Goal: Task Accomplishment & Management: Use online tool/utility

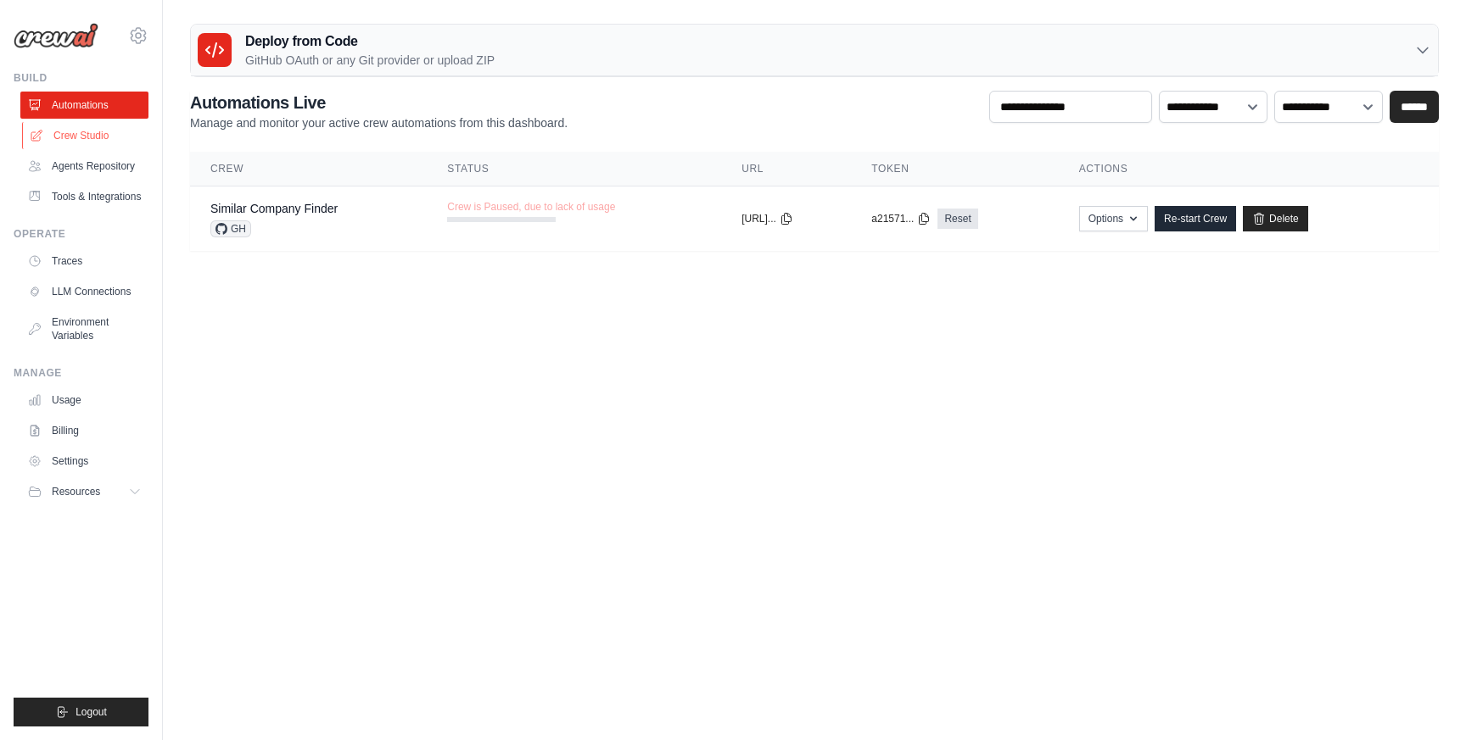
click at [105, 134] on link "Crew Studio" at bounding box center [86, 135] width 128 height 27
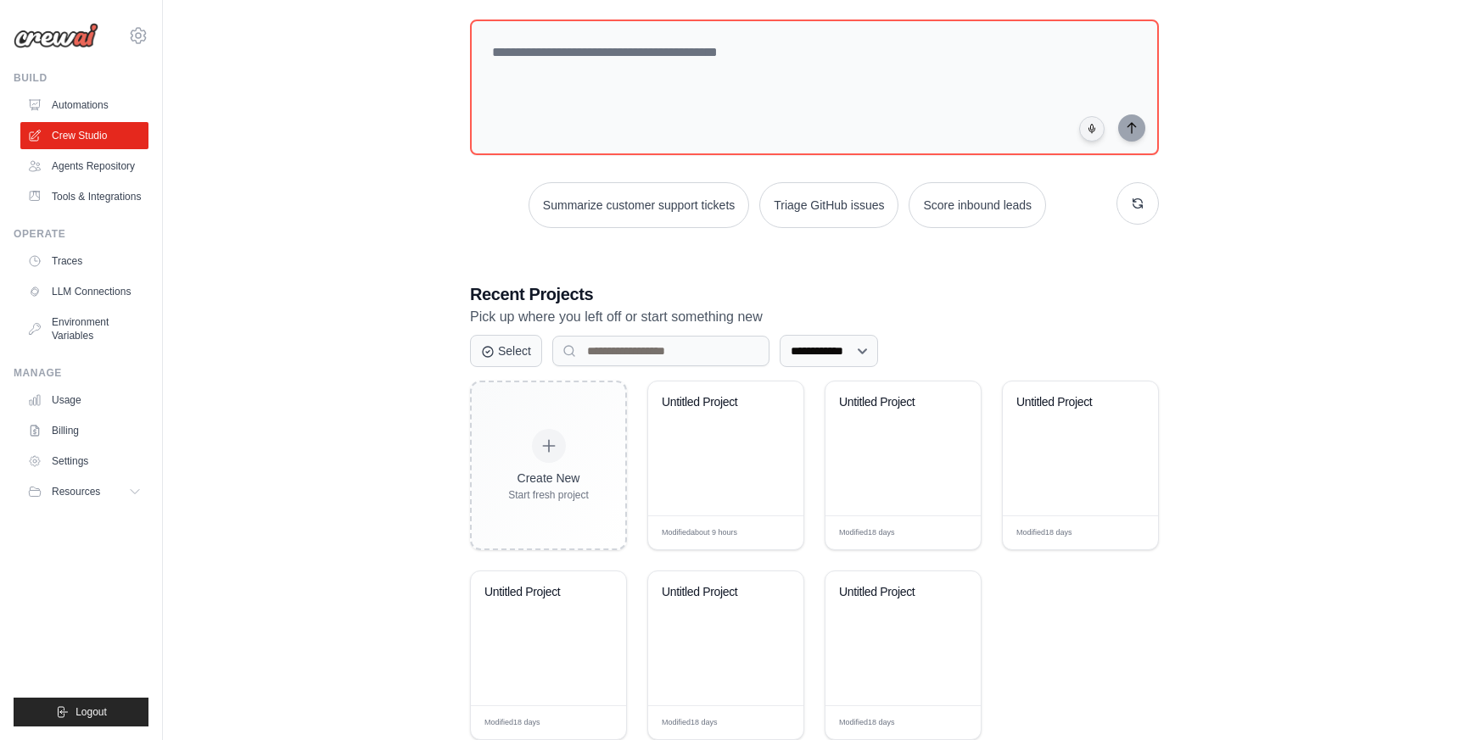
scroll to position [102, 0]
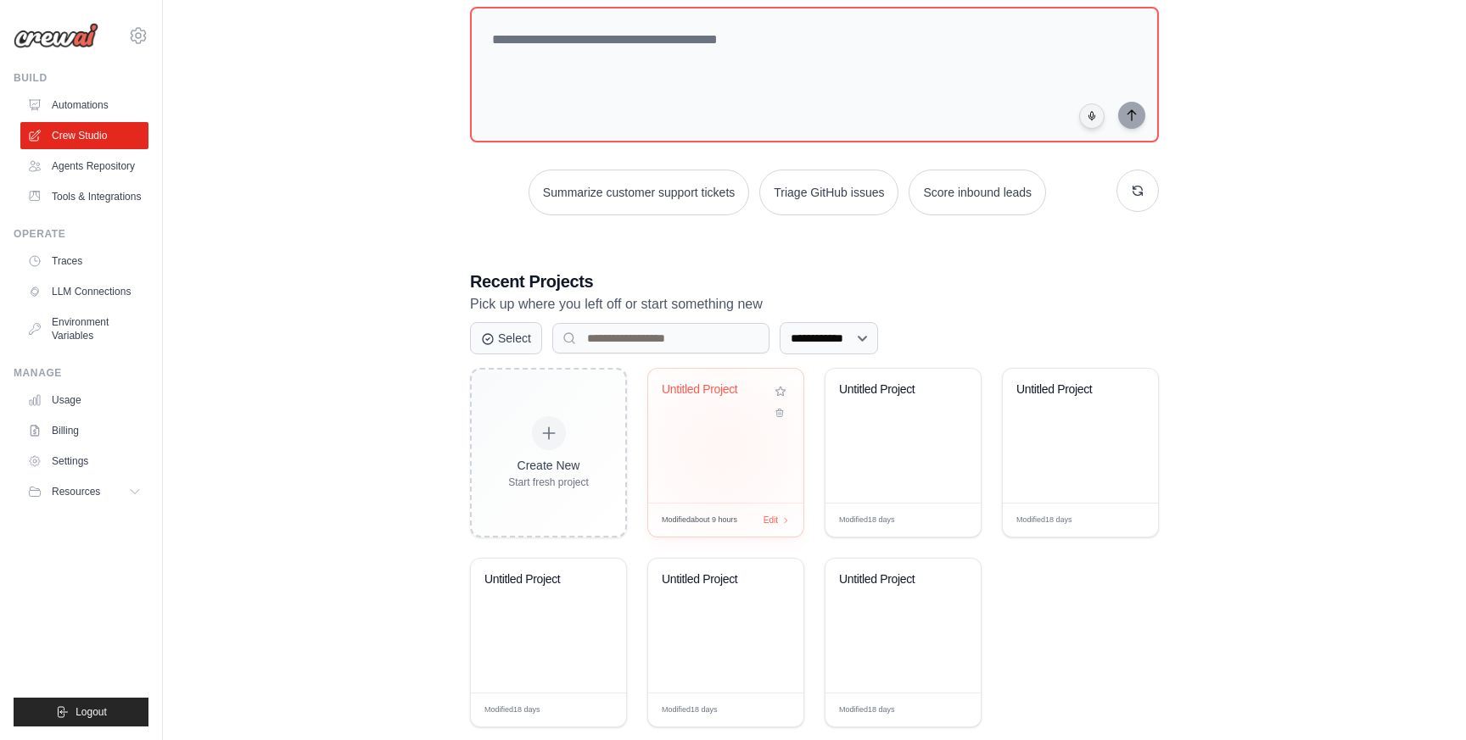
click at [724, 449] on div "Untitled Project" at bounding box center [725, 436] width 155 height 134
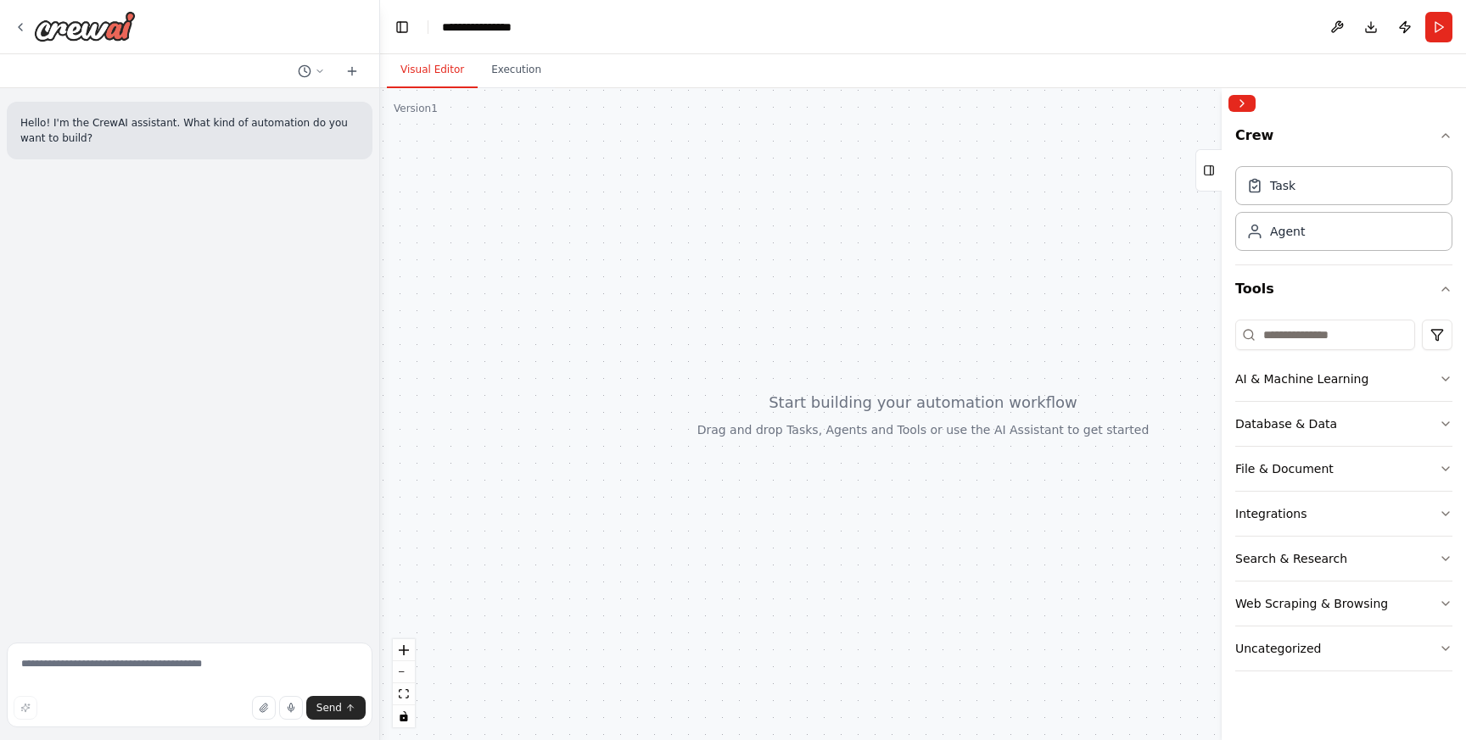
drag, startPoint x: 767, startPoint y: 320, endPoint x: 728, endPoint y: 297, distance: 45.2
click at [728, 297] on div at bounding box center [923, 414] width 1086 height 652
click at [103, 673] on textarea at bounding box center [190, 685] width 366 height 85
click at [605, 303] on div at bounding box center [923, 414] width 1086 height 652
click at [104, 662] on textarea at bounding box center [190, 685] width 366 height 85
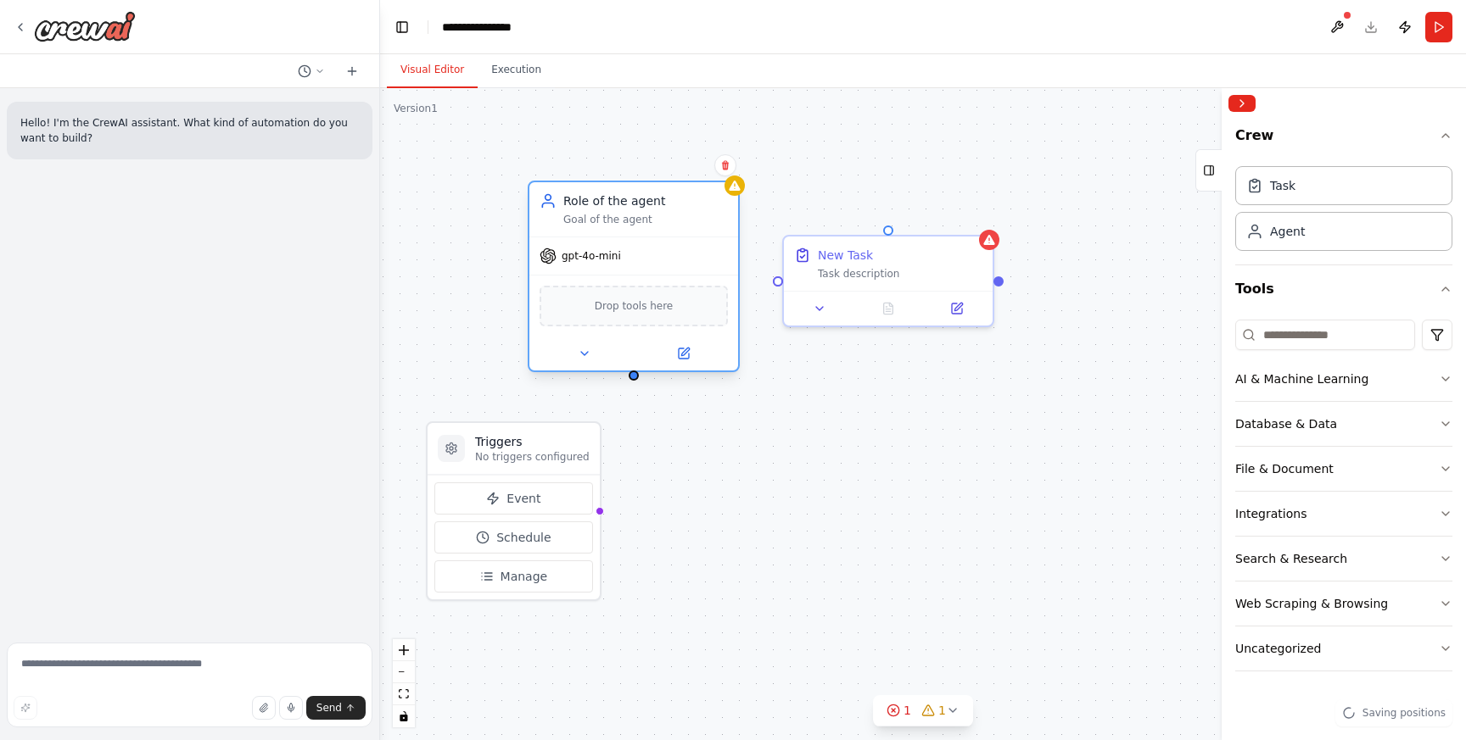
drag, startPoint x: 731, startPoint y: 276, endPoint x: 668, endPoint y: 199, distance: 98.8
click at [668, 199] on div "Role of the agent" at bounding box center [645, 201] width 165 height 17
click at [1445, 381] on icon "button" at bounding box center [1446, 379] width 14 height 14
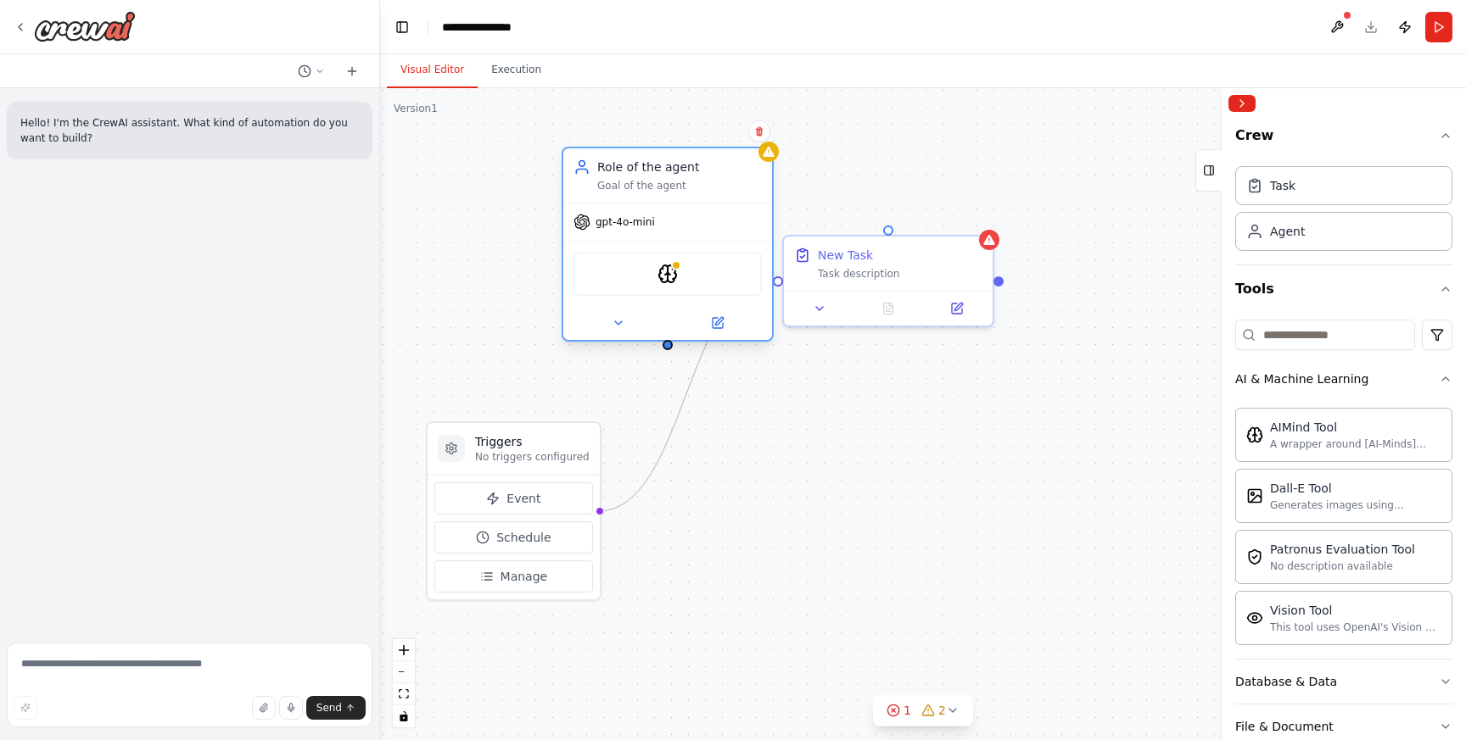
drag, startPoint x: 673, startPoint y: 193, endPoint x: 714, endPoint y: 154, distance: 56.4
click at [714, 154] on div "Role of the agent Goal of the agent" at bounding box center [667, 175] width 209 height 54
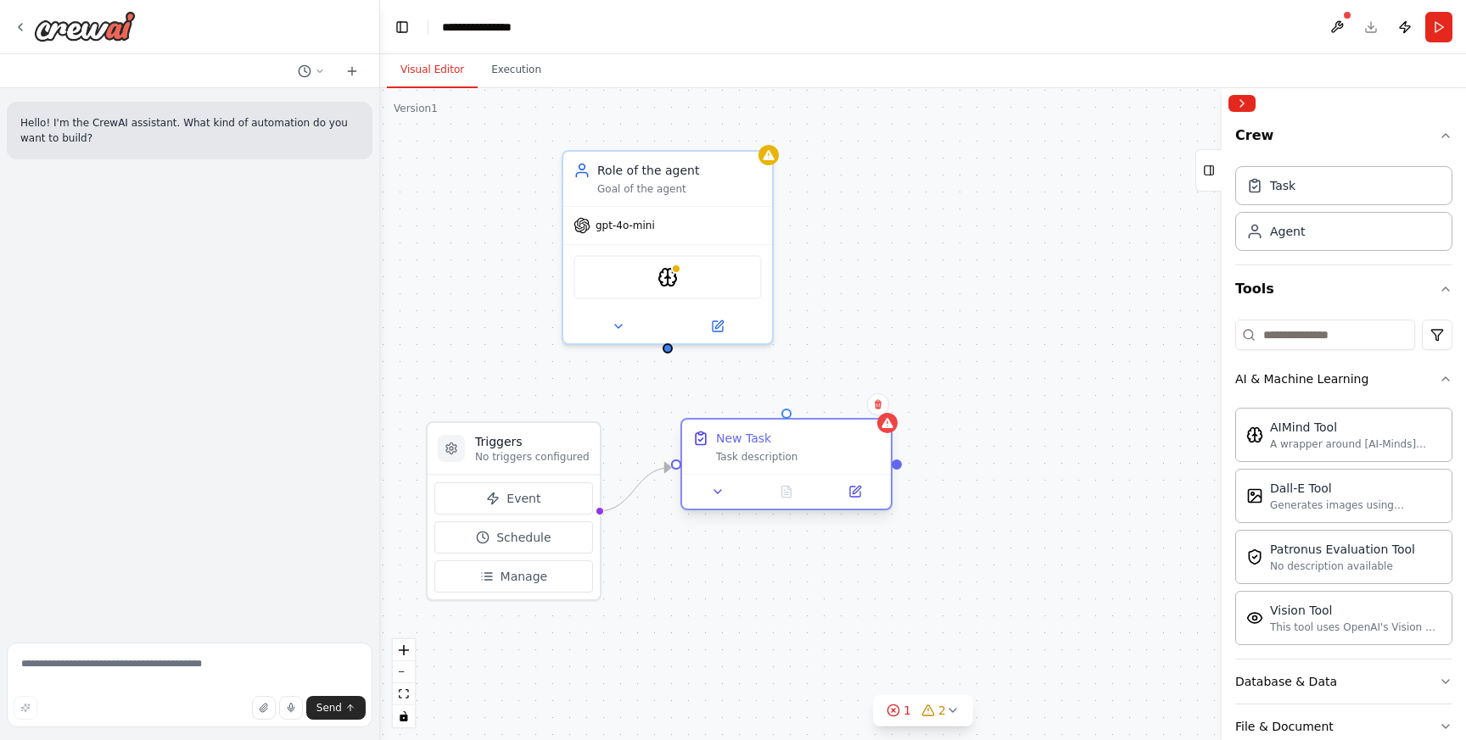
drag, startPoint x: 904, startPoint y: 263, endPoint x: 802, endPoint y: 448, distance: 211.5
click at [802, 448] on div "New Task Task description" at bounding box center [798, 447] width 165 height 34
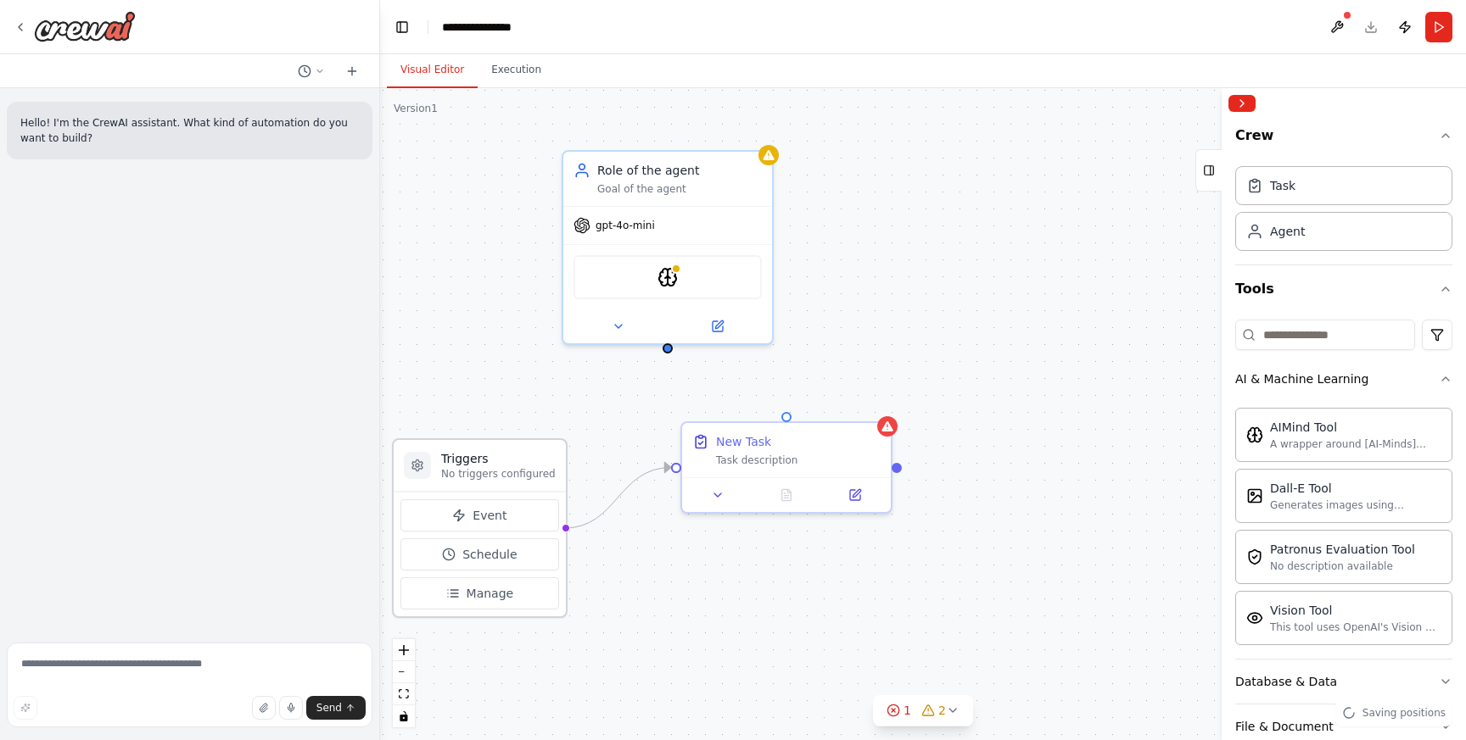
drag, startPoint x: 557, startPoint y: 444, endPoint x: 525, endPoint y: 467, distance: 39.5
click at [525, 467] on h3 "Triggers" at bounding box center [498, 458] width 115 height 17
drag, startPoint x: 787, startPoint y: 416, endPoint x: 668, endPoint y: 350, distance: 136.3
click at [668, 350] on div "Triggers No triggers configured Event Schedule Manage New Task Task description…" at bounding box center [923, 414] width 1086 height 652
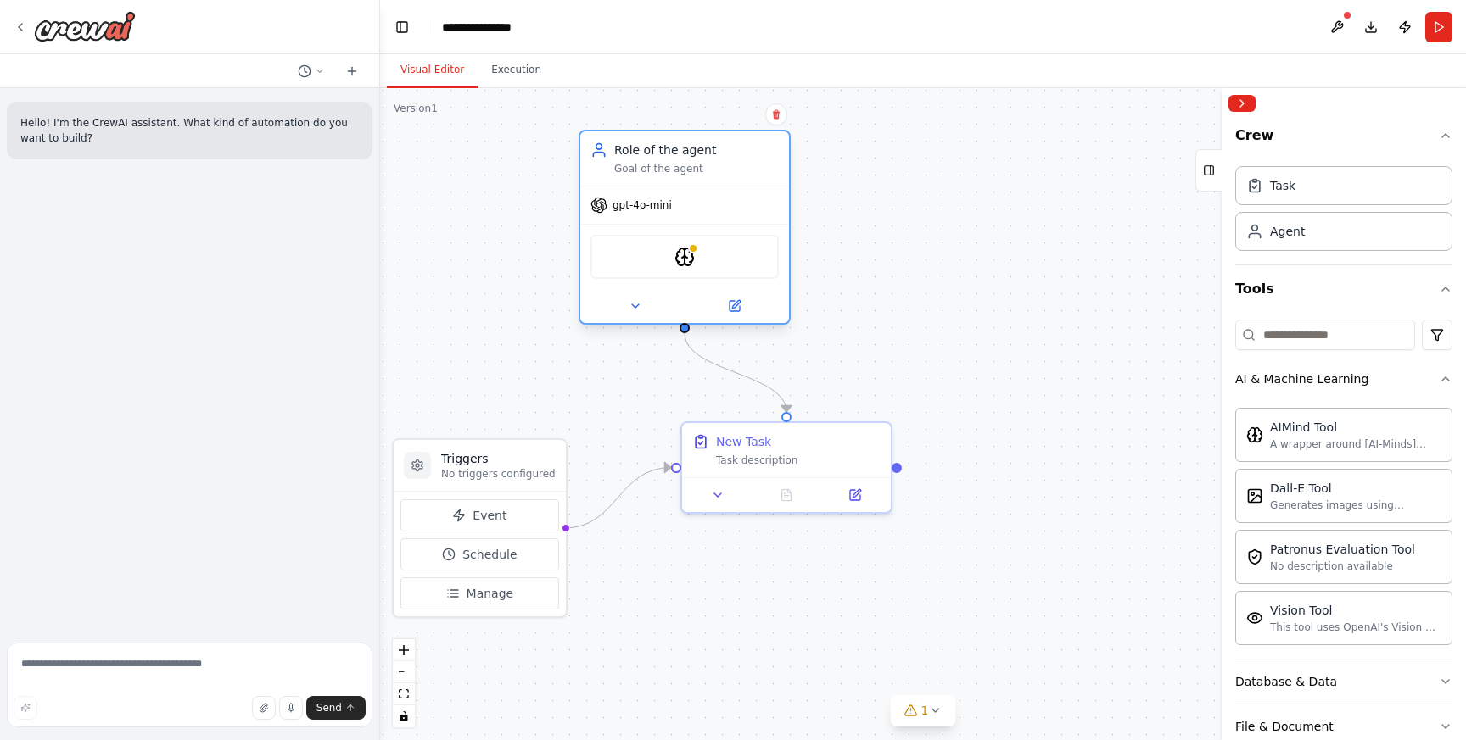
drag, startPoint x: 706, startPoint y: 176, endPoint x: 716, endPoint y: 161, distance: 18.3
click at [716, 161] on div "Role of the agent Goal of the agent" at bounding box center [696, 159] width 165 height 34
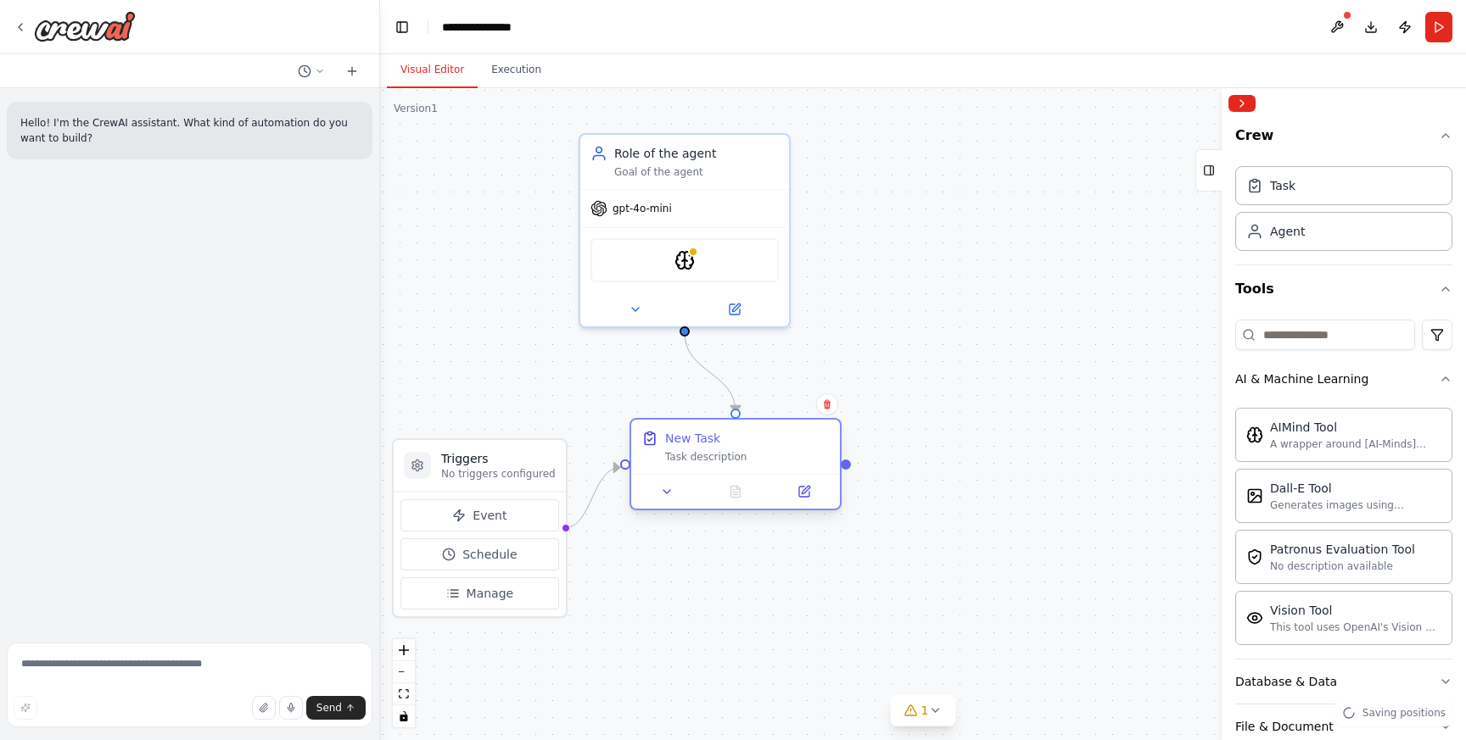
drag, startPoint x: 802, startPoint y: 442, endPoint x: 752, endPoint y: 439, distance: 50.2
click at [752, 439] on div "New Task" at bounding box center [747, 438] width 165 height 17
drag, startPoint x: 473, startPoint y: 471, endPoint x: 496, endPoint y: 489, distance: 29.0
click at [496, 489] on p "No triggers configured" at bounding box center [515, 491] width 115 height 14
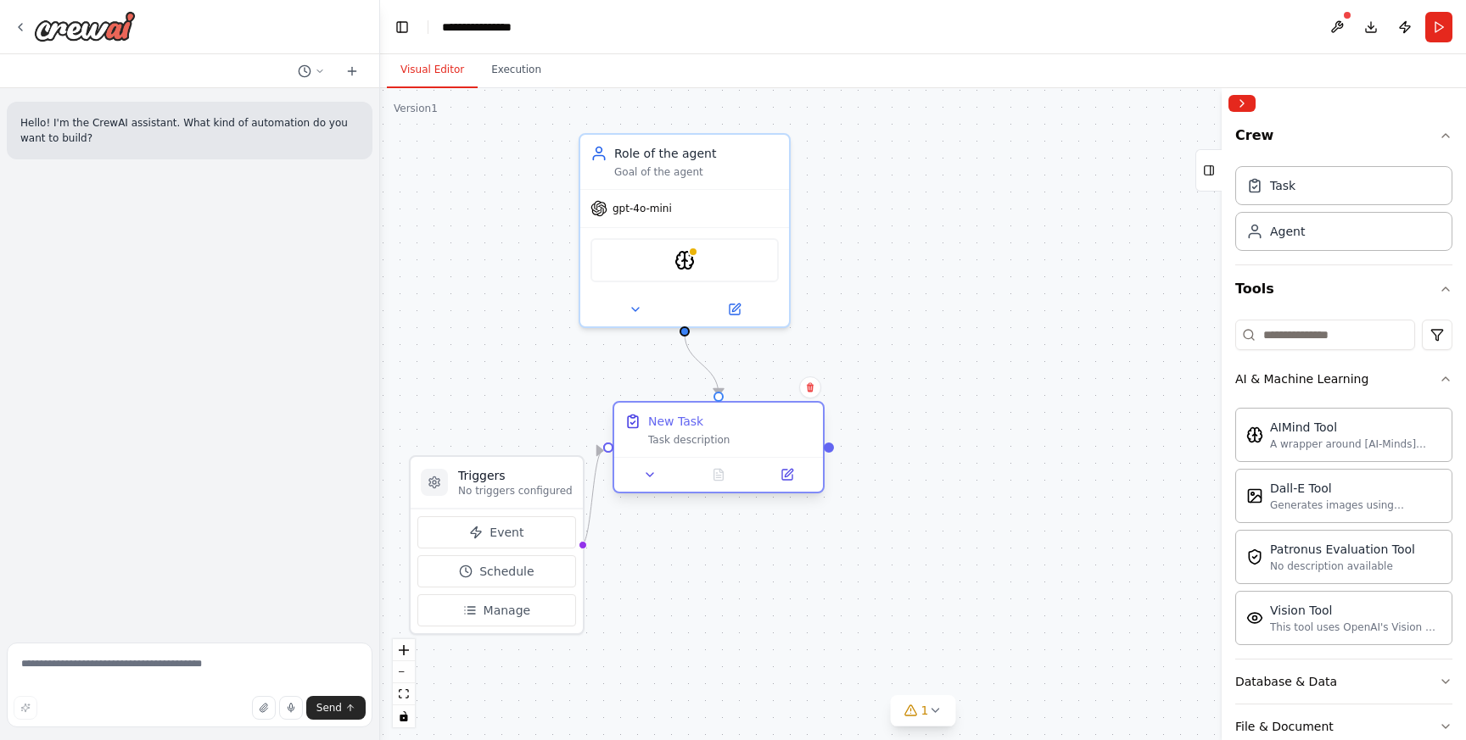
drag, startPoint x: 731, startPoint y: 445, endPoint x: 707, endPoint y: 428, distance: 29.9
click at [707, 428] on div "New Task" at bounding box center [730, 421] width 165 height 17
click at [1367, 33] on button "Download" at bounding box center [1370, 27] width 27 height 31
drag, startPoint x: 1108, startPoint y: 469, endPoint x: 1011, endPoint y: 422, distance: 107.7
click at [1011, 422] on div "New Task" at bounding box center [997, 421] width 55 height 17
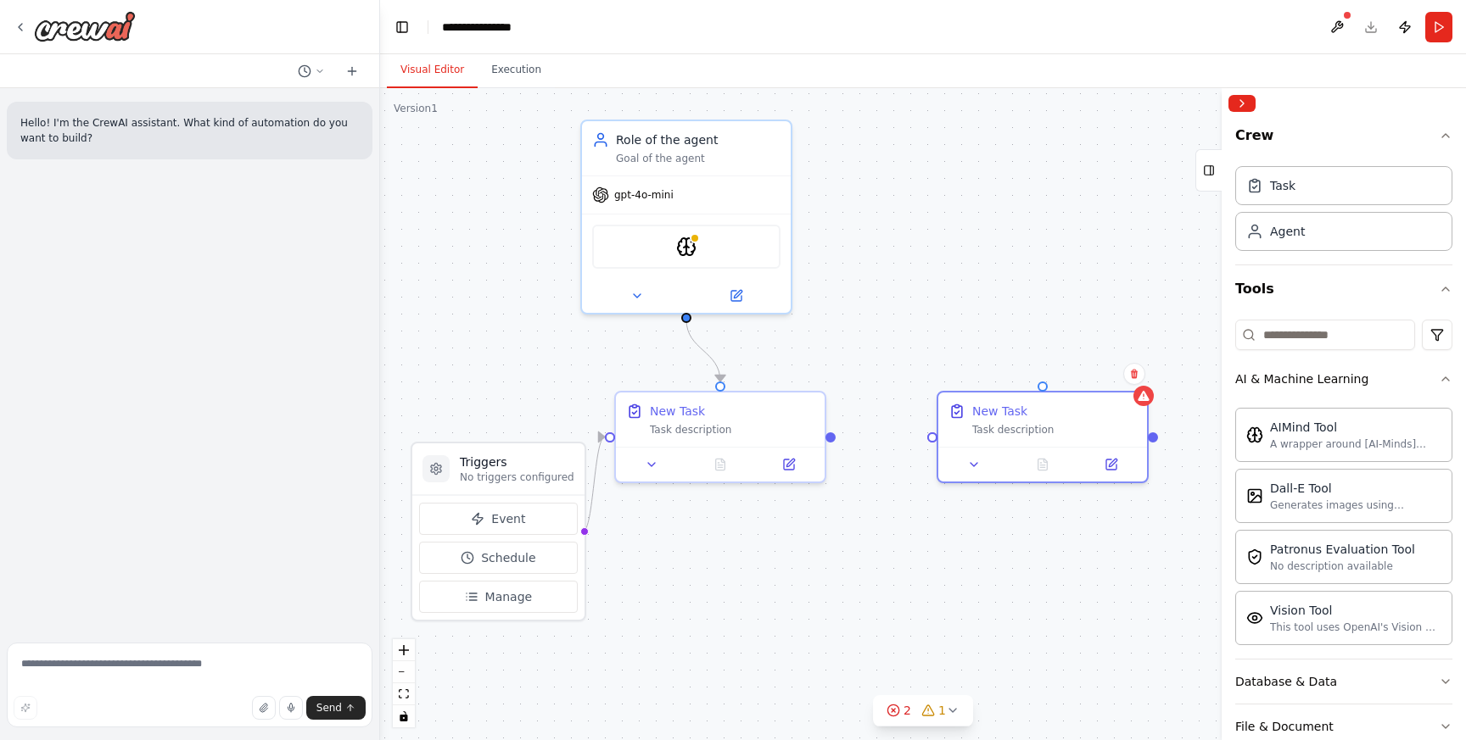
drag, startPoint x: 830, startPoint y: 453, endPoint x: 826, endPoint y: 439, distance: 15.0
click at [826, 439] on div ".deletable-edge-delete-btn { width: 20px; height: 20px; border: 0px solid #ffff…" at bounding box center [923, 414] width 1086 height 652
drag, startPoint x: 825, startPoint y: 433, endPoint x: 921, endPoint y: 437, distance: 95.9
click at [921, 437] on div ".deletable-edge-delete-btn { width: 20px; height: 20px; border: 0px solid #ffff…" at bounding box center [923, 414] width 1086 height 652
click at [1299, 236] on div "Agent" at bounding box center [1287, 230] width 35 height 17
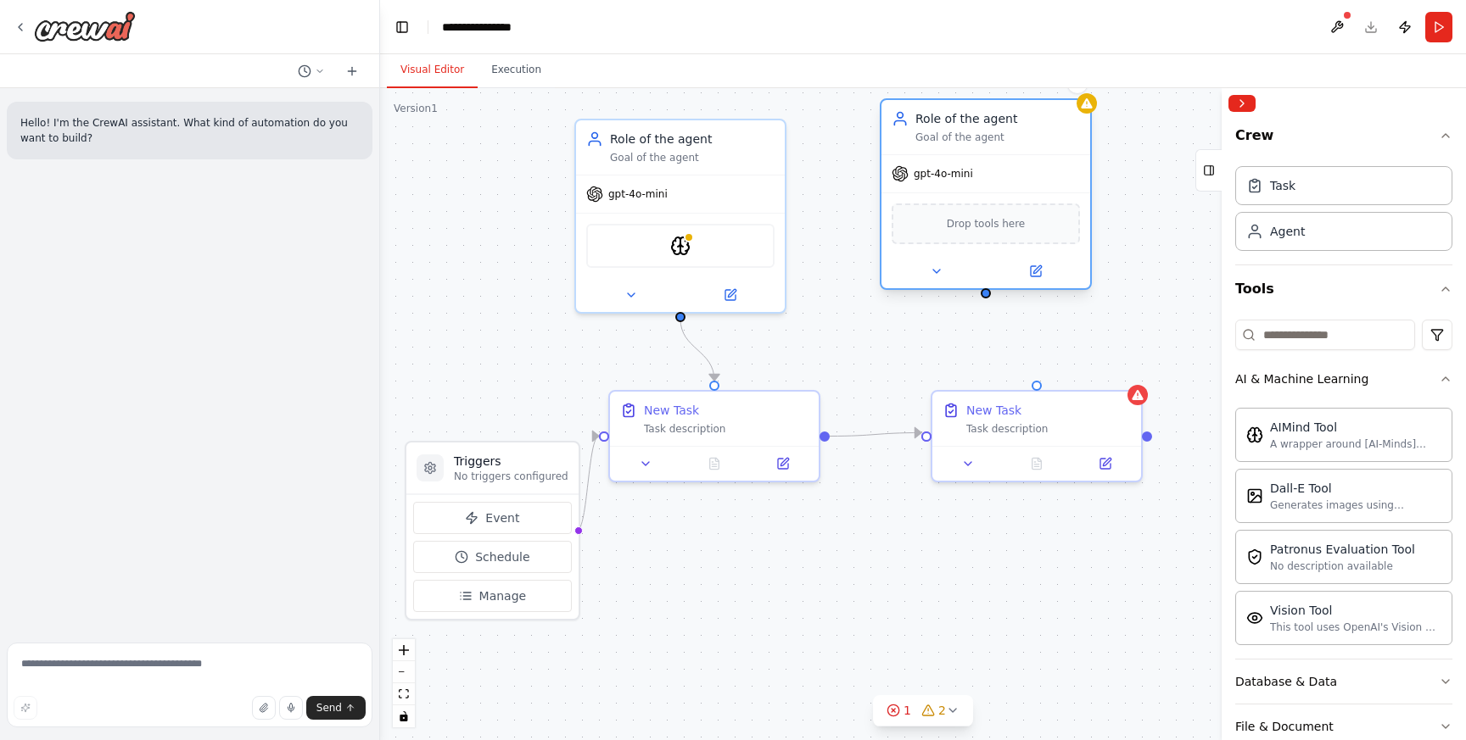
drag, startPoint x: 1119, startPoint y: 215, endPoint x: 947, endPoint y: 136, distance: 189.4
click at [947, 136] on div "Role of the agent Goal of the agent" at bounding box center [997, 127] width 165 height 34
drag, startPoint x: 1040, startPoint y: 382, endPoint x: 991, endPoint y: 301, distance: 94.4
click at [991, 301] on div ".deletable-edge-delete-btn { width: 20px; height: 20px; border: 0px solid #ffff…" at bounding box center [923, 414] width 1086 height 652
click at [1065, 400] on div "New Task" at bounding box center [1048, 407] width 165 height 17
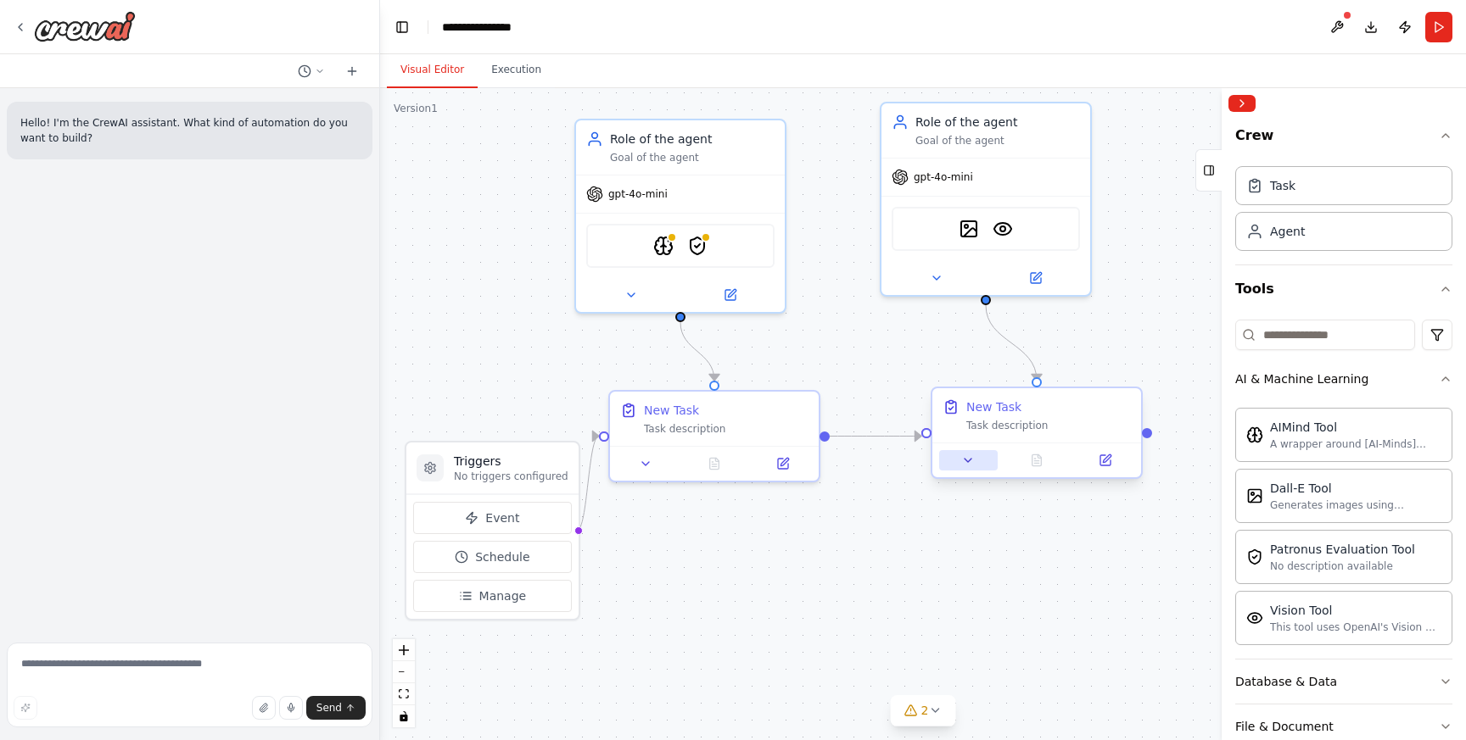
click at [969, 465] on icon at bounding box center [968, 461] width 14 height 14
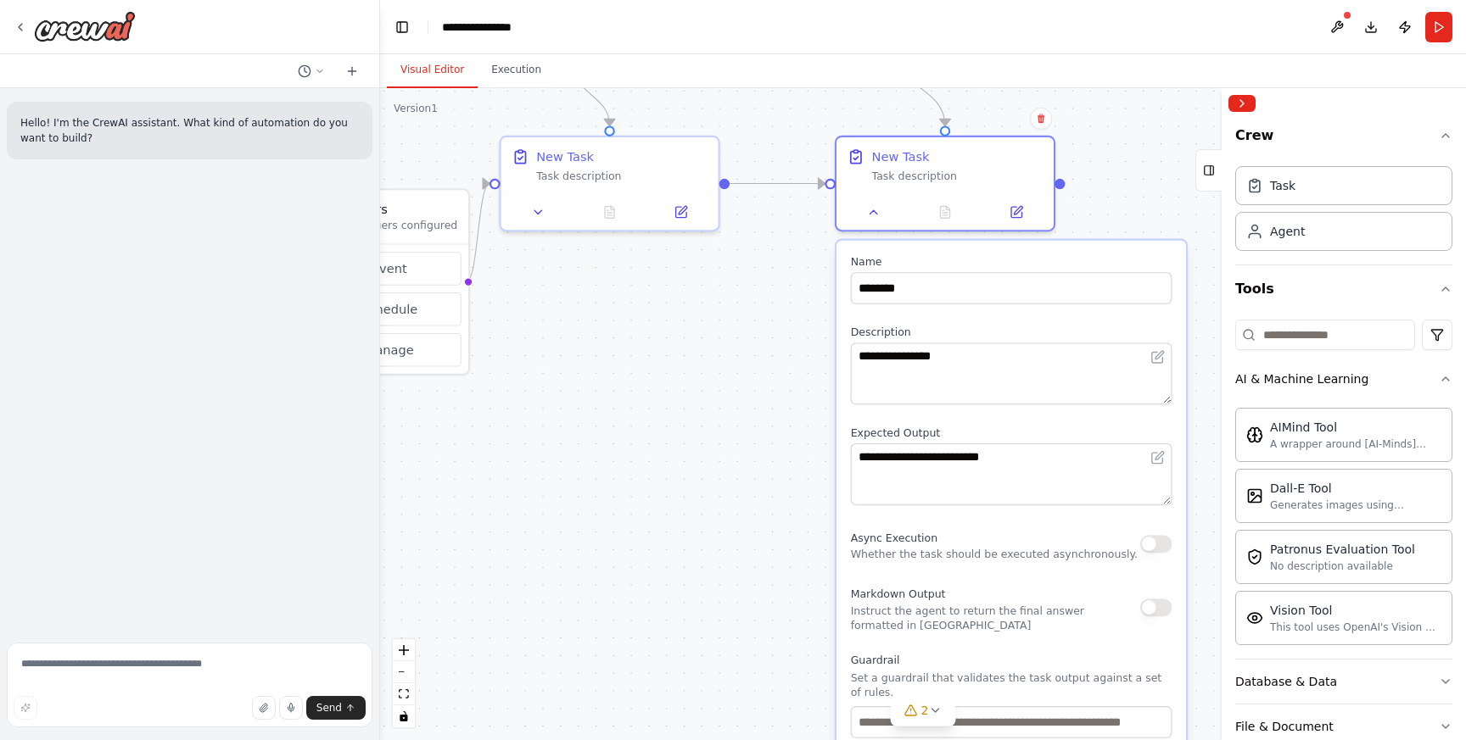
drag, startPoint x: 846, startPoint y: 544, endPoint x: 756, endPoint y: 277, distance: 281.1
click at [756, 277] on div ".deletable-edge-delete-btn { width: 20px; height: 20px; border: 0px solid #ffff…" at bounding box center [923, 414] width 1086 height 652
click at [874, 369] on textarea "**********" at bounding box center [1011, 374] width 321 height 62
click at [929, 285] on input "********" at bounding box center [1011, 287] width 321 height 31
click at [902, 357] on textarea "**********" at bounding box center [1011, 374] width 321 height 62
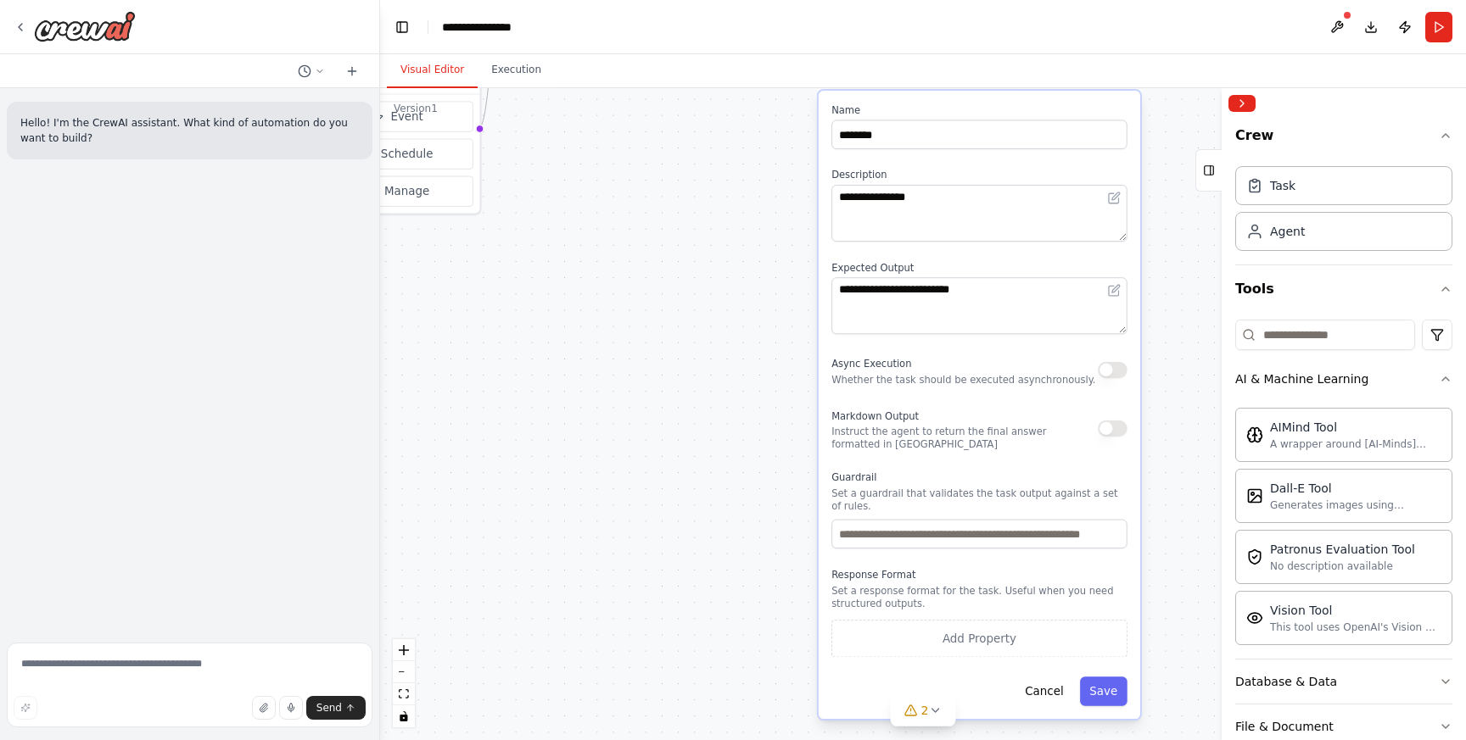
drag, startPoint x: 790, startPoint y: 484, endPoint x: 767, endPoint y: 319, distance: 167.0
click at [767, 319] on div ".deletable-edge-delete-btn { width: 20px; height: 20px; border: 0px solid #ffff…" at bounding box center [923, 414] width 1086 height 652
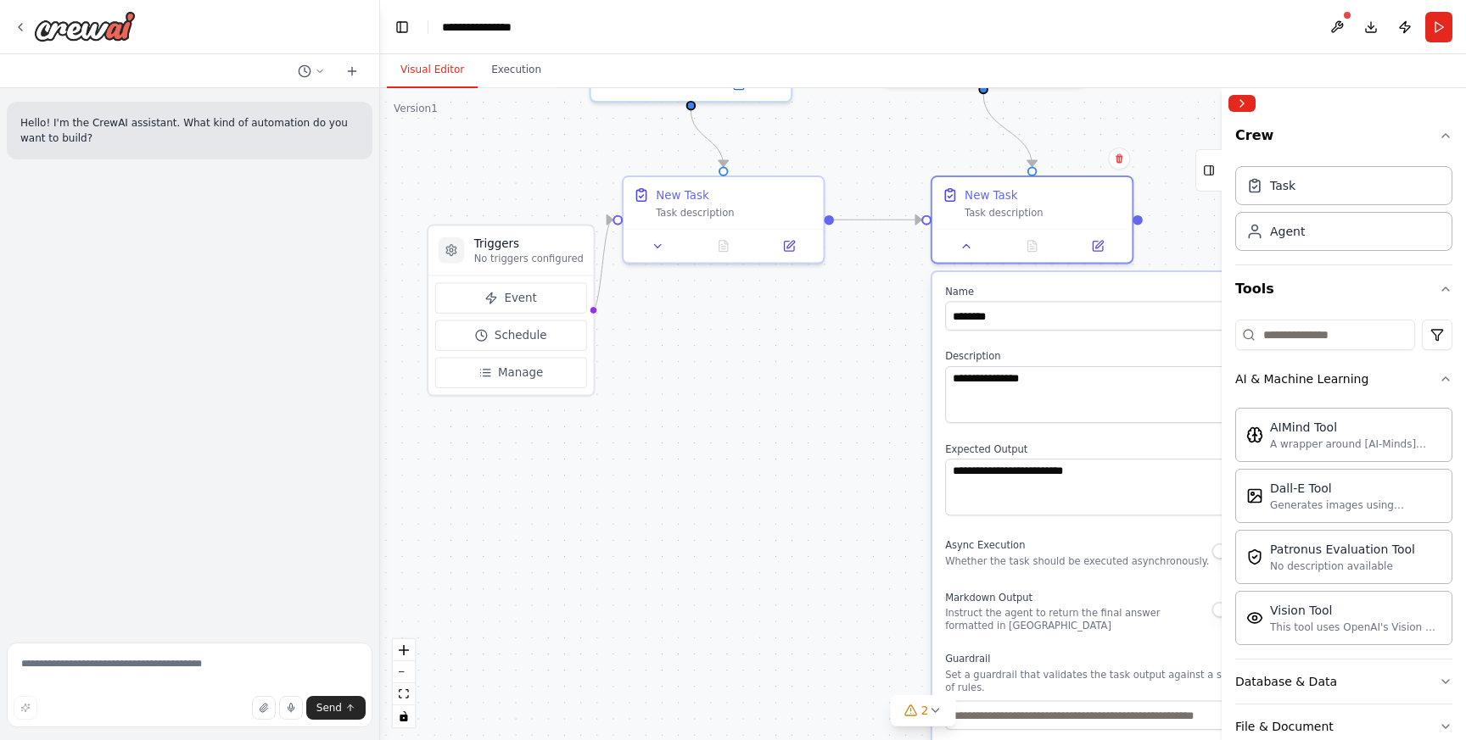
drag, startPoint x: 691, startPoint y: 339, endPoint x: 808, endPoint y: 526, distance: 220.3
click at [808, 526] on div ".deletable-edge-delete-btn { width: 20px; height: 20px; border: 0px solid #ffff…" at bounding box center [923, 414] width 1086 height 652
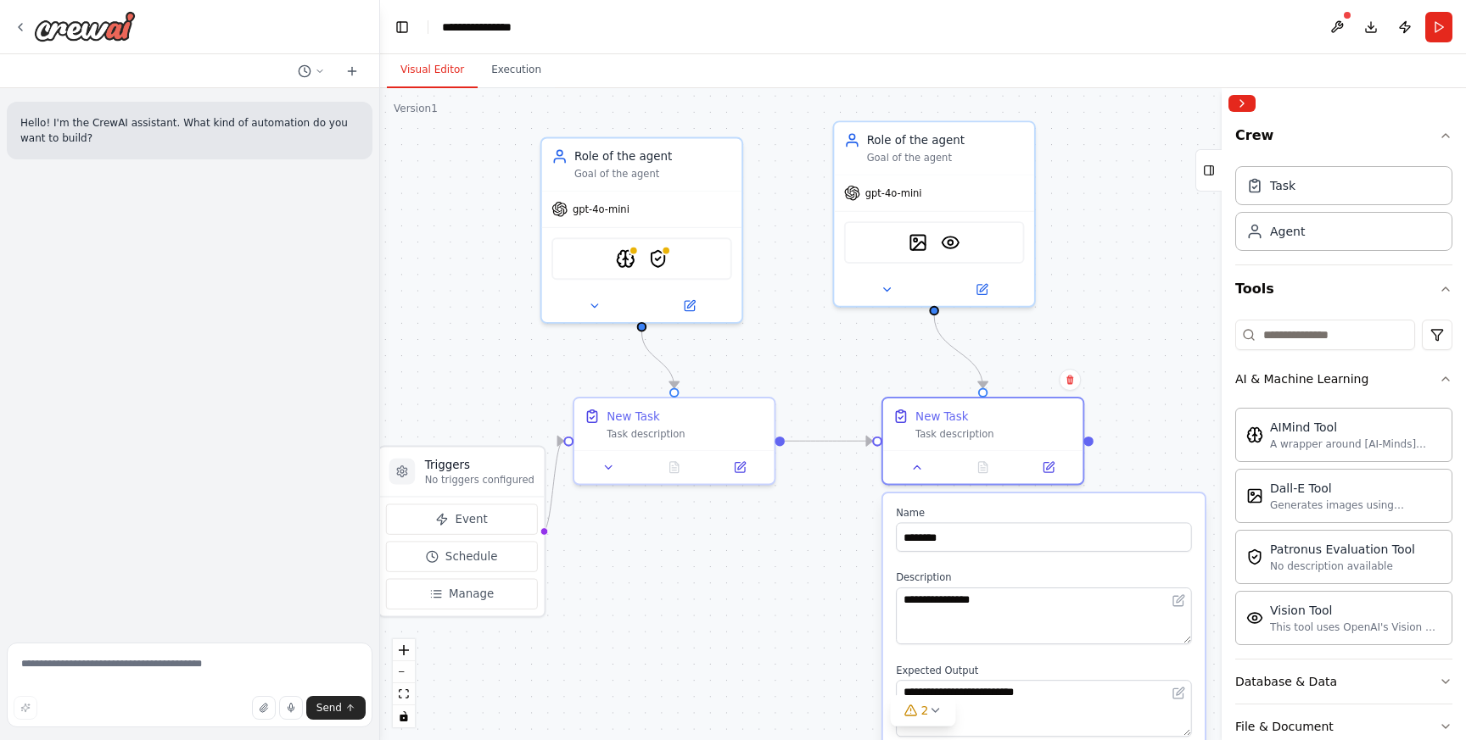
drag, startPoint x: 800, startPoint y: 362, endPoint x: 747, endPoint y: 578, distance: 222.6
click at [747, 578] on div ".deletable-edge-delete-btn { width: 20px; height: 20px; border: 0px solid #ffff…" at bounding box center [923, 414] width 1086 height 652
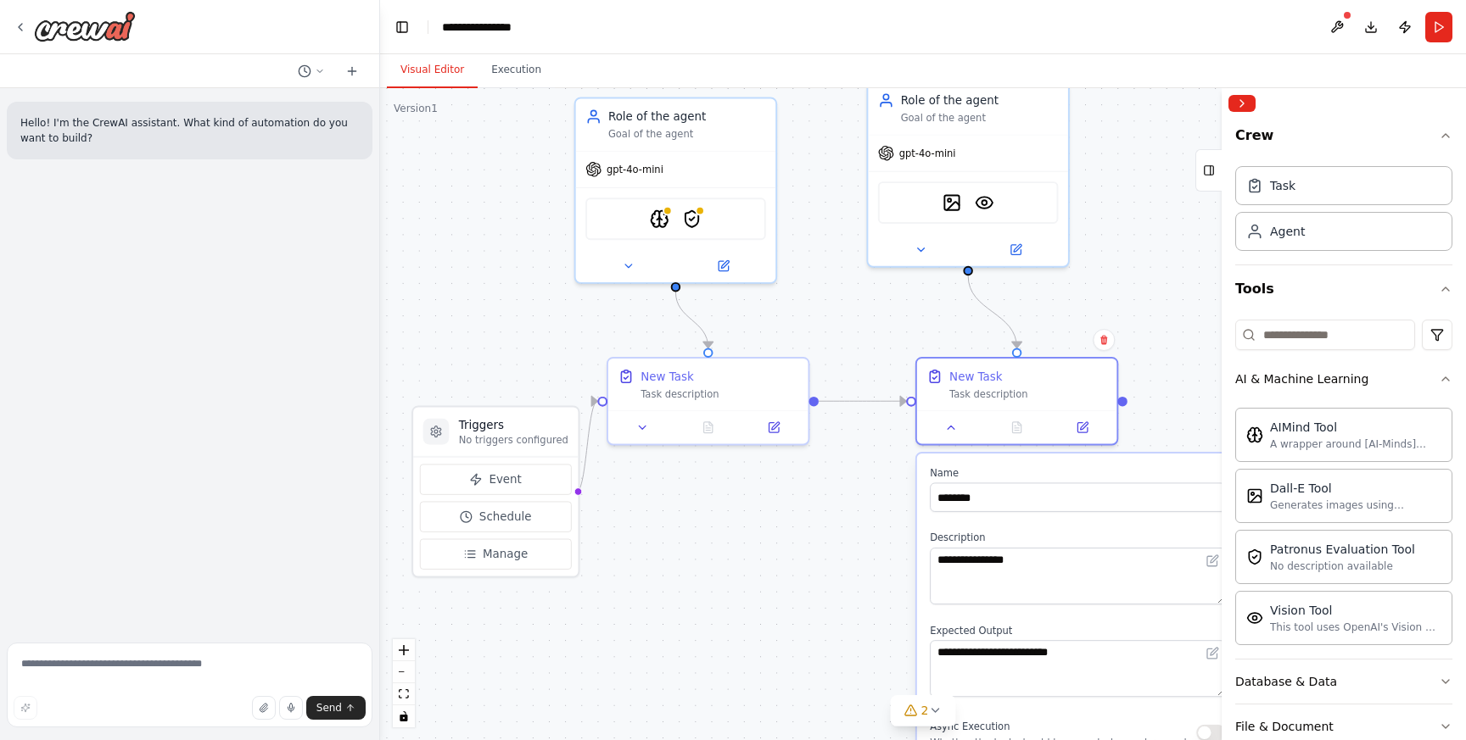
drag, startPoint x: 833, startPoint y: 368, endPoint x: 867, endPoint y: 328, distance: 52.3
click at [867, 328] on div ".deletable-edge-delete-btn { width: 20px; height: 20px; border: 0px solid #ffff…" at bounding box center [923, 414] width 1086 height 652
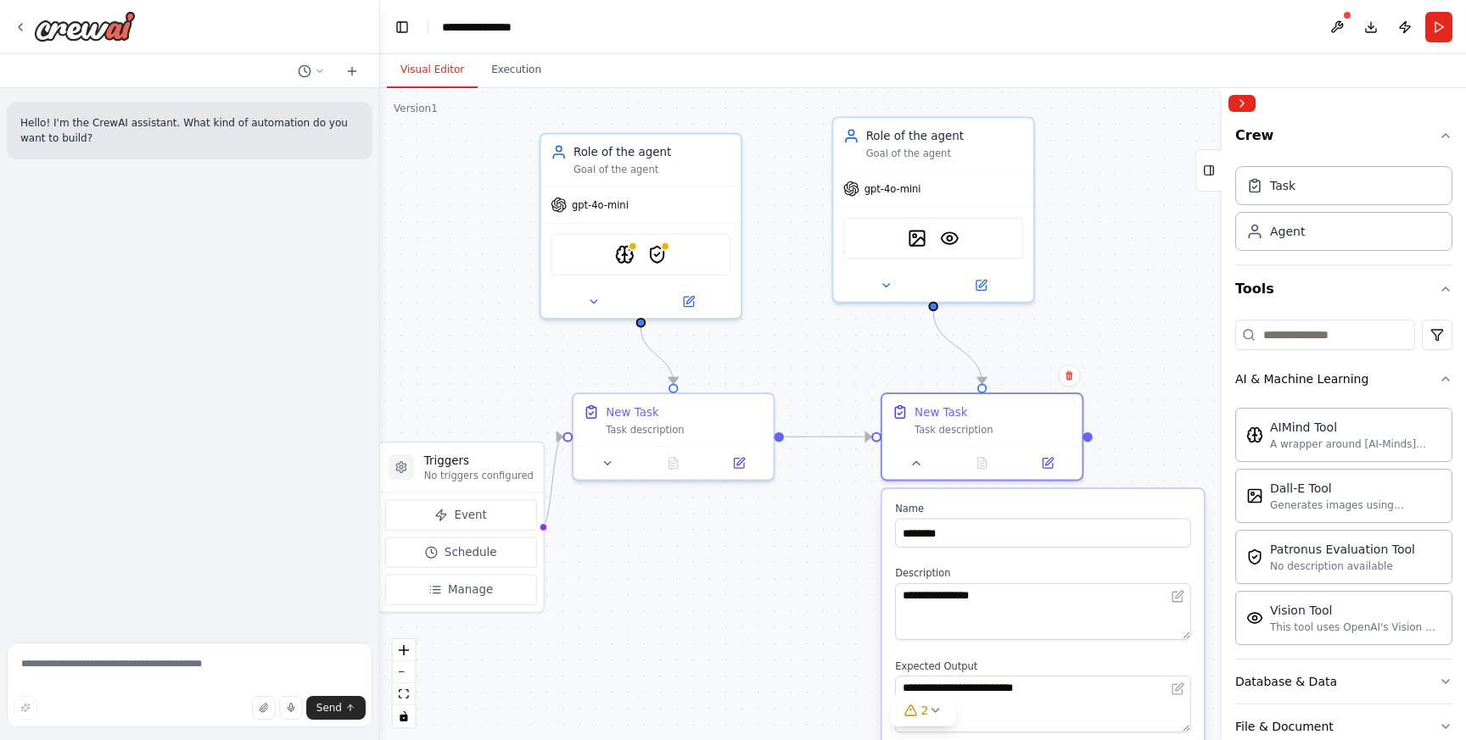
drag, startPoint x: 886, startPoint y: 317, endPoint x: 852, endPoint y: 353, distance: 49.8
click at [852, 353] on div ".deletable-edge-delete-btn { width: 20px; height: 20px; border: 0px solid #ffff…" at bounding box center [923, 414] width 1086 height 652
drag, startPoint x: 752, startPoint y: 416, endPoint x: 747, endPoint y: 401, distance: 15.0
click at [747, 401] on div "New Task Task description" at bounding box center [685, 400] width 158 height 32
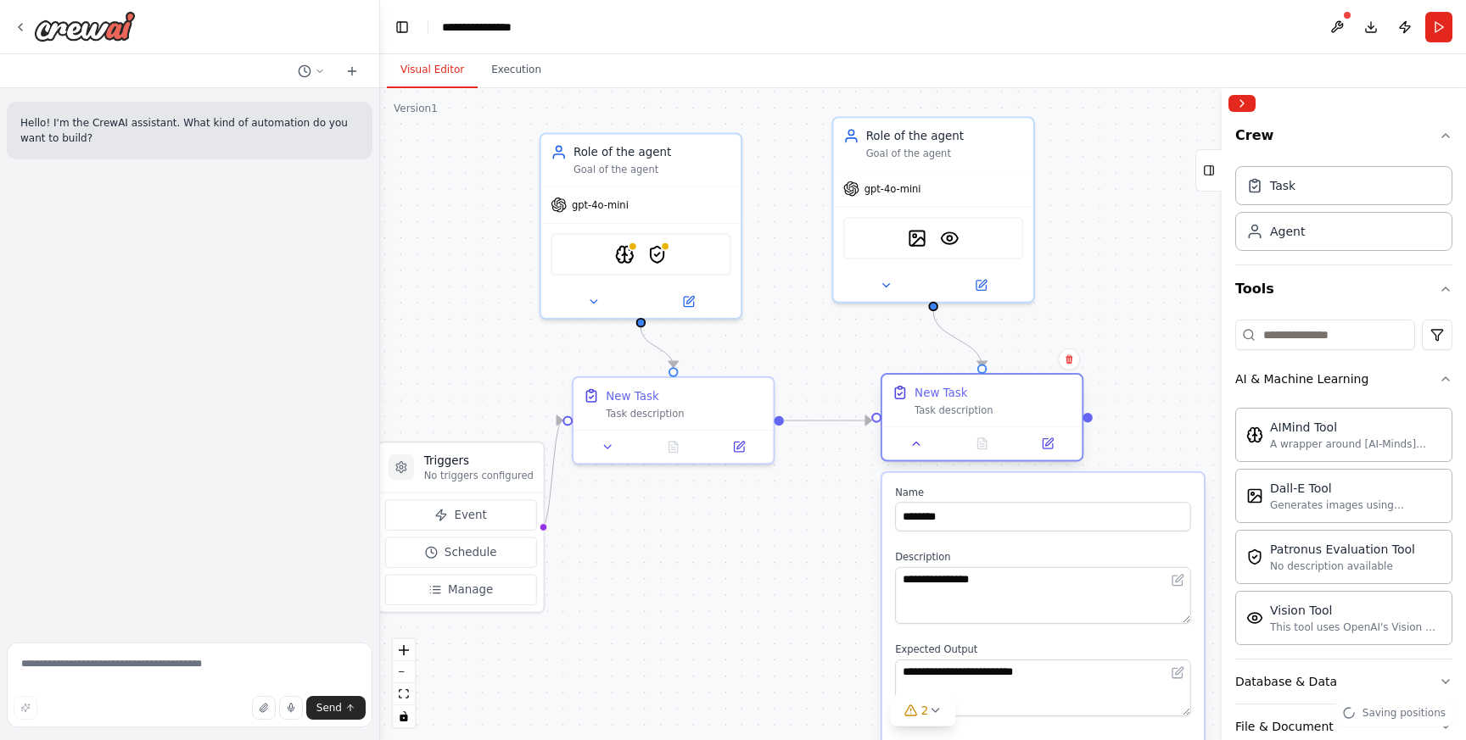
drag, startPoint x: 1034, startPoint y: 411, endPoint x: 1034, endPoint y: 392, distance: 18.7
click at [1034, 392] on div "New Task" at bounding box center [993, 392] width 158 height 16
click at [746, 400] on div "New Task" at bounding box center [685, 392] width 158 height 16
click at [615, 446] on button at bounding box center [608, 444] width 56 height 20
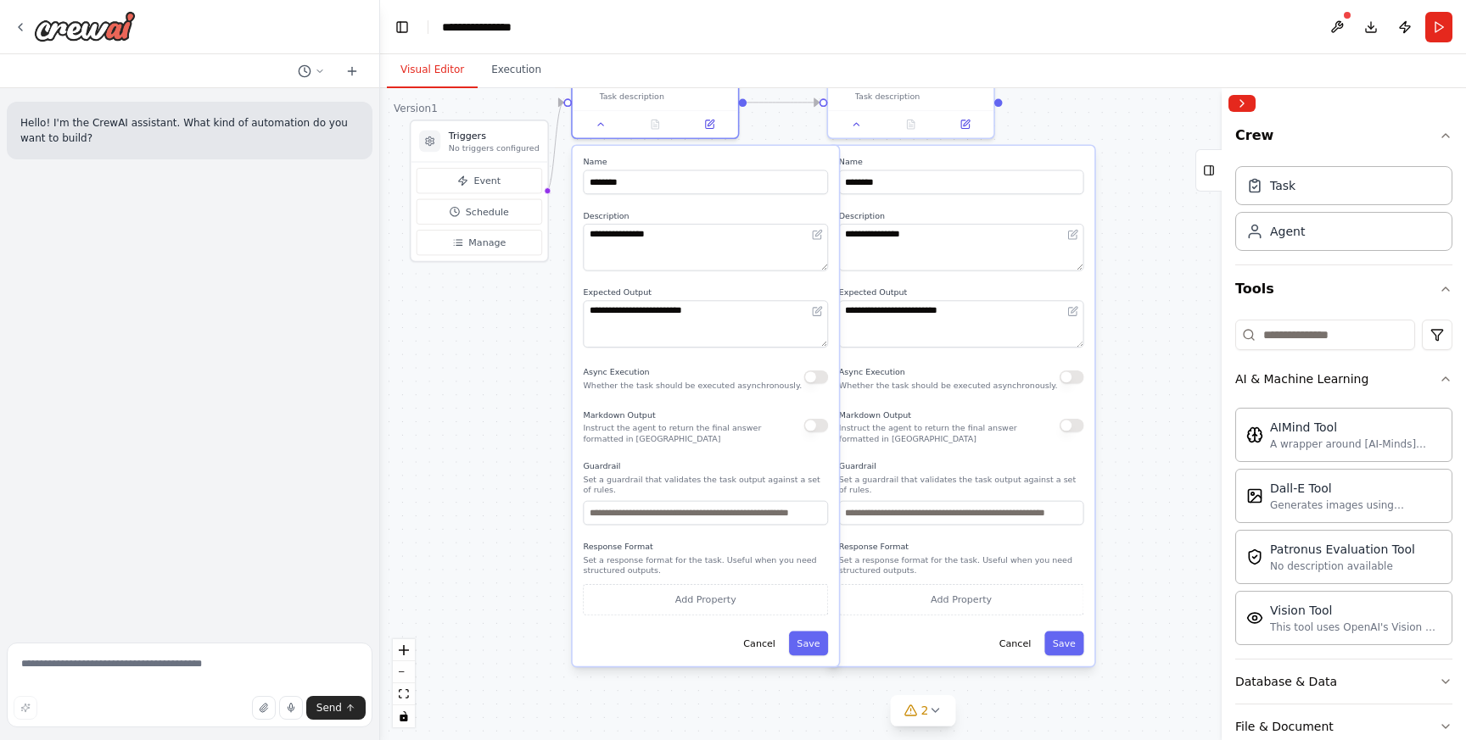
drag, startPoint x: 558, startPoint y: 635, endPoint x: 545, endPoint y: 297, distance: 338.7
click at [545, 297] on div ".deletable-edge-delete-btn { width: 20px; height: 20px; border: 0px solid #ffff…" at bounding box center [923, 414] width 1086 height 652
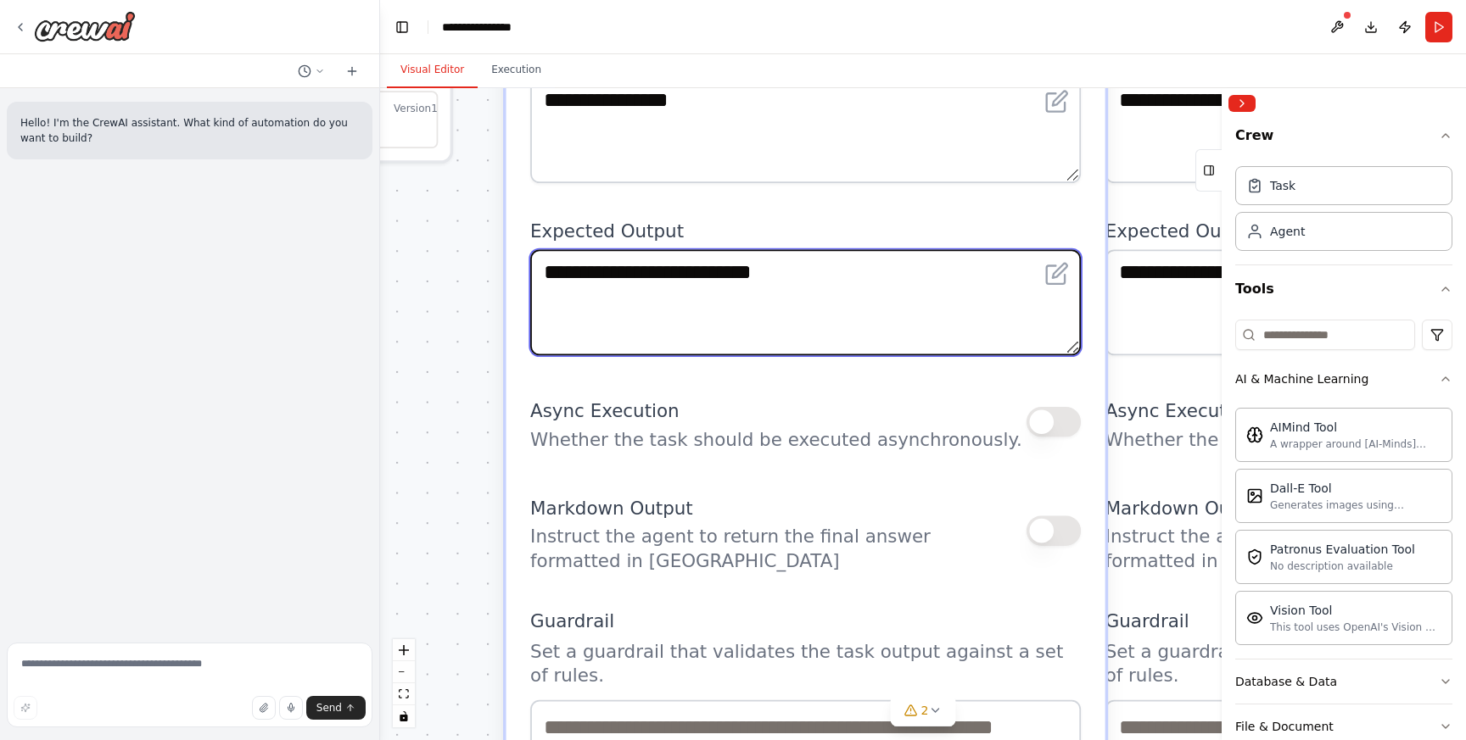
click at [630, 289] on textarea "**********" at bounding box center [805, 302] width 550 height 106
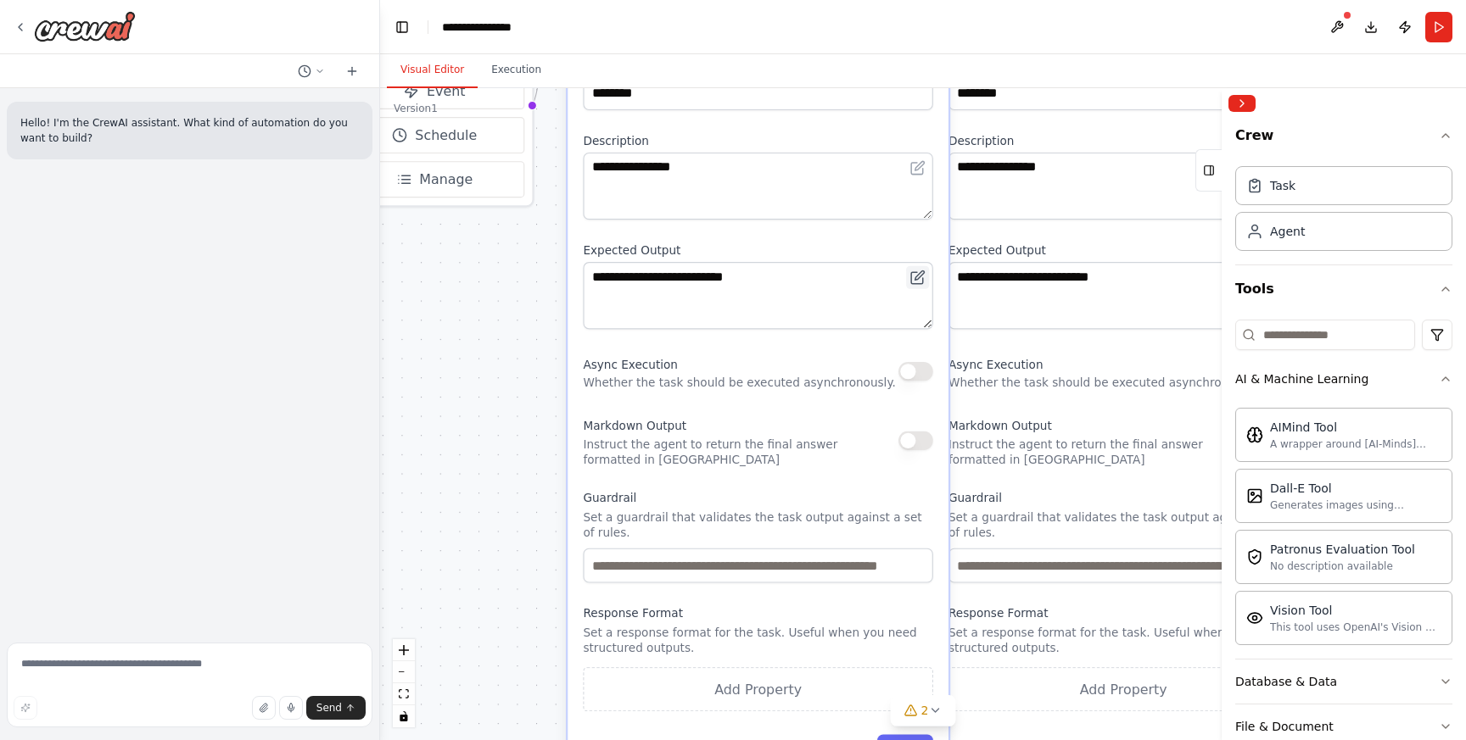
click at [919, 282] on icon at bounding box center [917, 278] width 12 height 12
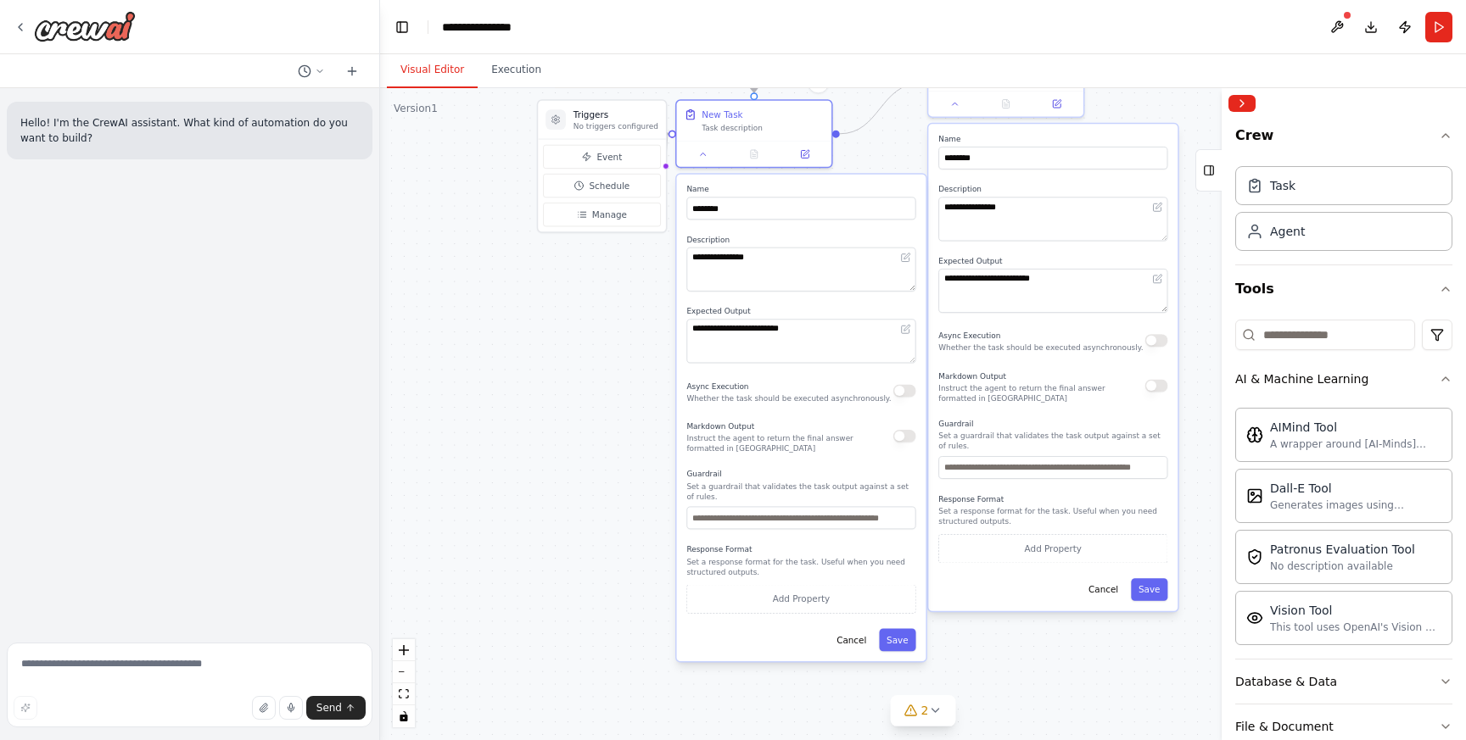
drag, startPoint x: 886, startPoint y: 256, endPoint x: 869, endPoint y: 311, distance: 57.4
click at [869, 311] on label "Expected Output" at bounding box center [800, 312] width 229 height 10
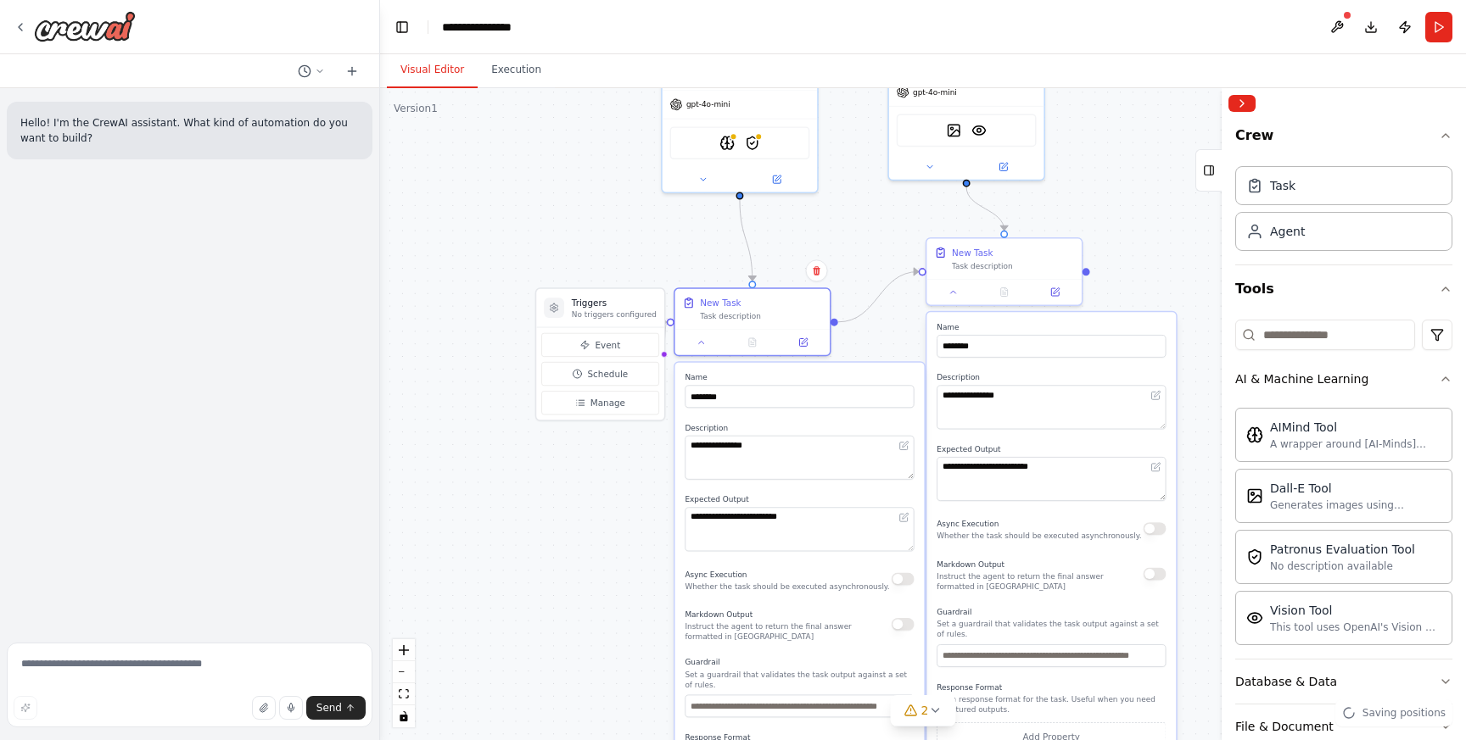
drag, startPoint x: 623, startPoint y: 347, endPoint x: 622, endPoint y: 544, distance: 196.8
click at [622, 544] on div ".deletable-edge-delete-btn { width: 20px; height: 20px; border: 0px solid #ffff…" at bounding box center [923, 414] width 1086 height 652
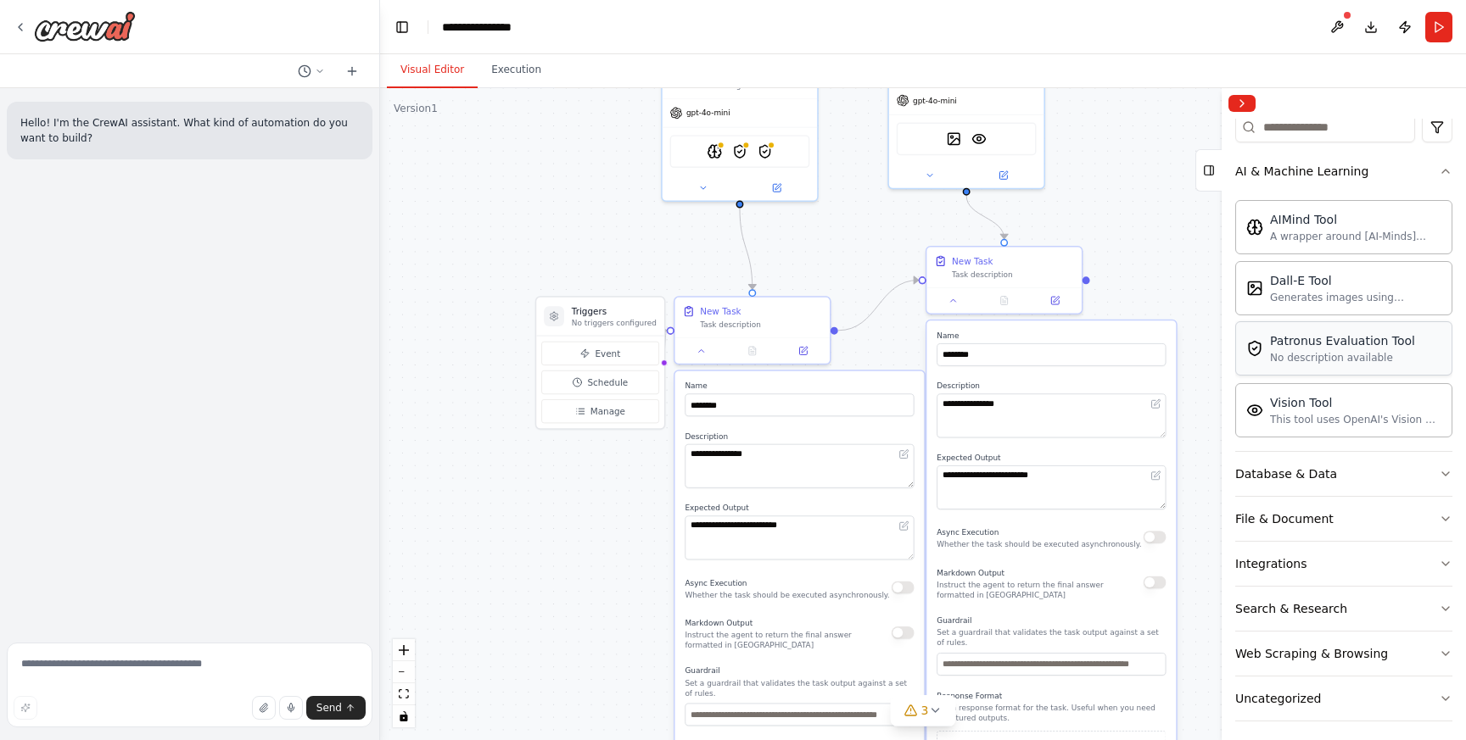
scroll to position [216, 0]
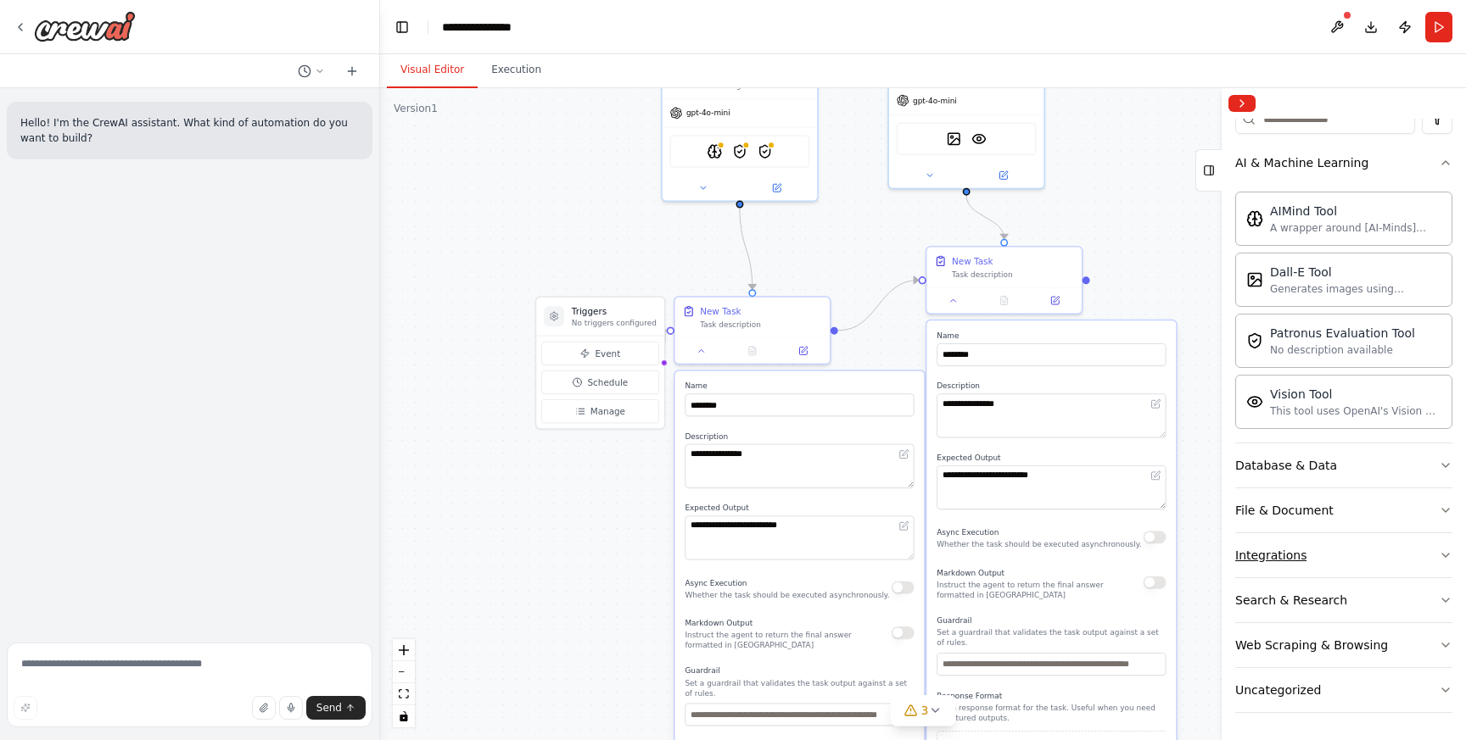
click at [1430, 553] on button "Integrations" at bounding box center [1343, 556] width 217 height 44
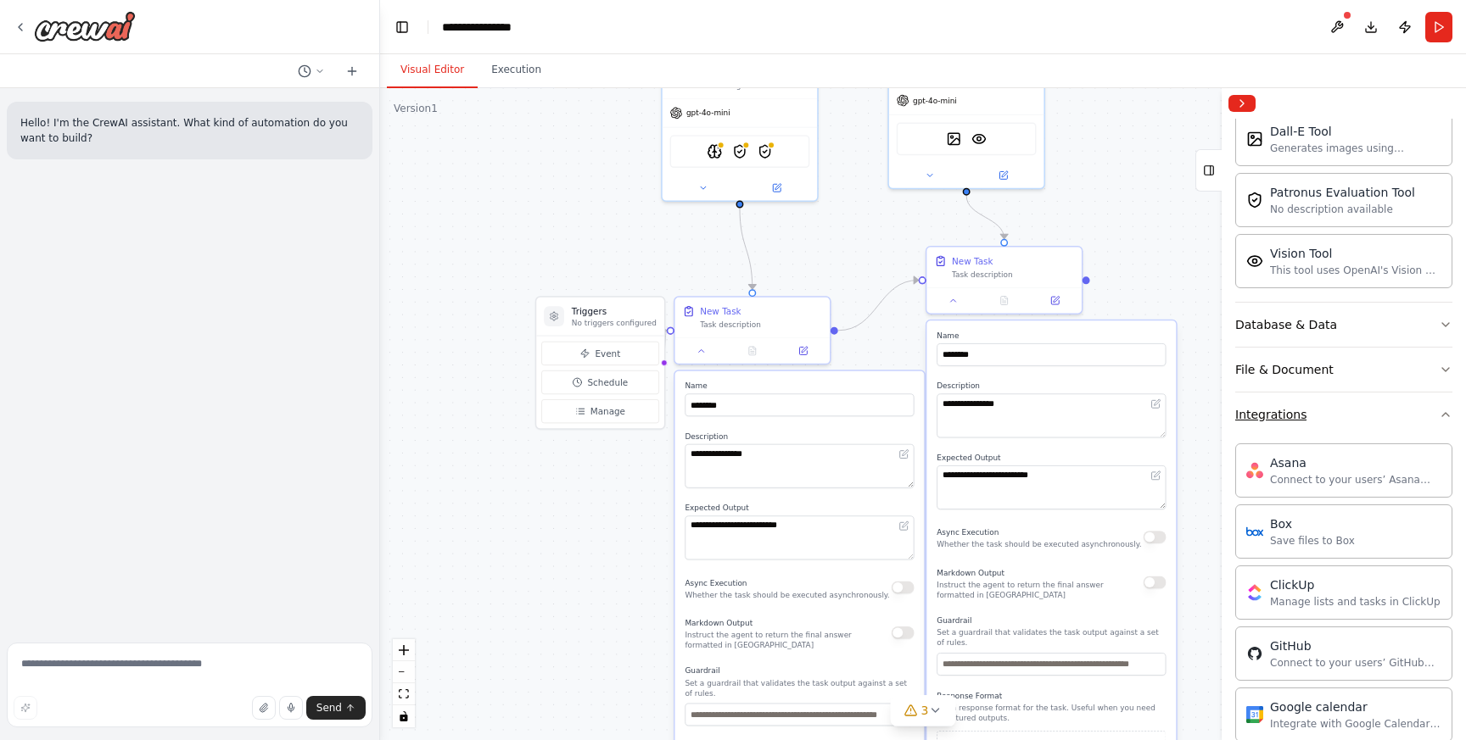
scroll to position [354, 0]
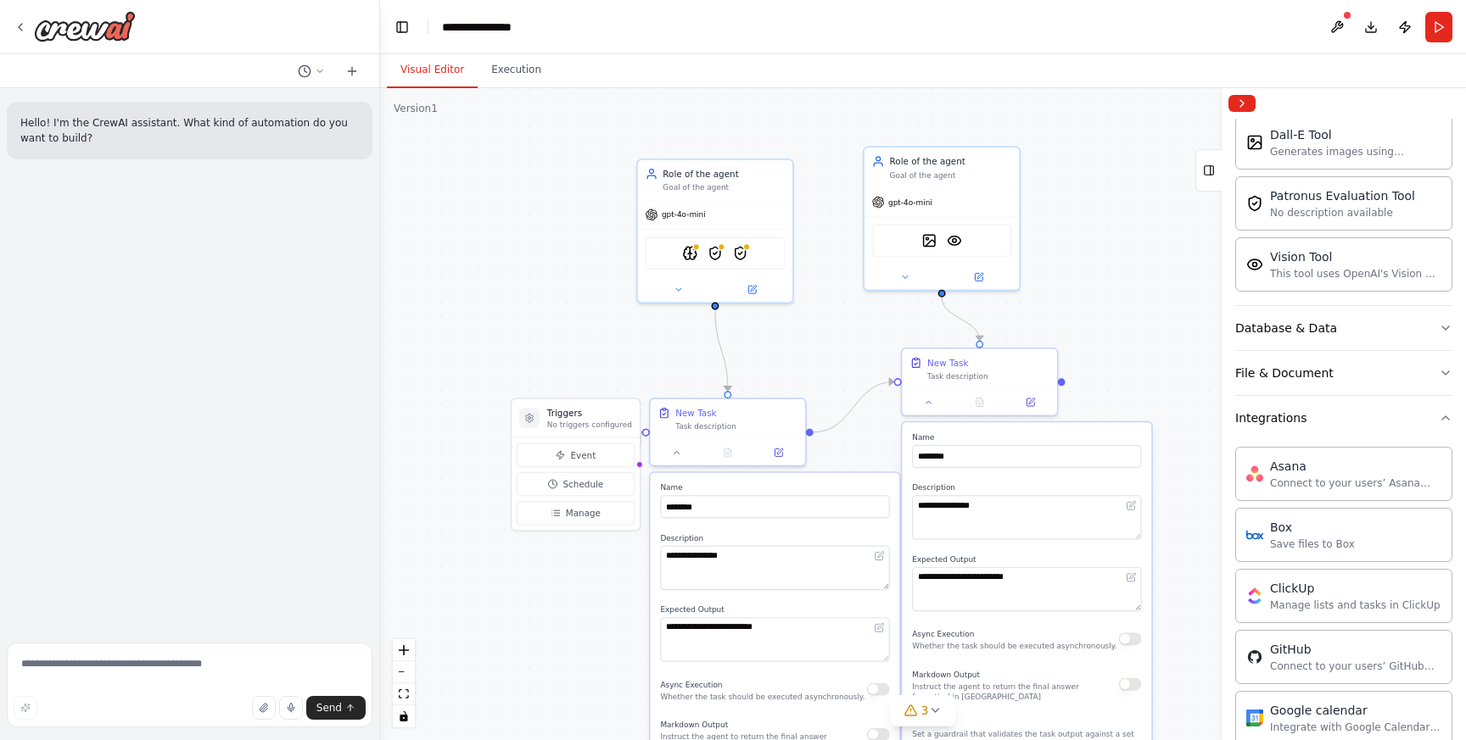
drag, startPoint x: 879, startPoint y: 242, endPoint x: 842, endPoint y: 372, distance: 134.8
click at [842, 372] on div ".deletable-edge-delete-btn { width: 20px; height: 20px; border: 0px solid #ffff…" at bounding box center [923, 414] width 1086 height 652
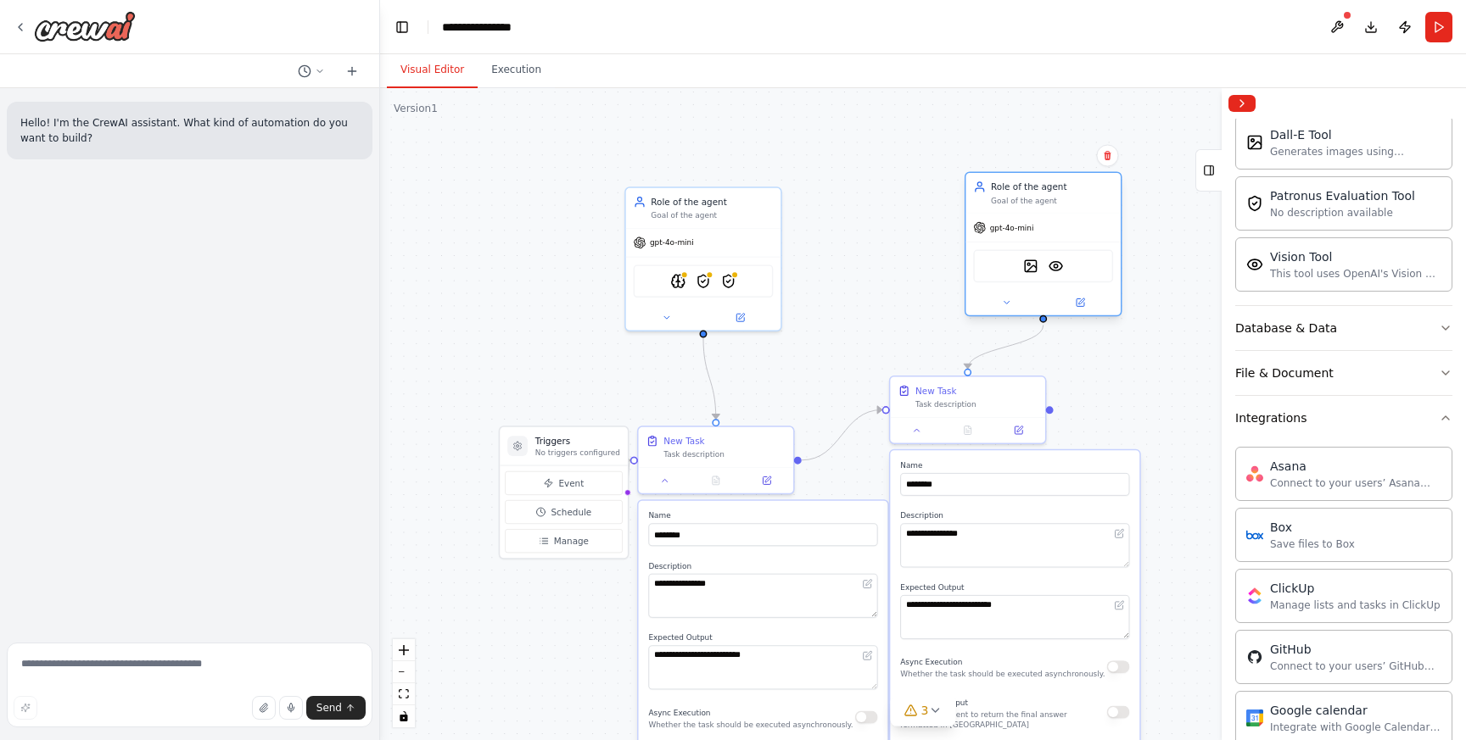
drag, startPoint x: 943, startPoint y: 199, endPoint x: 1061, endPoint y: 196, distance: 118.0
click at [1061, 196] on div "Goal of the agent" at bounding box center [1052, 201] width 122 height 10
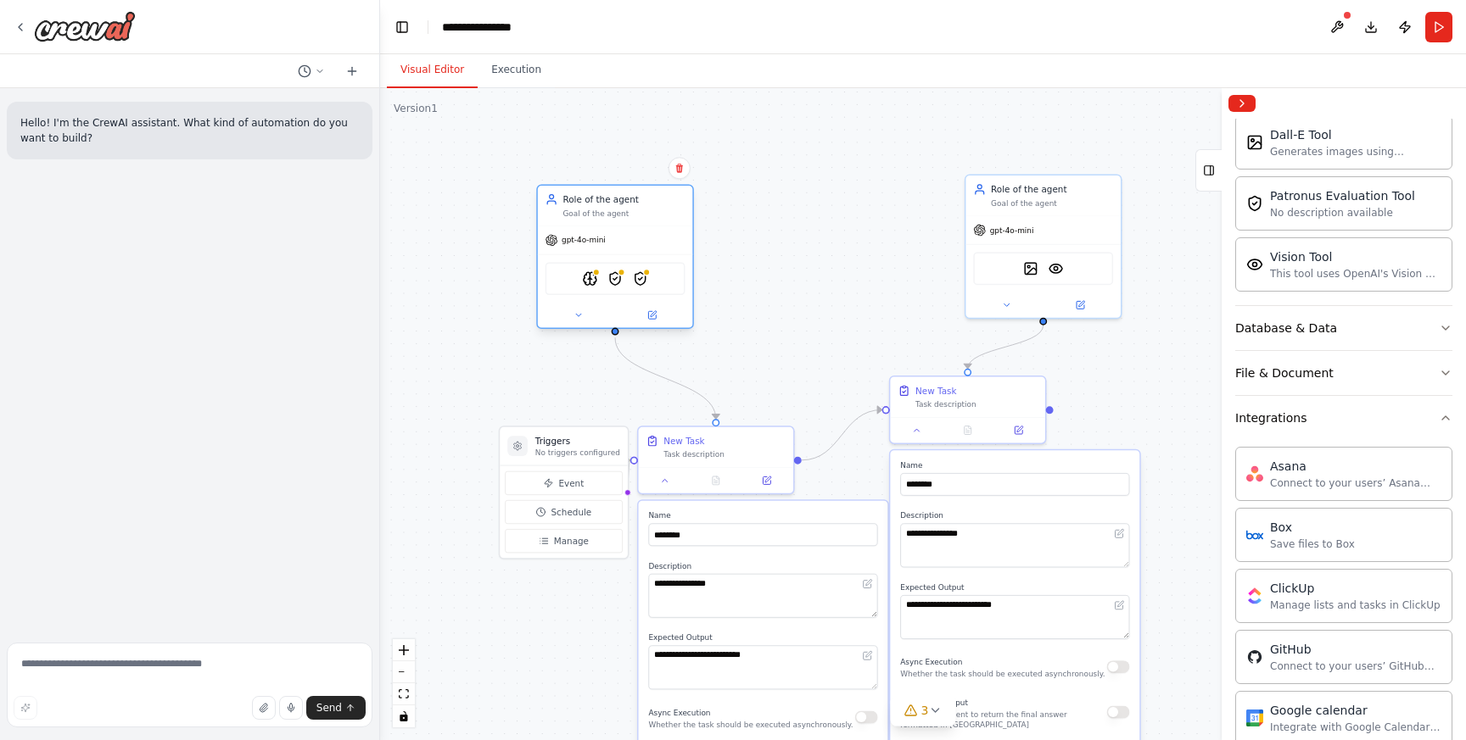
drag, startPoint x: 744, startPoint y: 208, endPoint x: 637, endPoint y: 201, distance: 107.1
click at [637, 209] on div "Goal of the agent" at bounding box center [623, 214] width 122 height 10
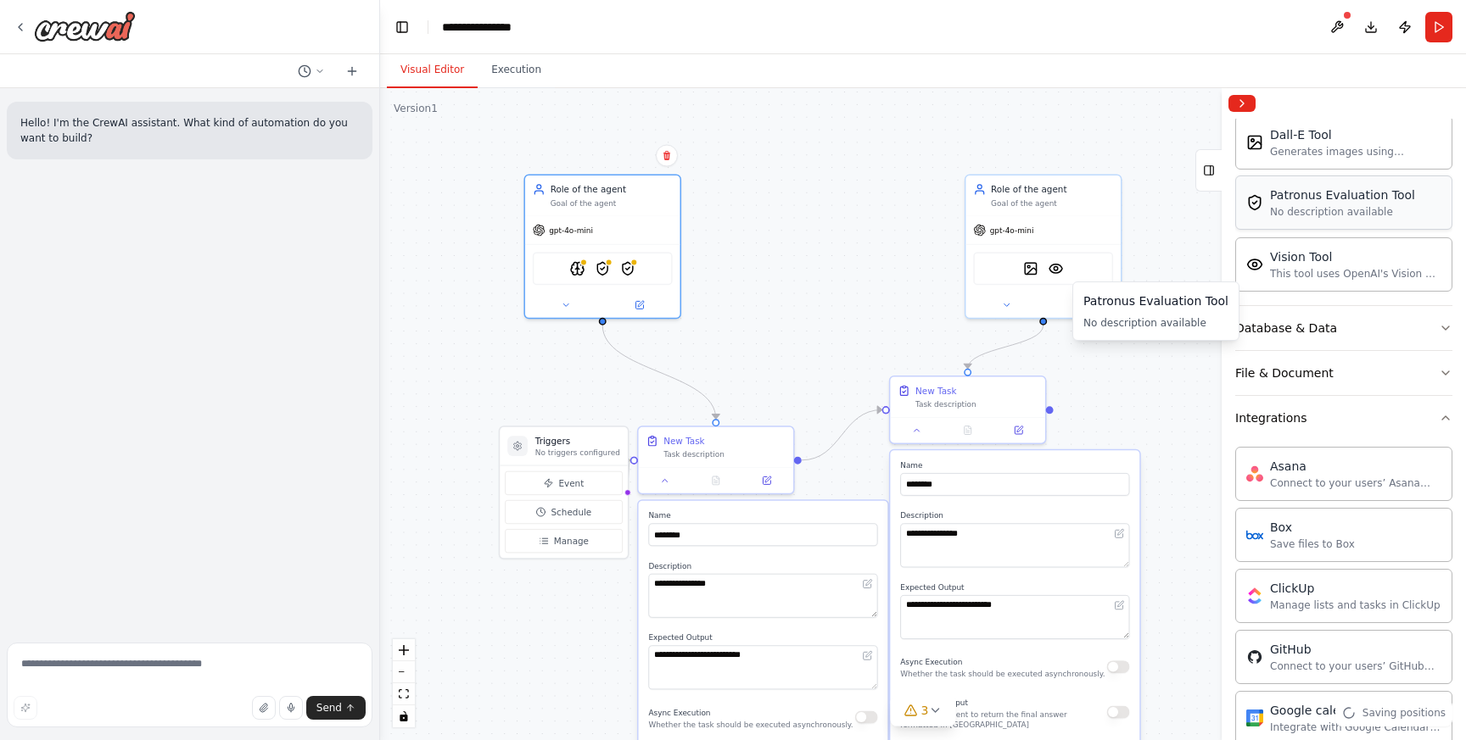
scroll to position [0, 0]
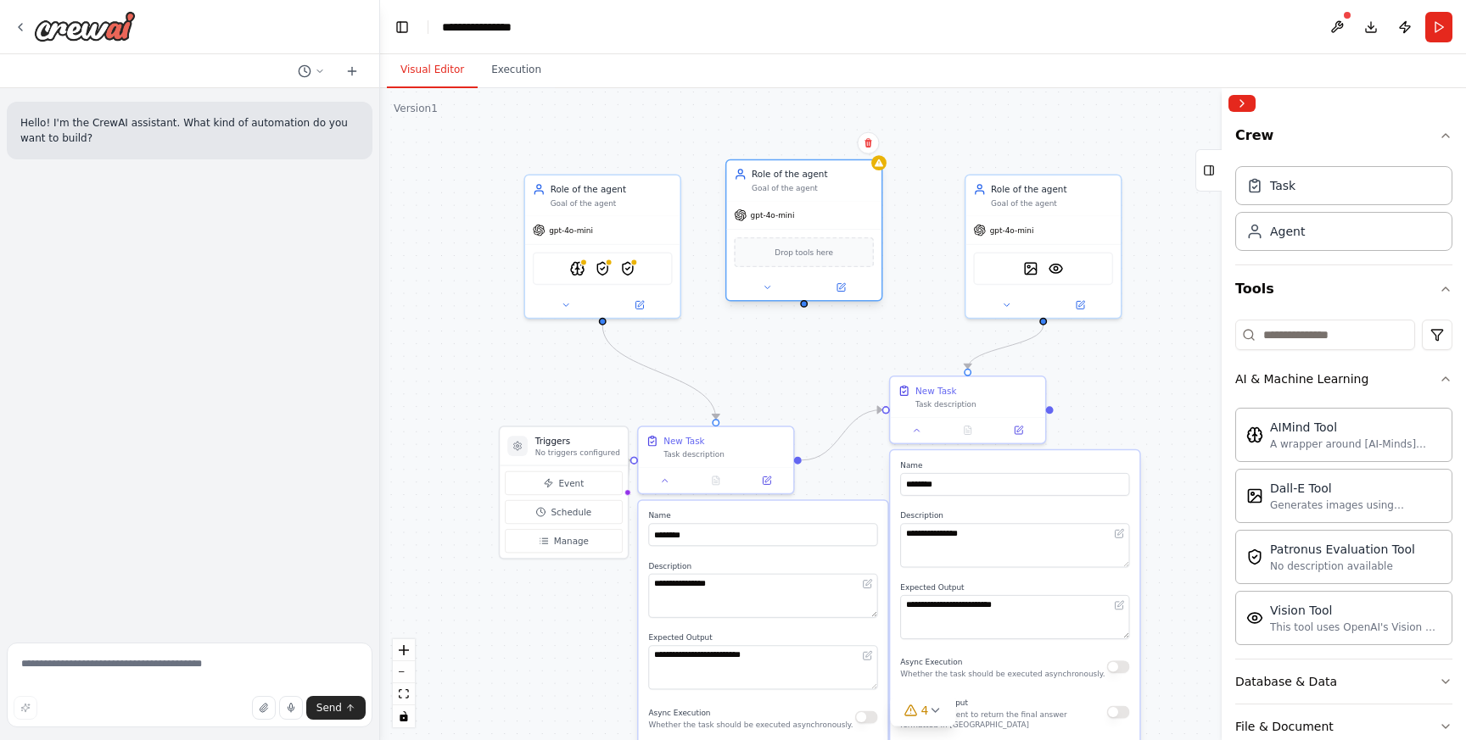
drag, startPoint x: 840, startPoint y: 220, endPoint x: 789, endPoint y: 187, distance: 60.2
click at [789, 187] on div "Role of the agent Goal of the agent" at bounding box center [813, 180] width 122 height 25
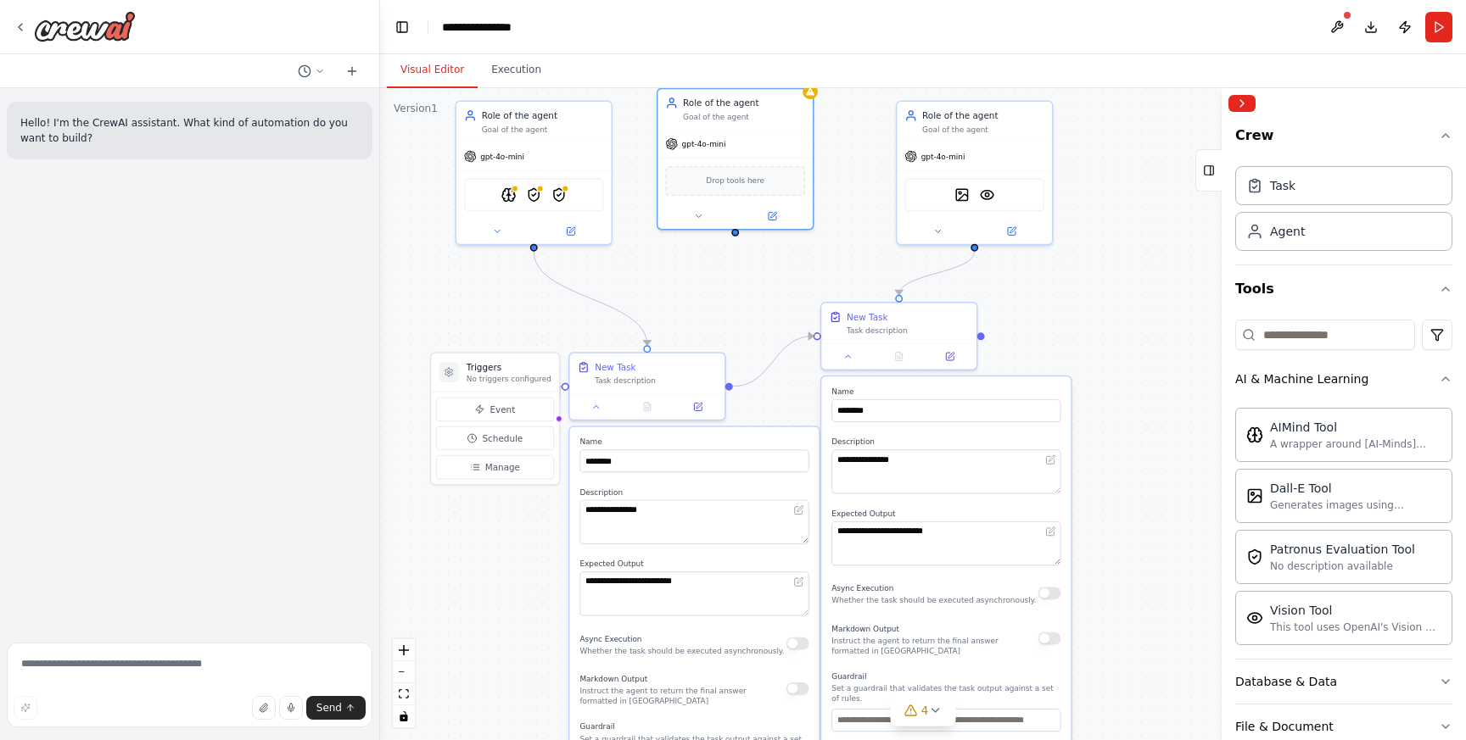
drag, startPoint x: 792, startPoint y: 348, endPoint x: 724, endPoint y: 274, distance: 100.8
click at [724, 274] on div ".deletable-edge-delete-btn { width: 20px; height: 20px; border: 0px solid #ffff…" at bounding box center [923, 414] width 1086 height 652
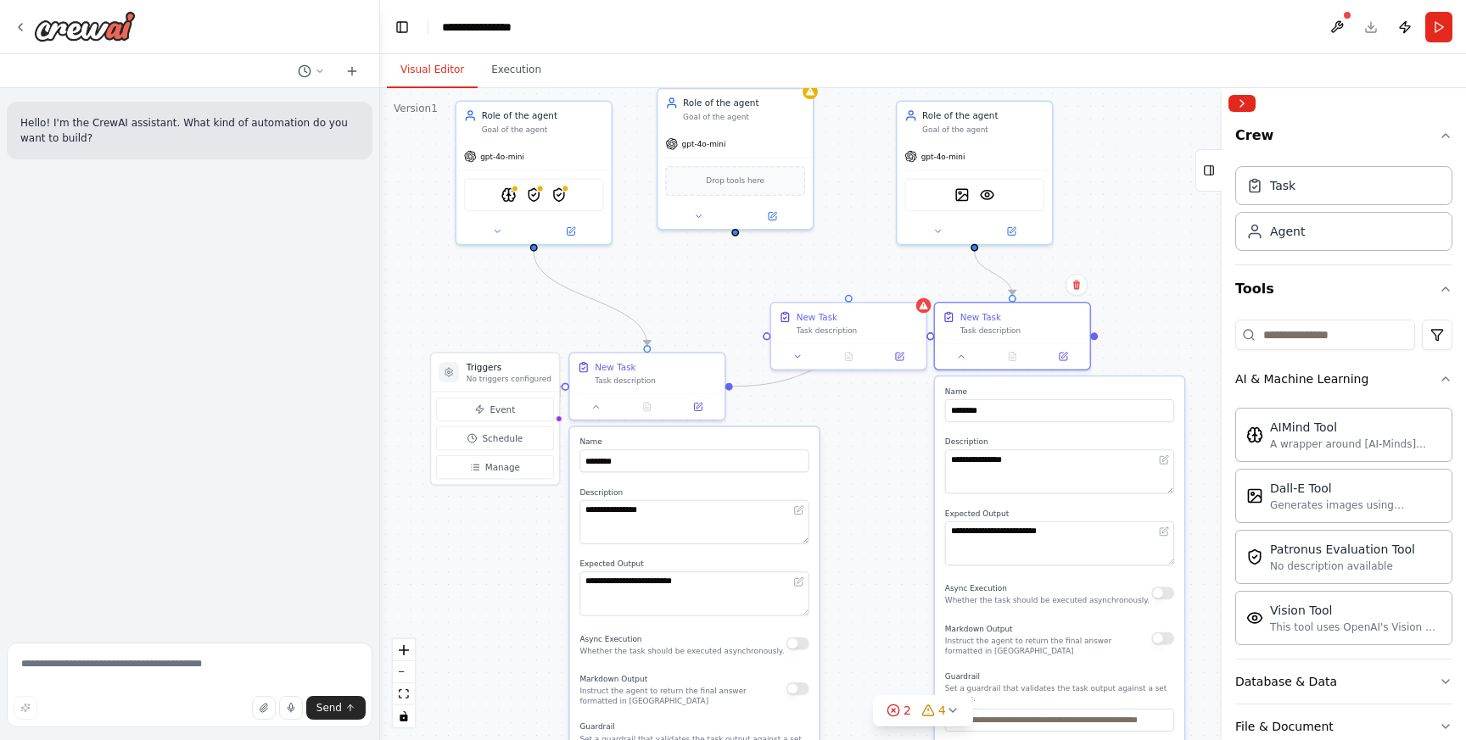
drag, startPoint x: 1005, startPoint y: 385, endPoint x: 1123, endPoint y: 384, distance: 117.9
click at [1123, 384] on div "**********" at bounding box center [1059, 620] width 249 height 487
drag, startPoint x: 1024, startPoint y: 329, endPoint x: 1090, endPoint y: 329, distance: 66.2
click at [1090, 329] on div "Task description" at bounding box center [1033, 328] width 122 height 10
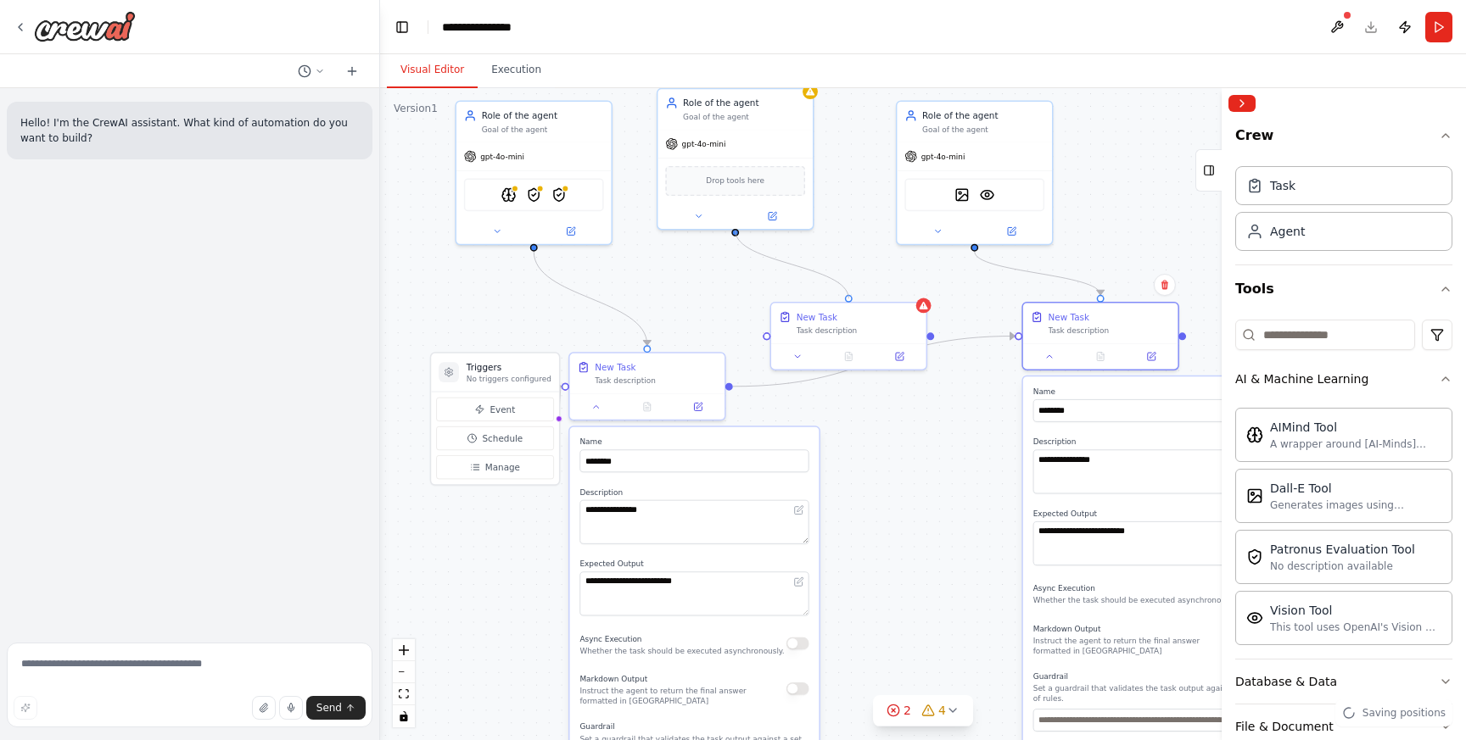
drag, startPoint x: 736, startPoint y: 232, endPoint x: 854, endPoint y: 294, distance: 133.6
click at [854, 294] on div ".deletable-edge-delete-btn { width: 20px; height: 20px; border: 0px solid #ffff…" at bounding box center [923, 414] width 1086 height 652
drag, startPoint x: 1011, startPoint y: 338, endPoint x: 772, endPoint y: 332, distance: 239.2
click at [772, 332] on div ".deletable-edge-delete-btn { width: 20px; height: 20px; border: 0px solid #ffff…" at bounding box center [782, 305] width 806 height 484
drag, startPoint x: 729, startPoint y: 387, endPoint x: 767, endPoint y: 338, distance: 62.3
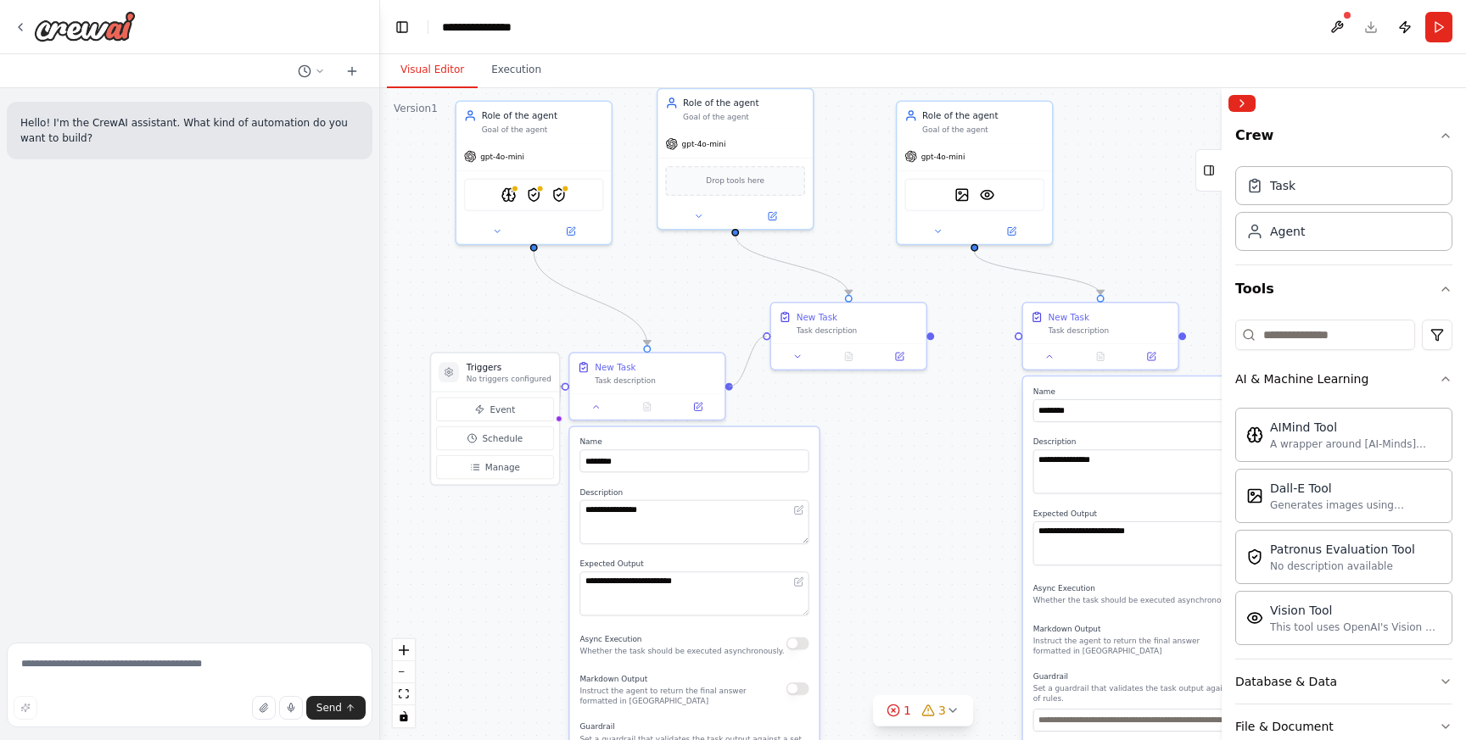
click at [767, 338] on div "**********" at bounding box center [782, 305] width 806 height 484
drag, startPoint x: 516, startPoint y: 380, endPoint x: 444, endPoint y: 380, distance: 72.1
click at [444, 380] on p "No triggers configured" at bounding box center [433, 379] width 85 height 10
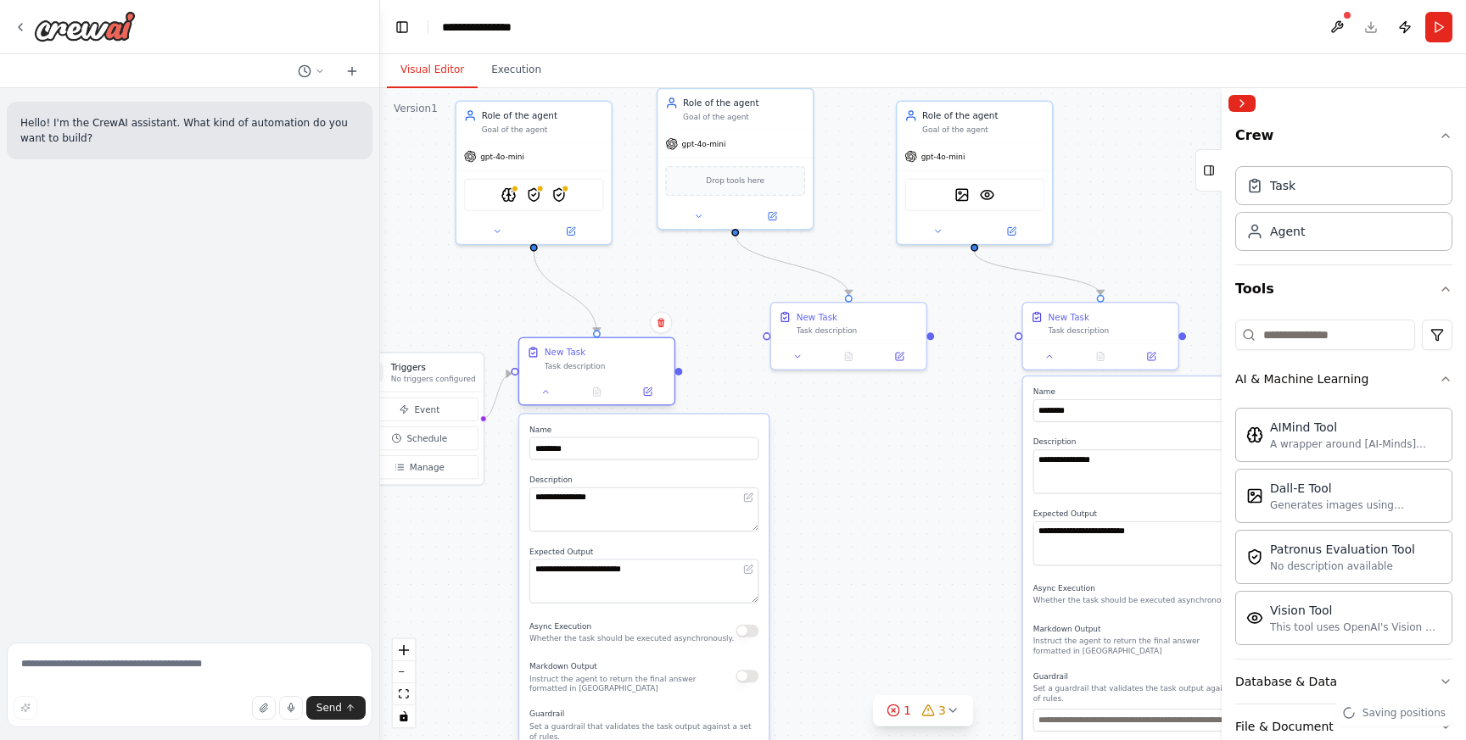
drag, startPoint x: 663, startPoint y: 367, endPoint x: 615, endPoint y: 355, distance: 50.0
click at [615, 355] on div "New Task" at bounding box center [606, 352] width 122 height 13
drag, startPoint x: 679, startPoint y: 374, endPoint x: 765, endPoint y: 339, distance: 92.5
click at [765, 339] on div ".deletable-edge-delete-btn { width: 20px; height: 20px; border: 0px solid #ffff…" at bounding box center [923, 414] width 1086 height 652
drag, startPoint x: 930, startPoint y: 334, endPoint x: 1017, endPoint y: 345, distance: 88.1
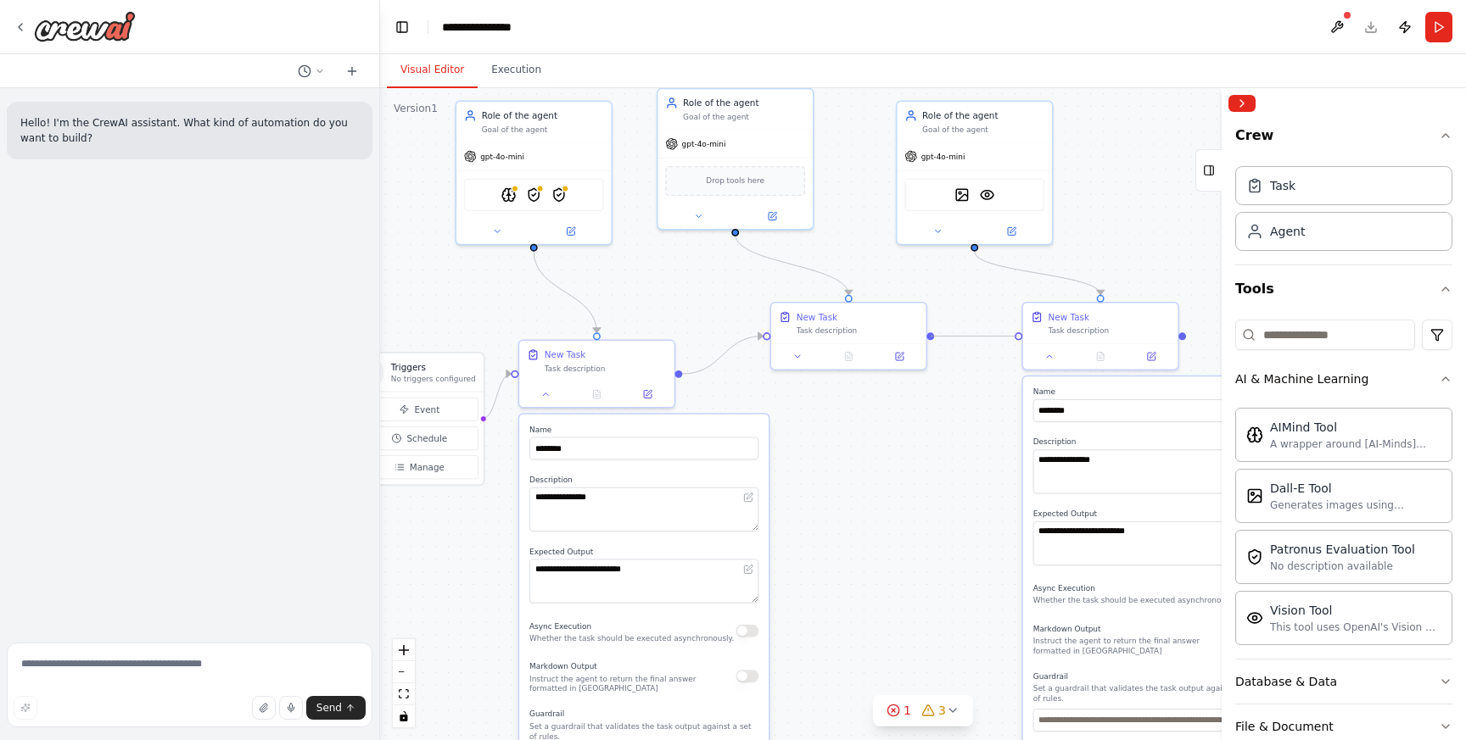
click at [1017, 345] on div ".deletable-edge-delete-btn { width: 20px; height: 20px; border: 0px solid #ffff…" at bounding box center [923, 414] width 1086 height 652
drag, startPoint x: 929, startPoint y: 337, endPoint x: 1020, endPoint y: 338, distance: 90.8
click at [1020, 338] on div "**********" at bounding box center [782, 305] width 806 height 484
click at [958, 399] on div ".deletable-edge-delete-btn { width: 20px; height: 20px; border: 0px solid #ffff…" at bounding box center [923, 414] width 1086 height 652
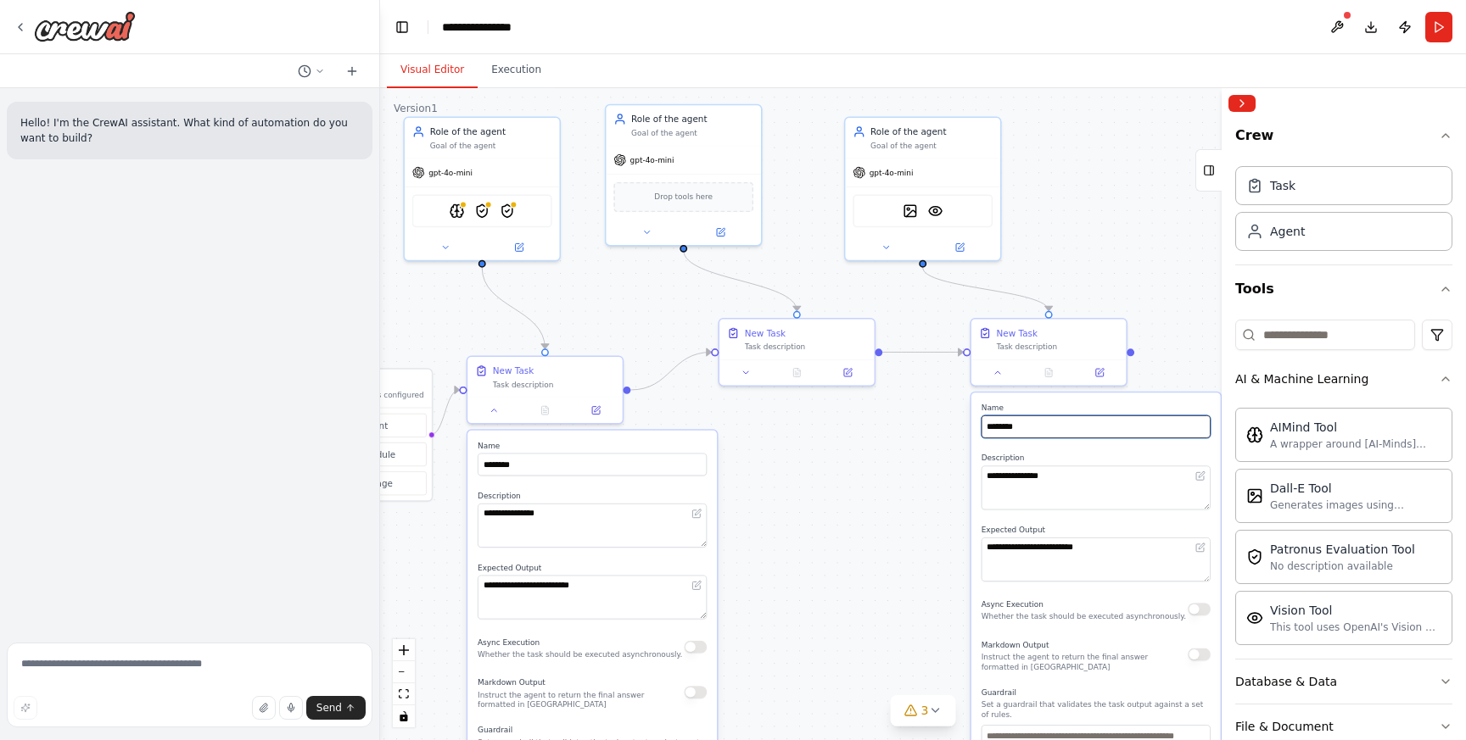
drag, startPoint x: 940, startPoint y: 422, endPoint x: 891, endPoint y: 439, distance: 51.8
click at [891, 439] on div ".deletable-edge-delete-btn { width: 20px; height: 20px; border: 0px solid #ffff…" at bounding box center [923, 414] width 1086 height 652
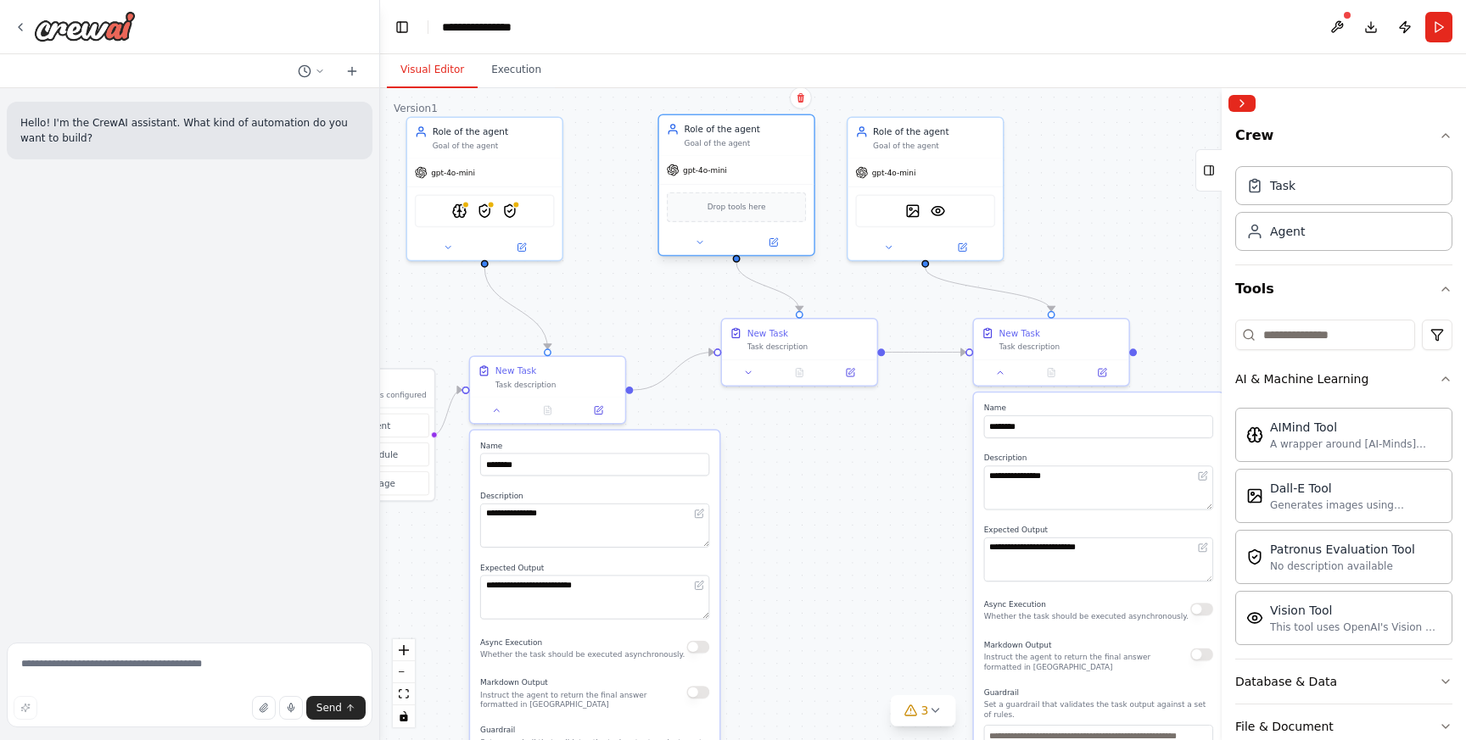
drag, startPoint x: 716, startPoint y: 127, endPoint x: 762, endPoint y: 137, distance: 46.9
click at [762, 137] on div "Role of the agent Goal of the agent" at bounding box center [745, 135] width 122 height 25
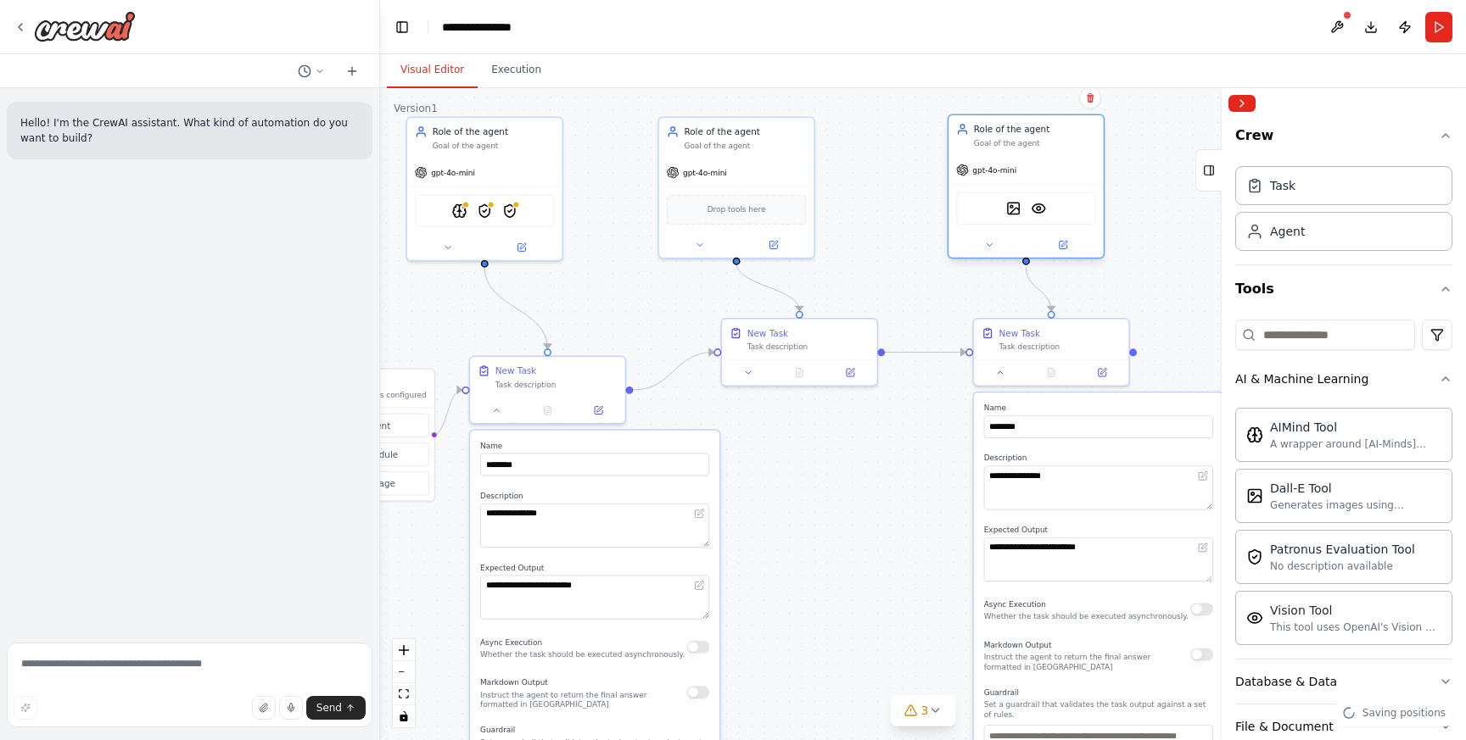
drag, startPoint x: 921, startPoint y: 134, endPoint x: 1020, endPoint y: 133, distance: 98.4
click at [1020, 133] on div "Role of the agent" at bounding box center [1035, 129] width 122 height 13
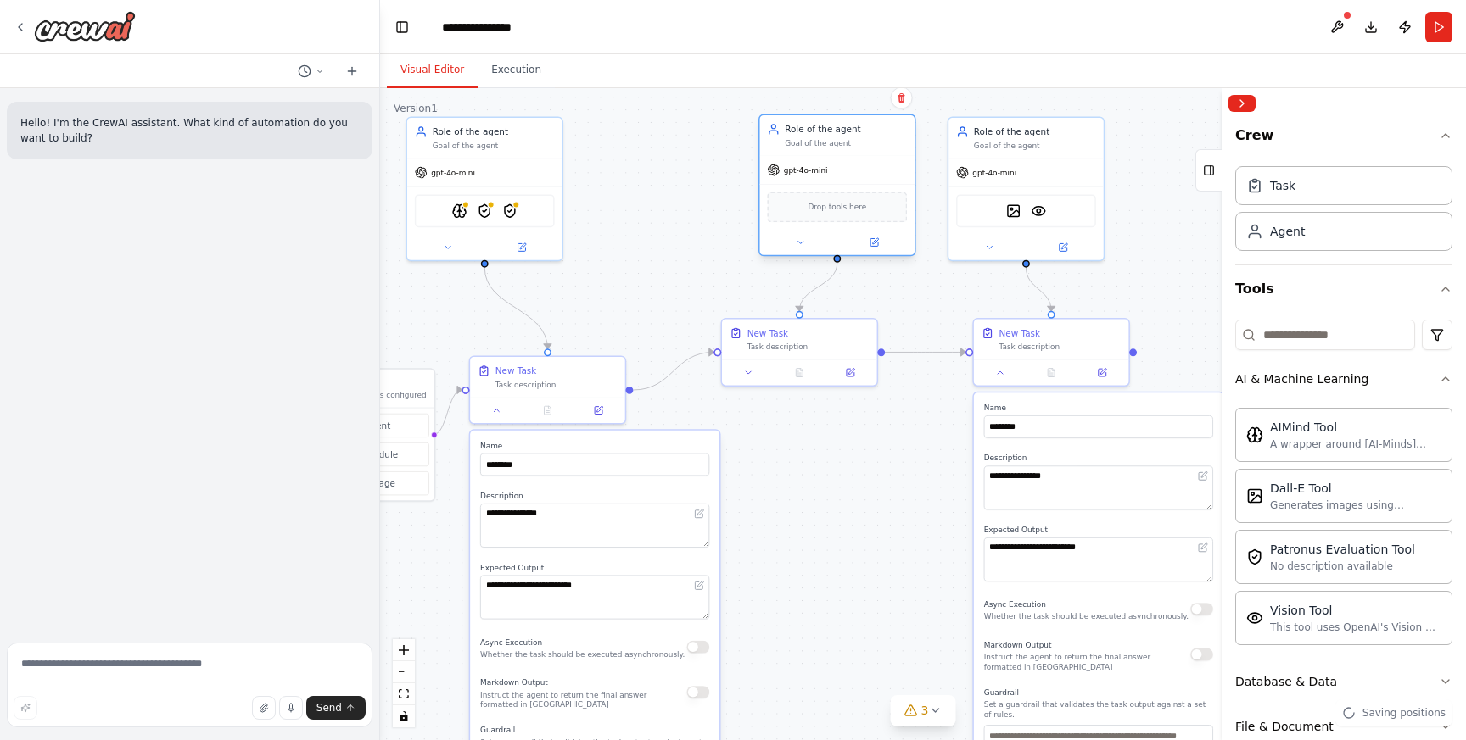
drag, startPoint x: 739, startPoint y: 128, endPoint x: 837, endPoint y: 134, distance: 98.6
click at [837, 134] on div "Role of the agent" at bounding box center [846, 129] width 122 height 13
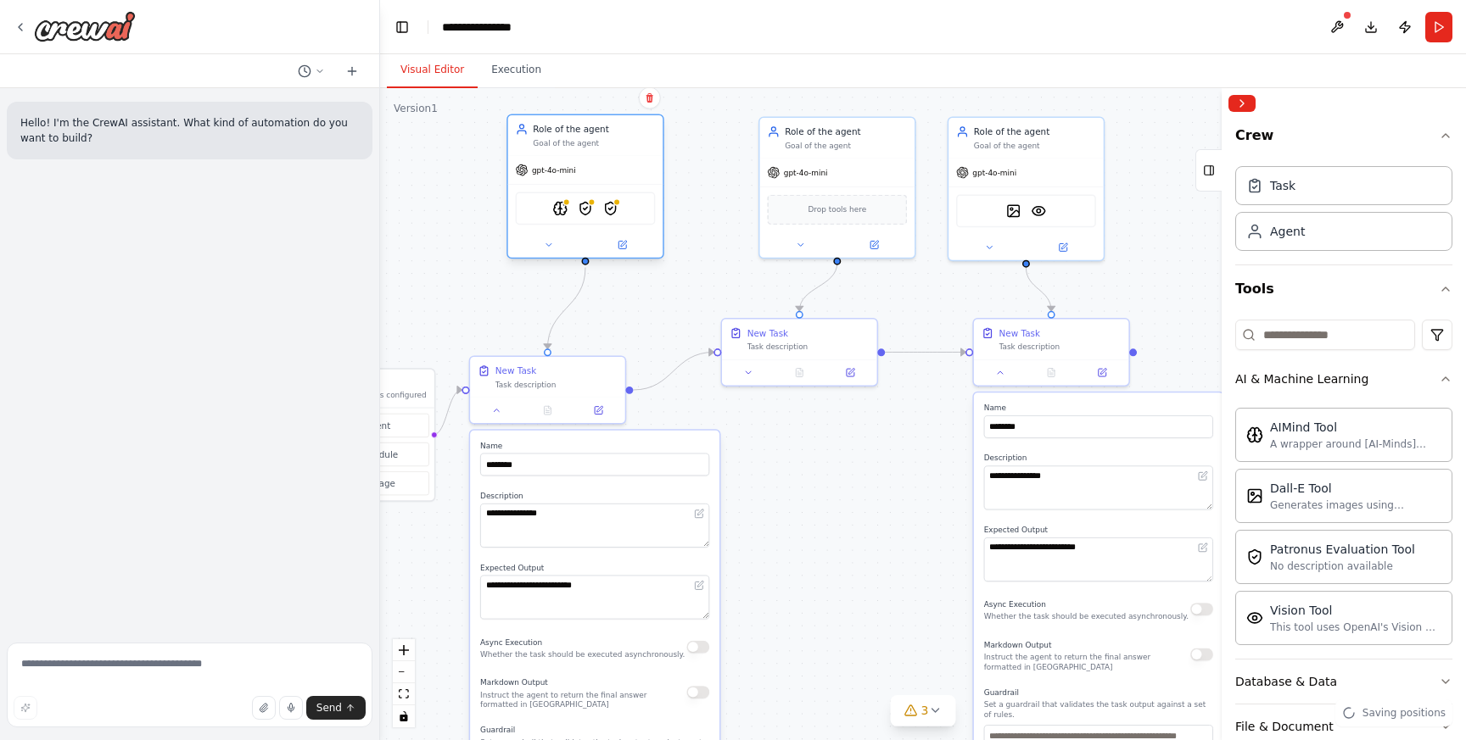
drag, startPoint x: 506, startPoint y: 137, endPoint x: 608, endPoint y: 137, distance: 101.8
click at [608, 137] on div "Role of the agent Goal of the agent" at bounding box center [594, 135] width 122 height 25
click at [576, 369] on div "New Task" at bounding box center [556, 368] width 122 height 13
drag, startPoint x: 808, startPoint y: 334, endPoint x: 814, endPoint y: 364, distance: 30.3
click at [814, 364] on div "New Task Task description" at bounding box center [808, 361] width 122 height 25
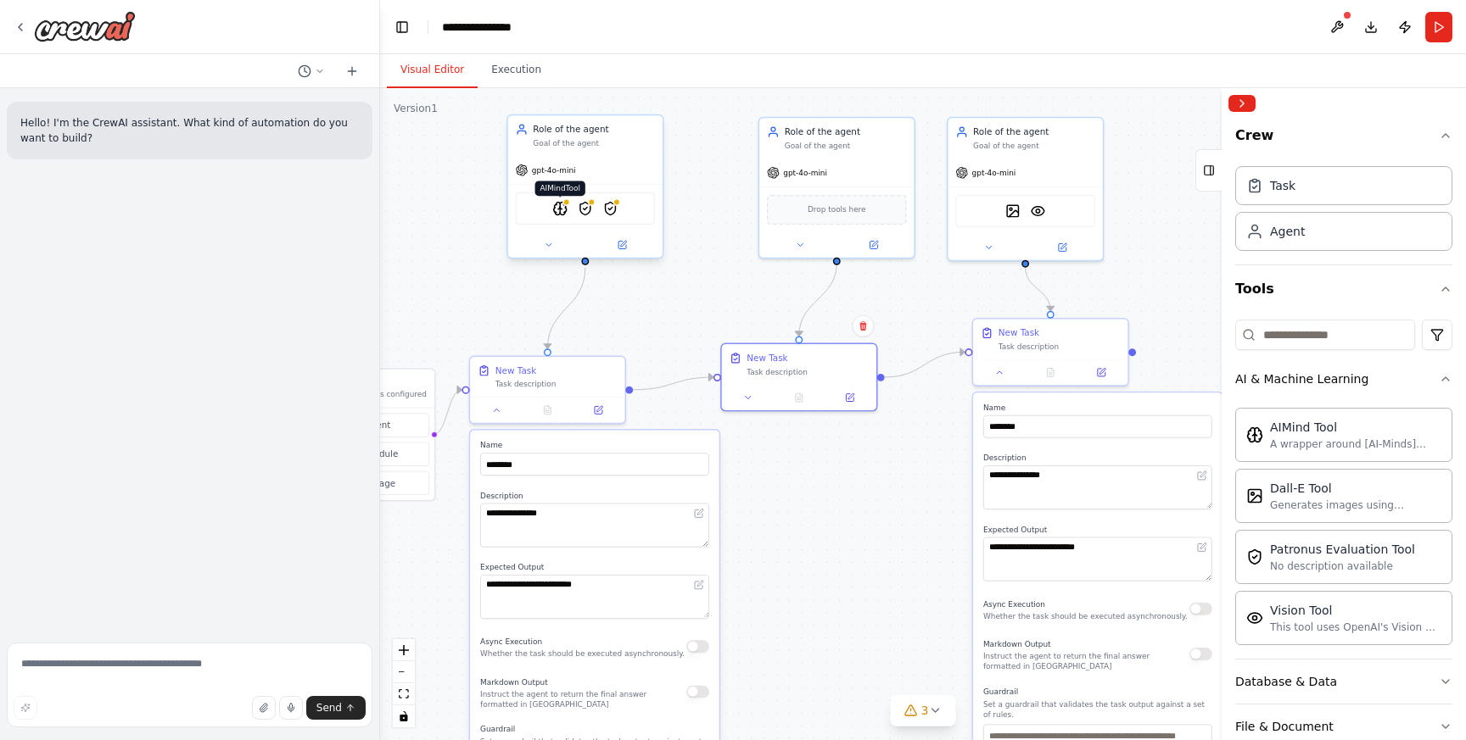
click at [563, 213] on img at bounding box center [559, 208] width 15 height 15
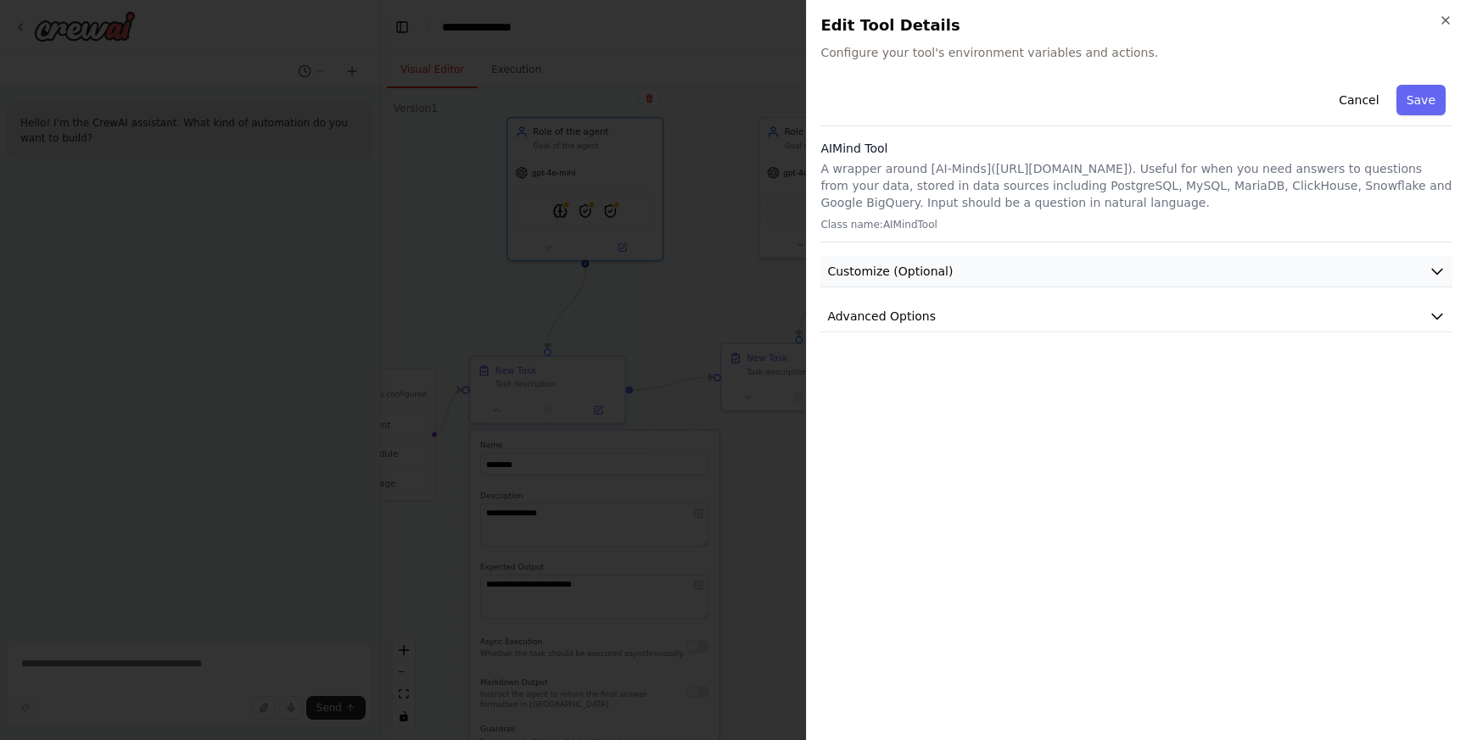
click at [1442, 274] on icon "button" at bounding box center [1436, 271] width 17 height 17
click at [1429, 435] on icon "button" at bounding box center [1436, 435] width 17 height 17
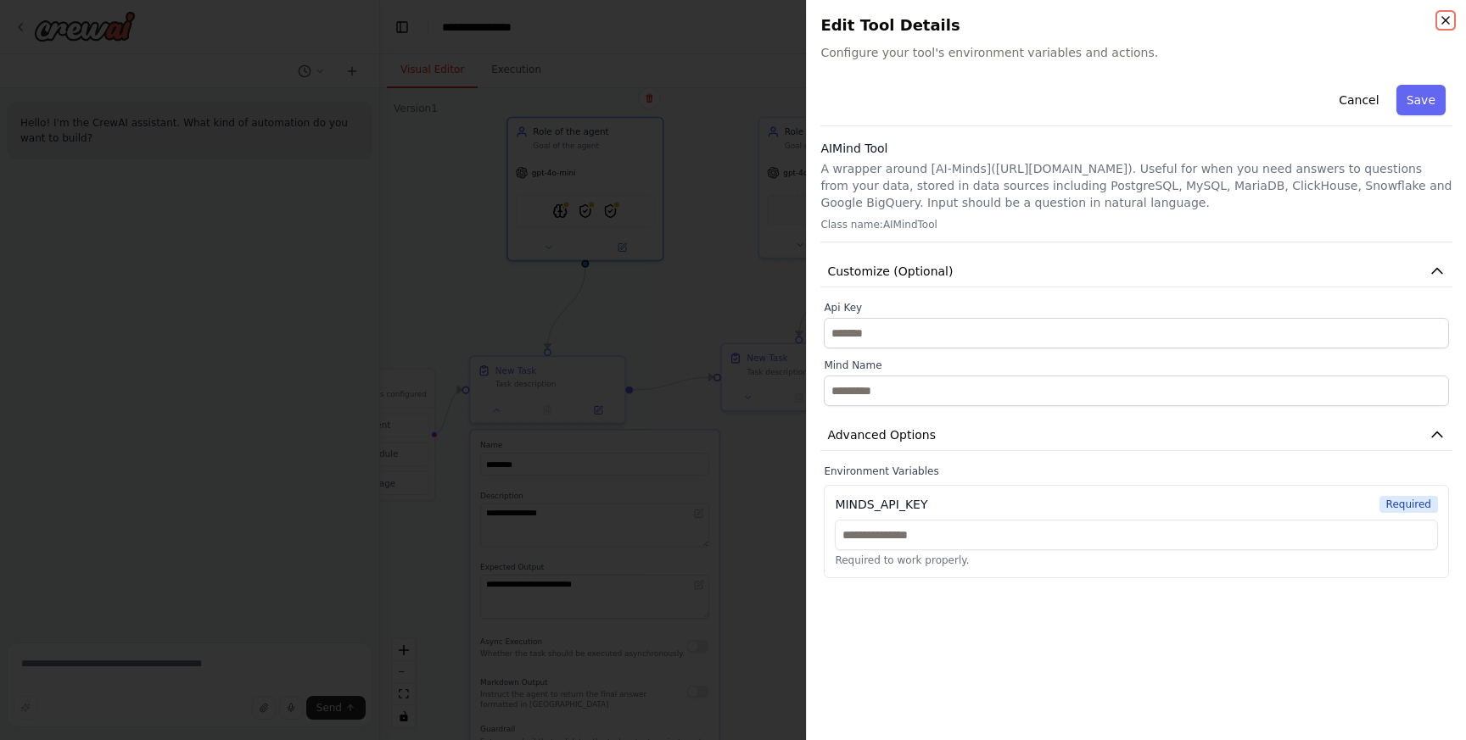
click at [1445, 21] on icon "button" at bounding box center [1445, 20] width 7 height 7
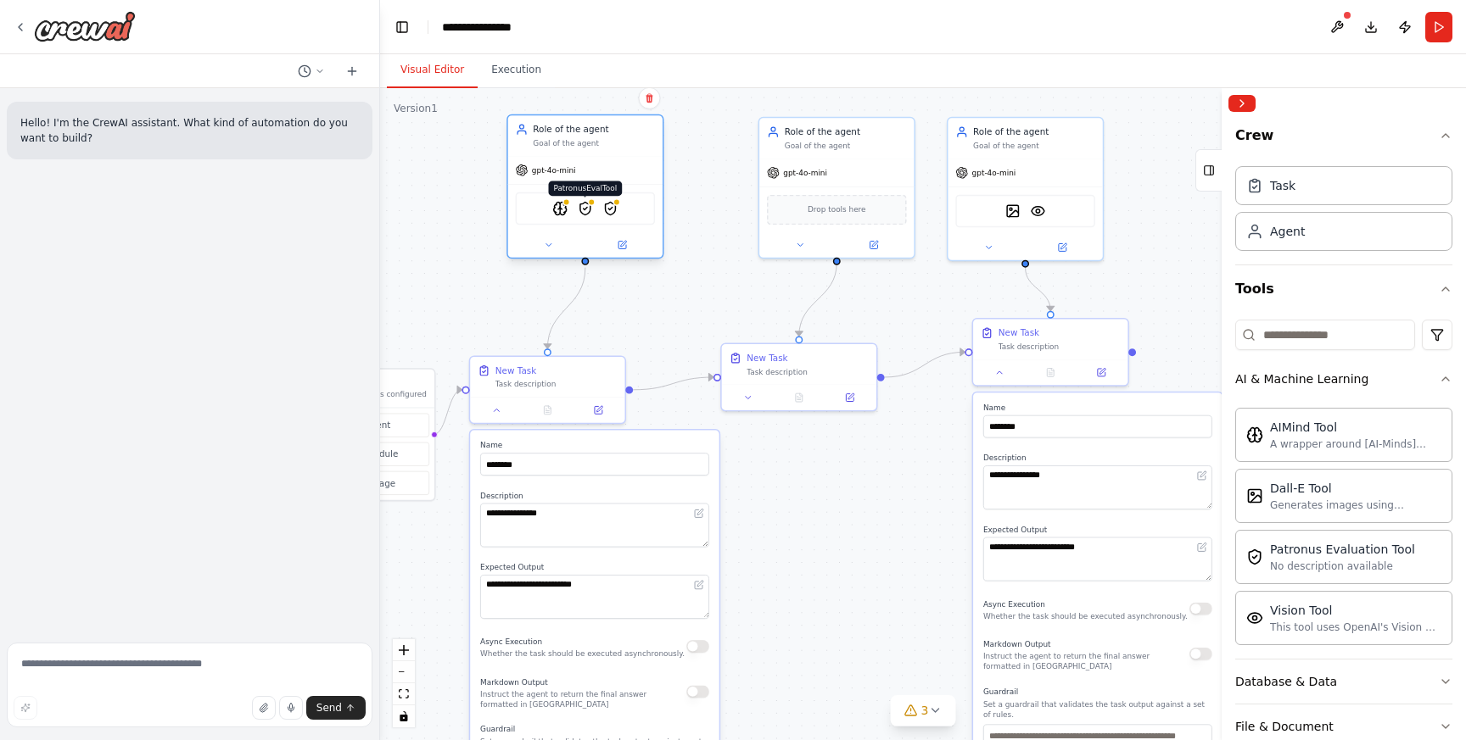
click at [584, 210] on img at bounding box center [585, 208] width 15 height 15
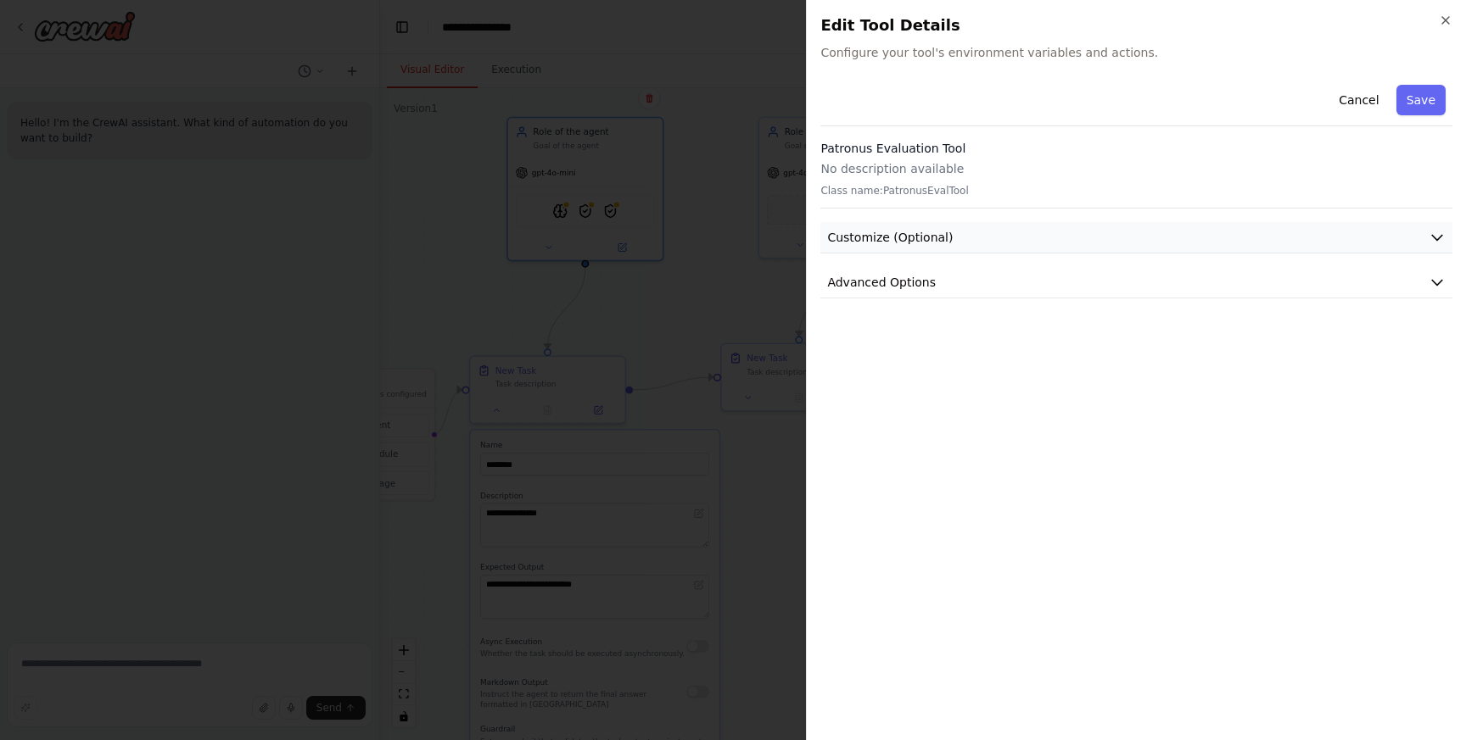
click at [1434, 241] on icon "button" at bounding box center [1436, 237] width 17 height 17
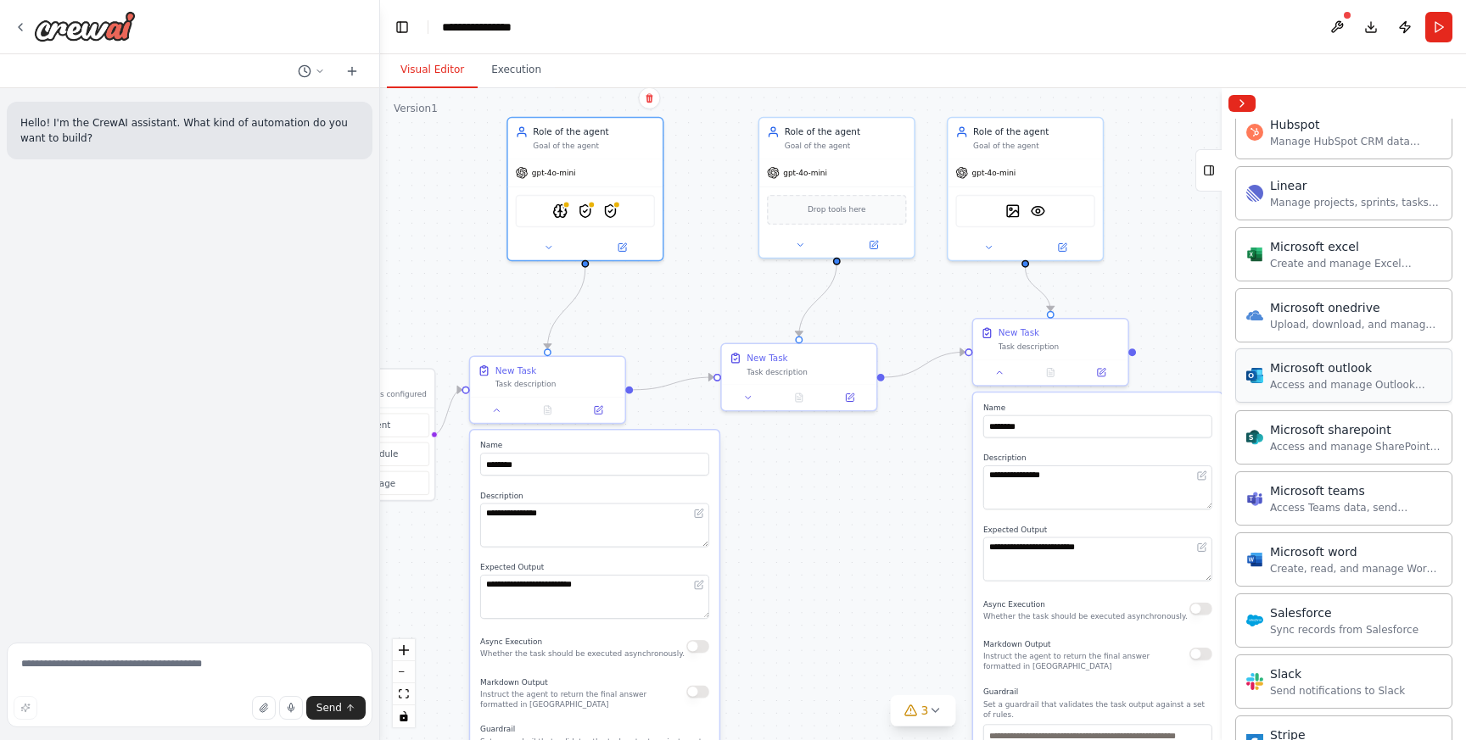
scroll to position [1268, 0]
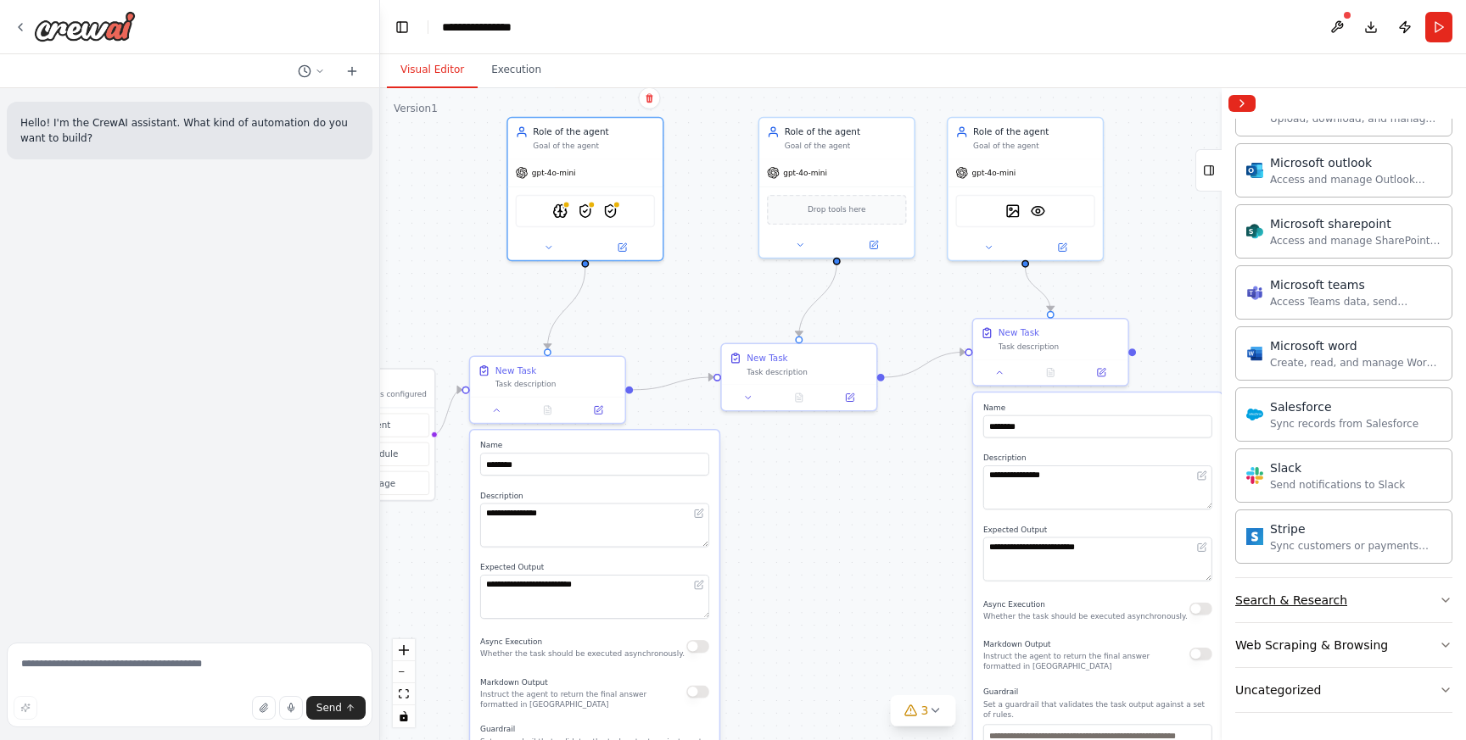
click at [1444, 602] on icon "button" at bounding box center [1446, 601] width 14 height 14
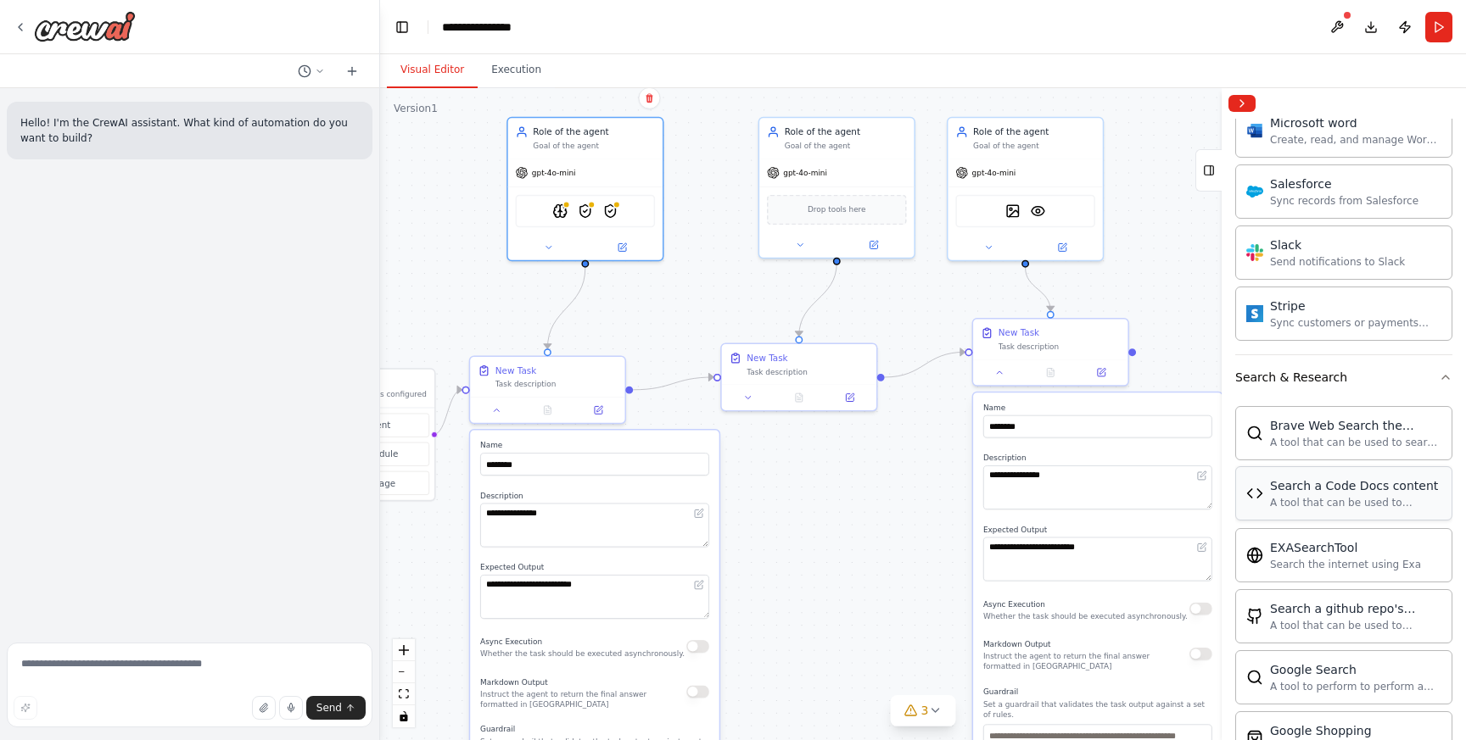
scroll to position [1383, 0]
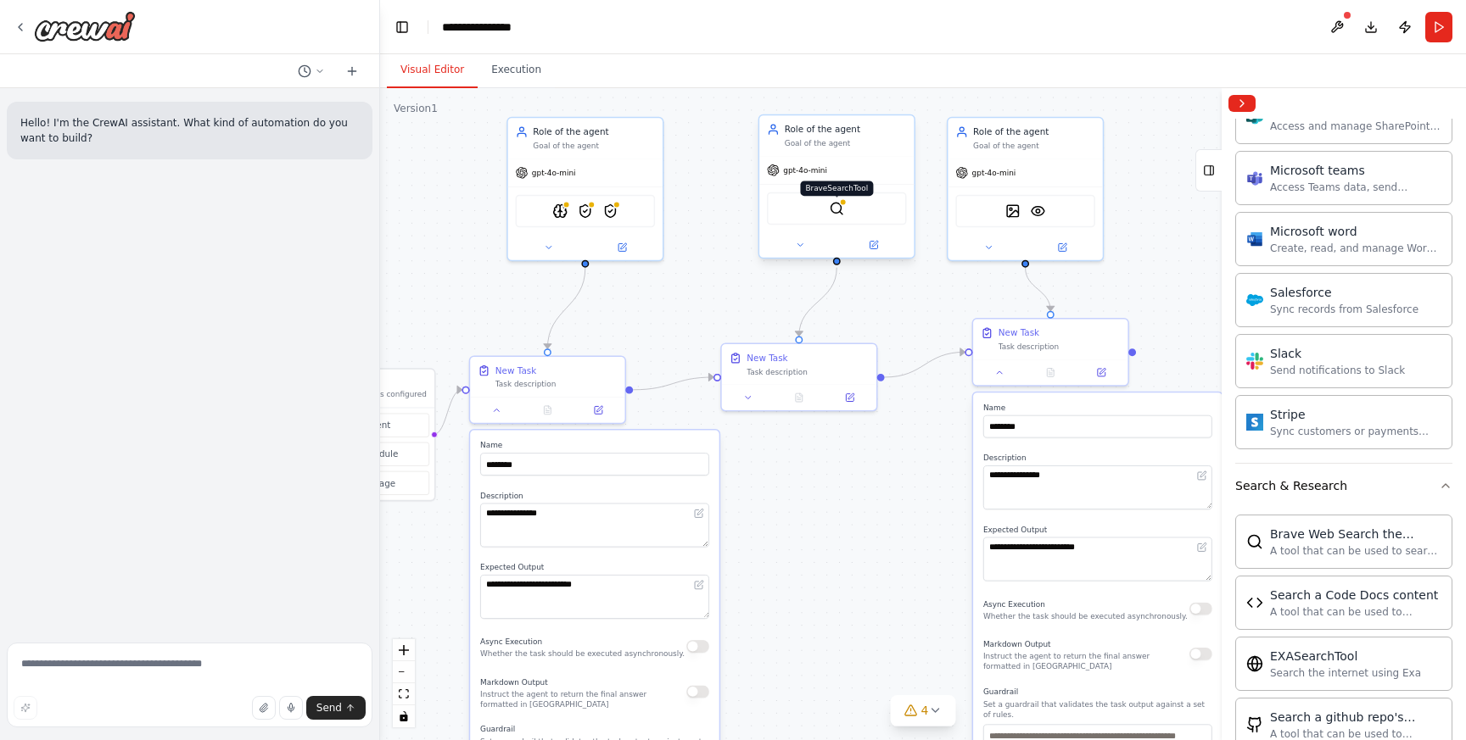
click at [837, 213] on img at bounding box center [836, 208] width 15 height 15
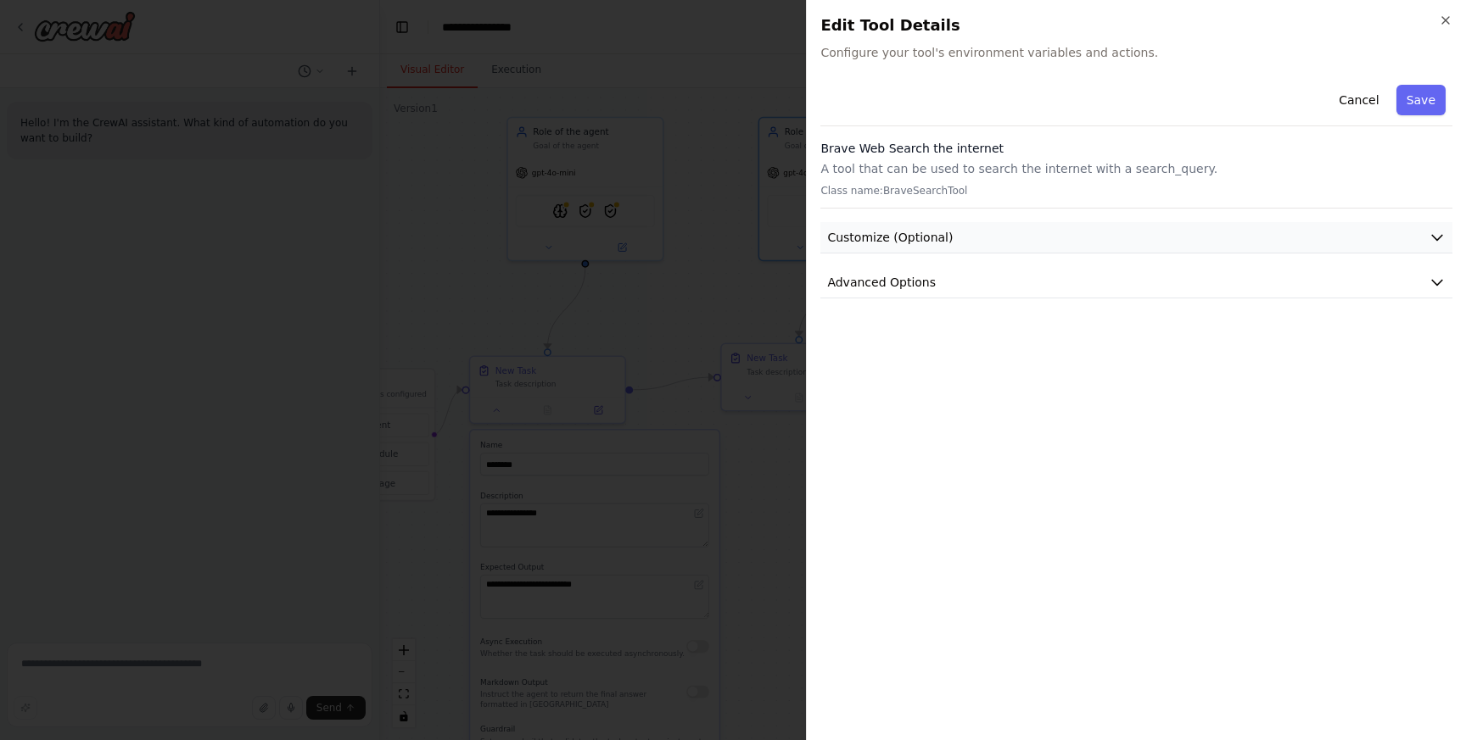
click at [1432, 242] on icon "button" at bounding box center [1436, 237] width 17 height 17
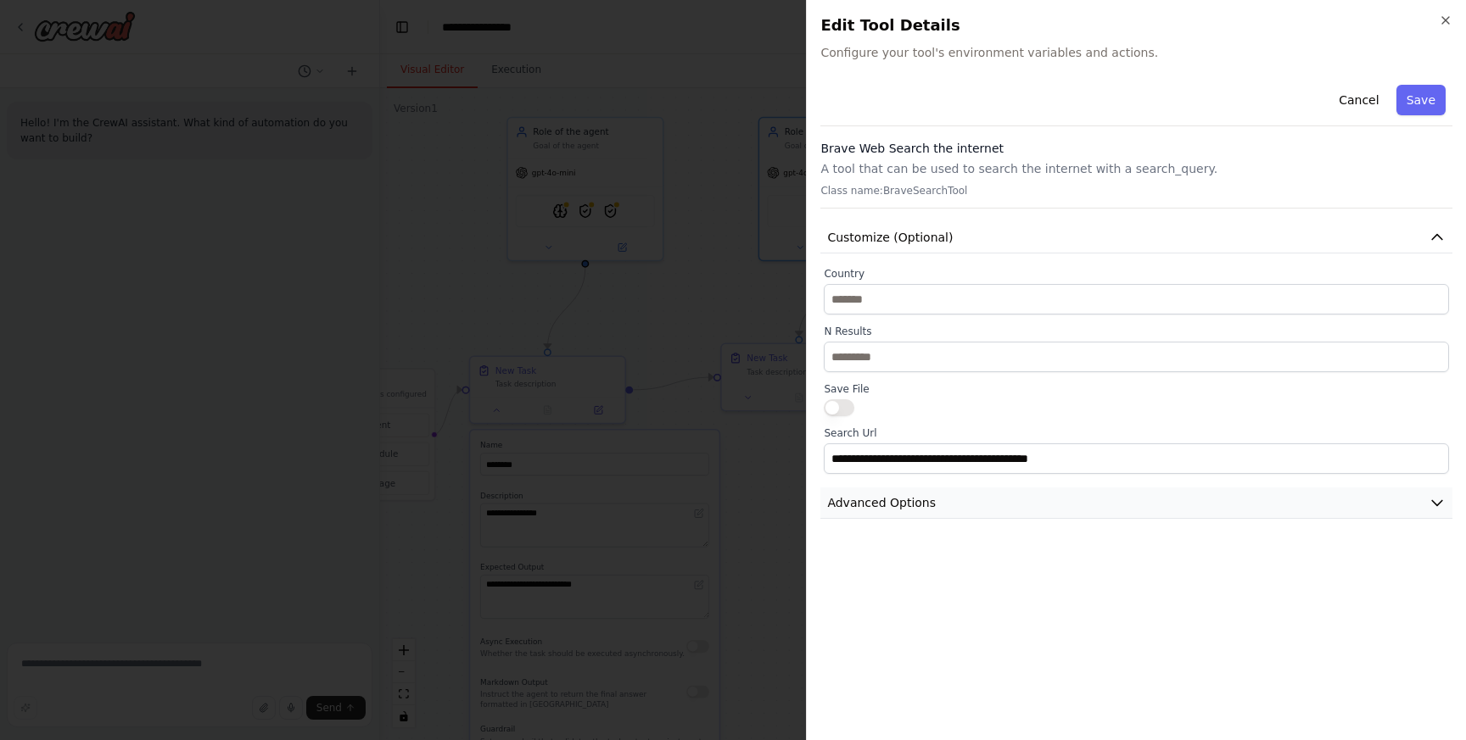
click at [1436, 508] on icon "button" at bounding box center [1436, 503] width 17 height 17
click at [1444, 14] on icon "button" at bounding box center [1446, 21] width 14 height 14
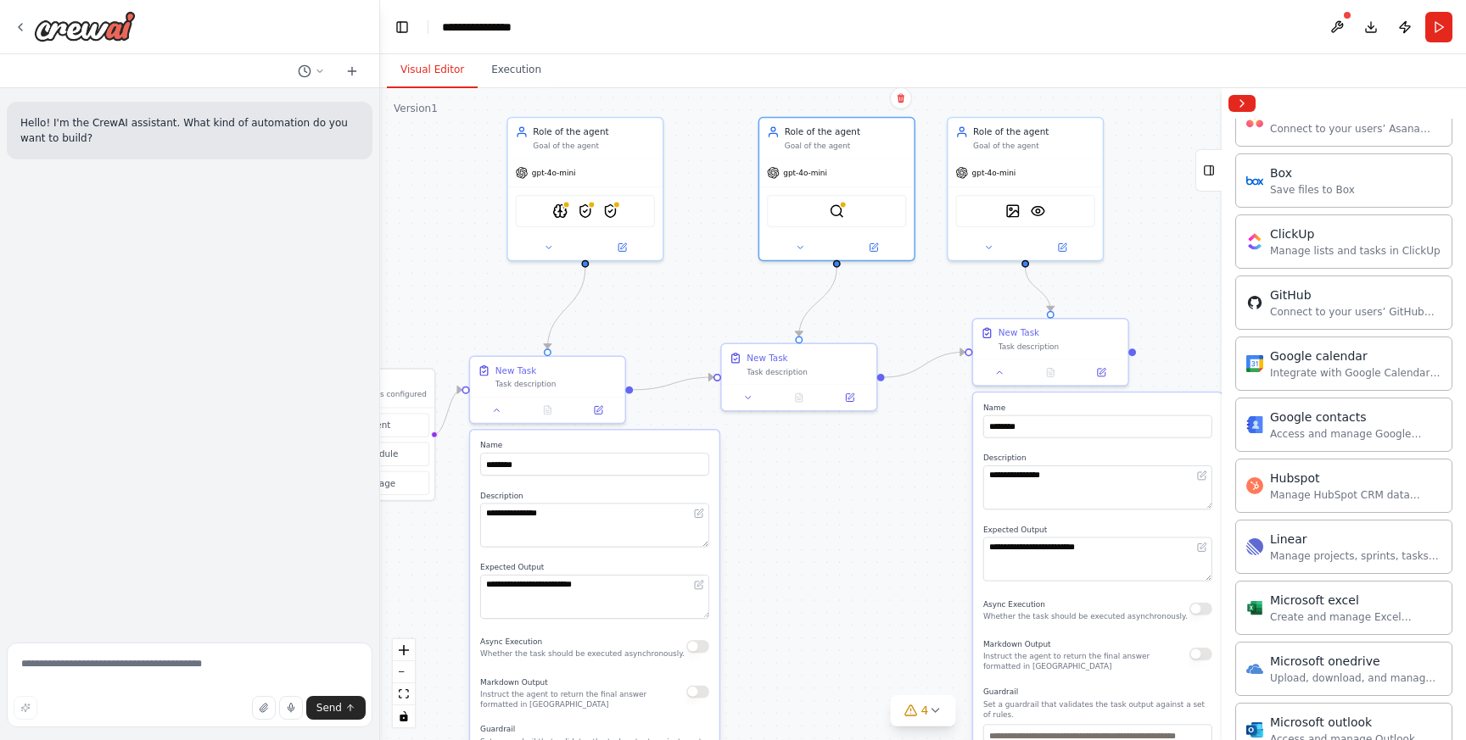
scroll to position [711, 0]
click at [847, 212] on img at bounding box center [848, 208] width 15 height 15
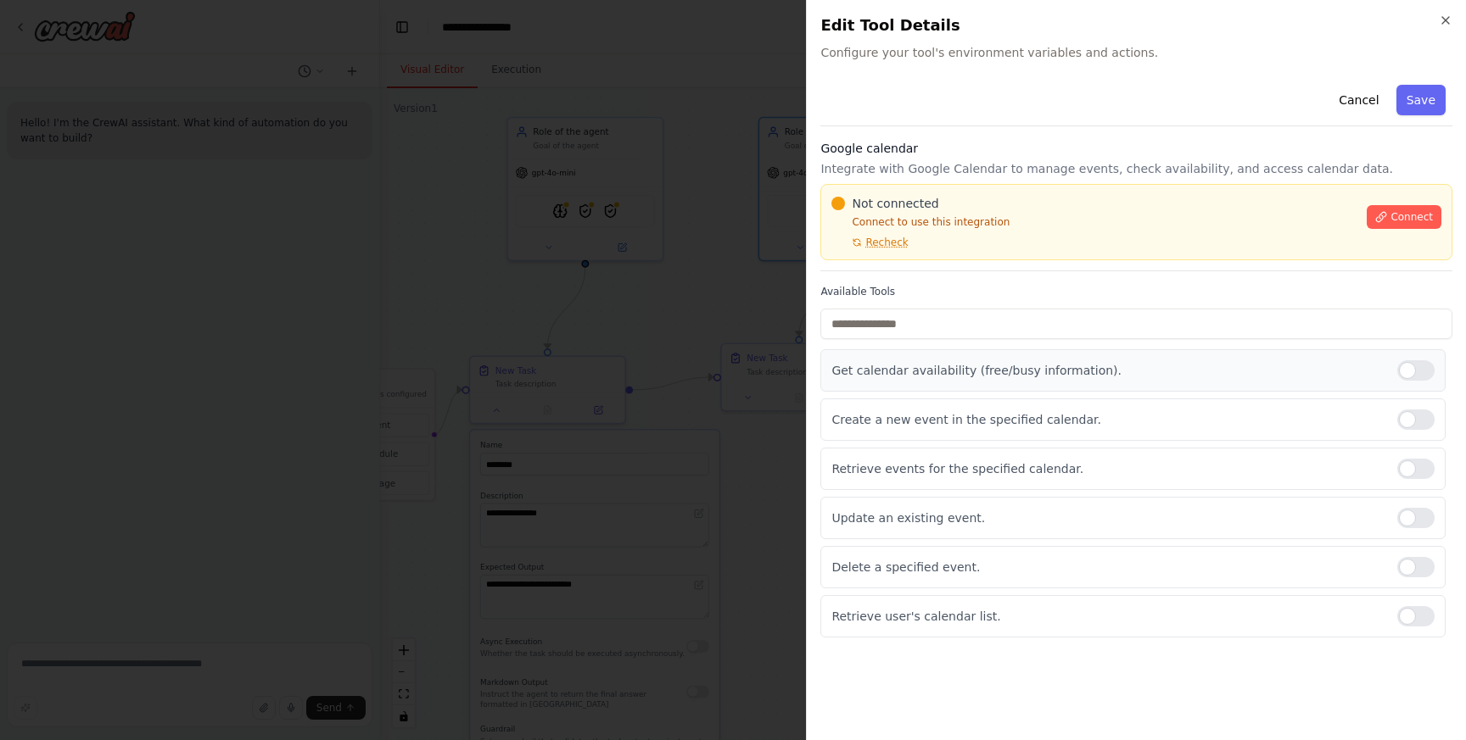
click at [1427, 370] on div at bounding box center [1415, 370] width 37 height 20
click at [1424, 419] on div at bounding box center [1415, 420] width 37 height 20
click at [1422, 470] on div at bounding box center [1415, 469] width 37 height 20
click at [1427, 98] on button "Save" at bounding box center [1420, 100] width 49 height 31
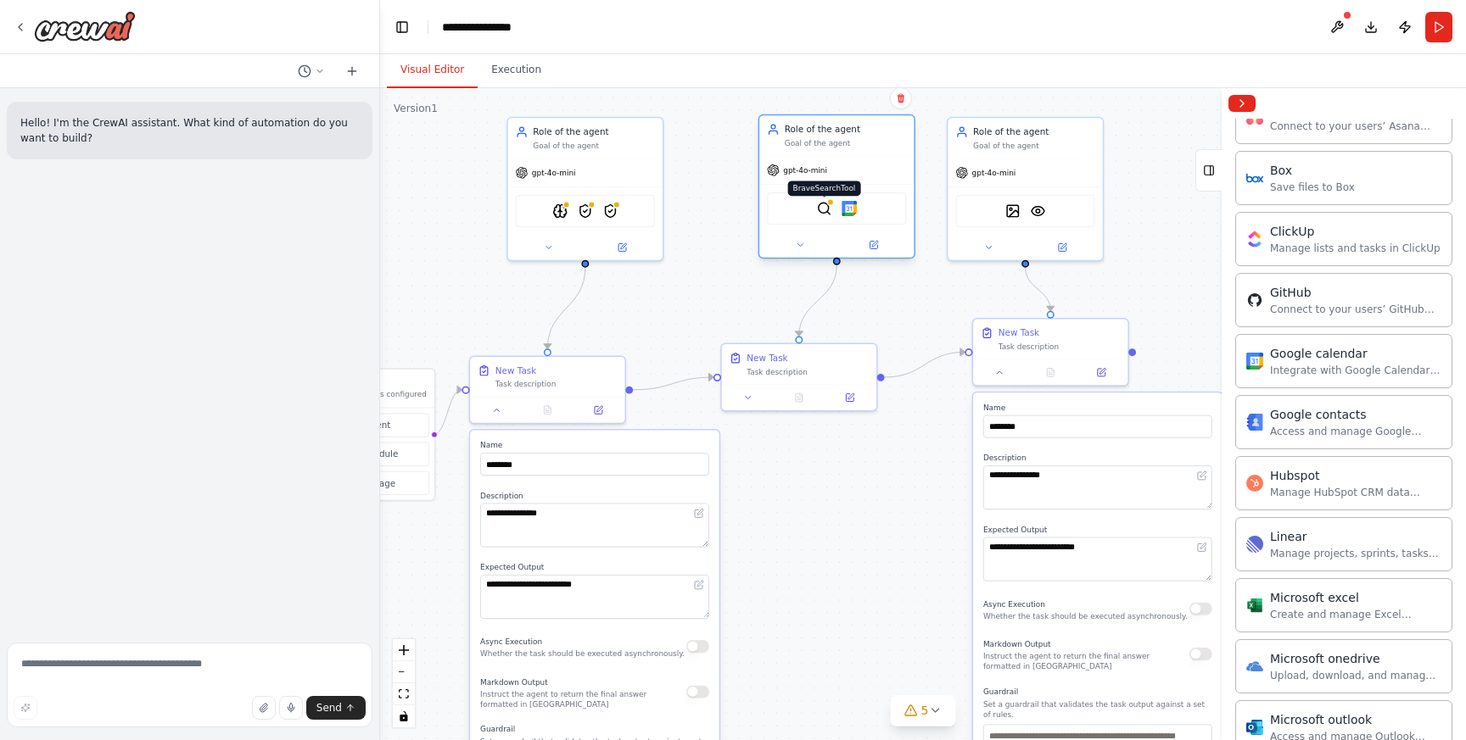
click at [830, 212] on img at bounding box center [824, 208] width 15 height 15
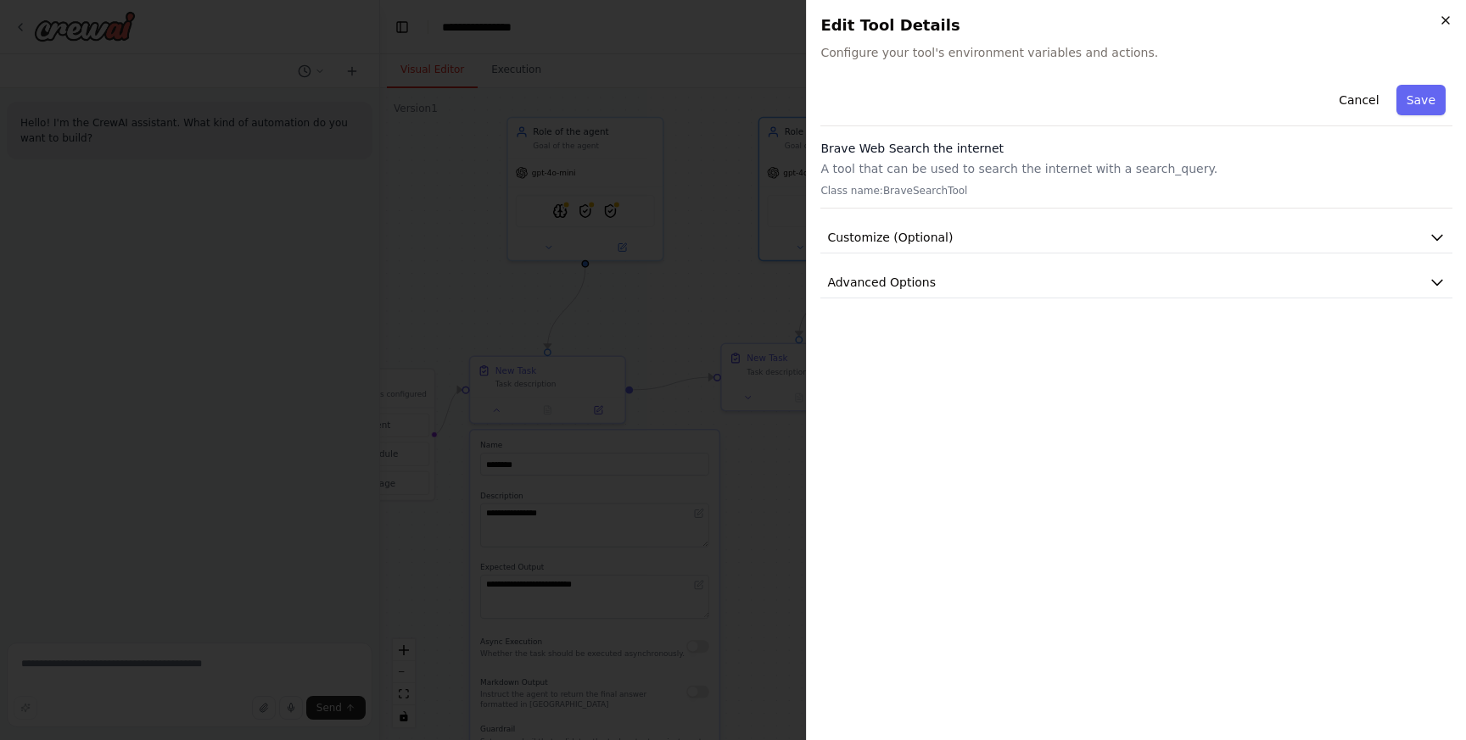
click at [1445, 15] on icon "button" at bounding box center [1446, 21] width 14 height 14
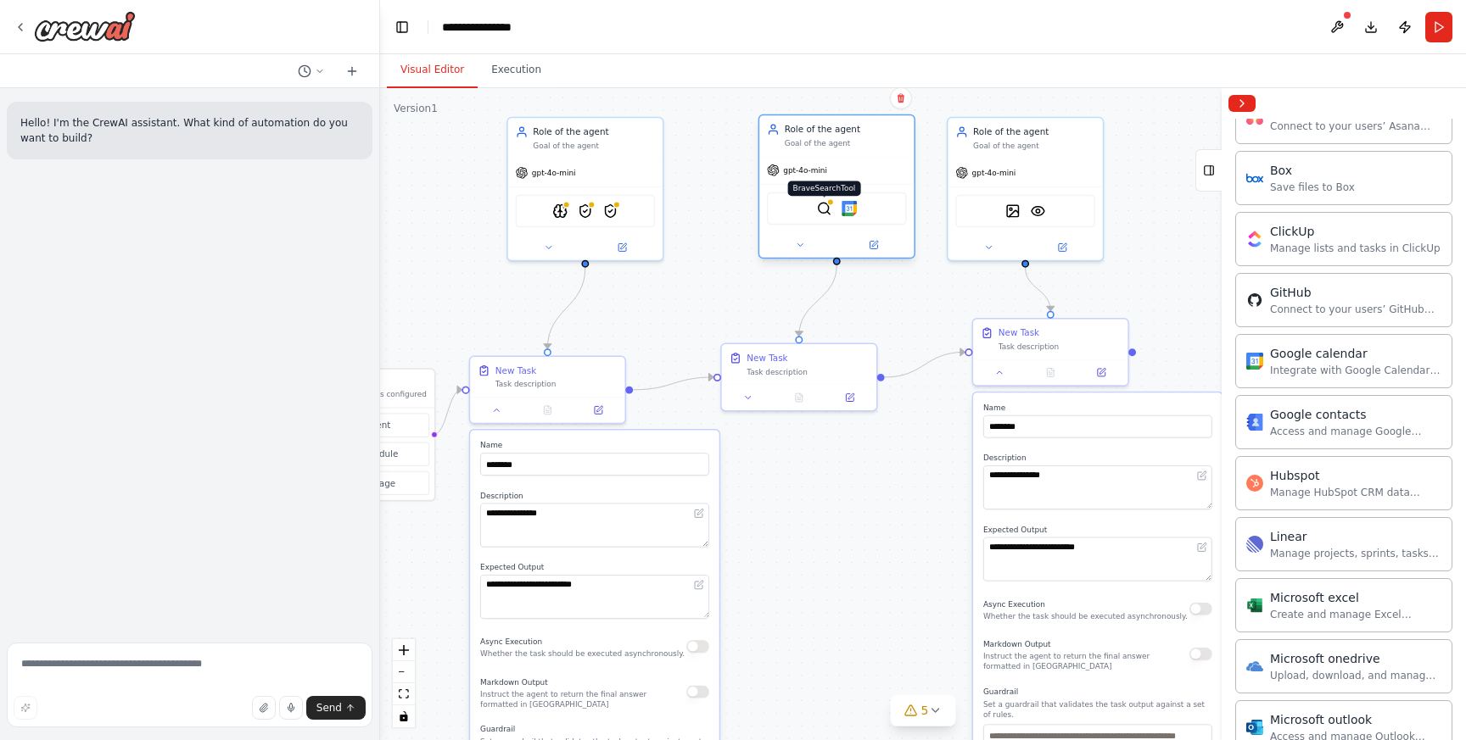
click at [822, 213] on img at bounding box center [824, 208] width 15 height 15
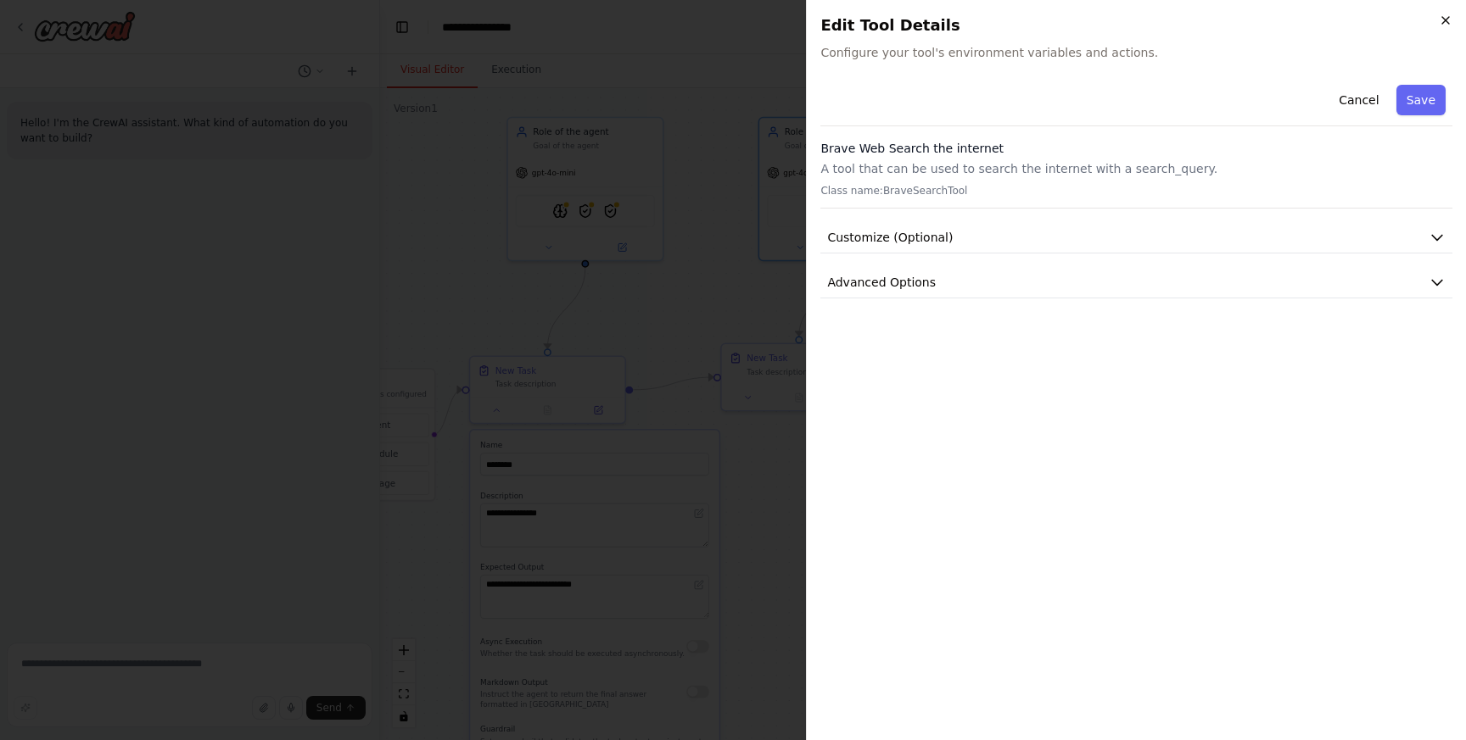
click at [1449, 16] on icon "button" at bounding box center [1446, 21] width 14 height 14
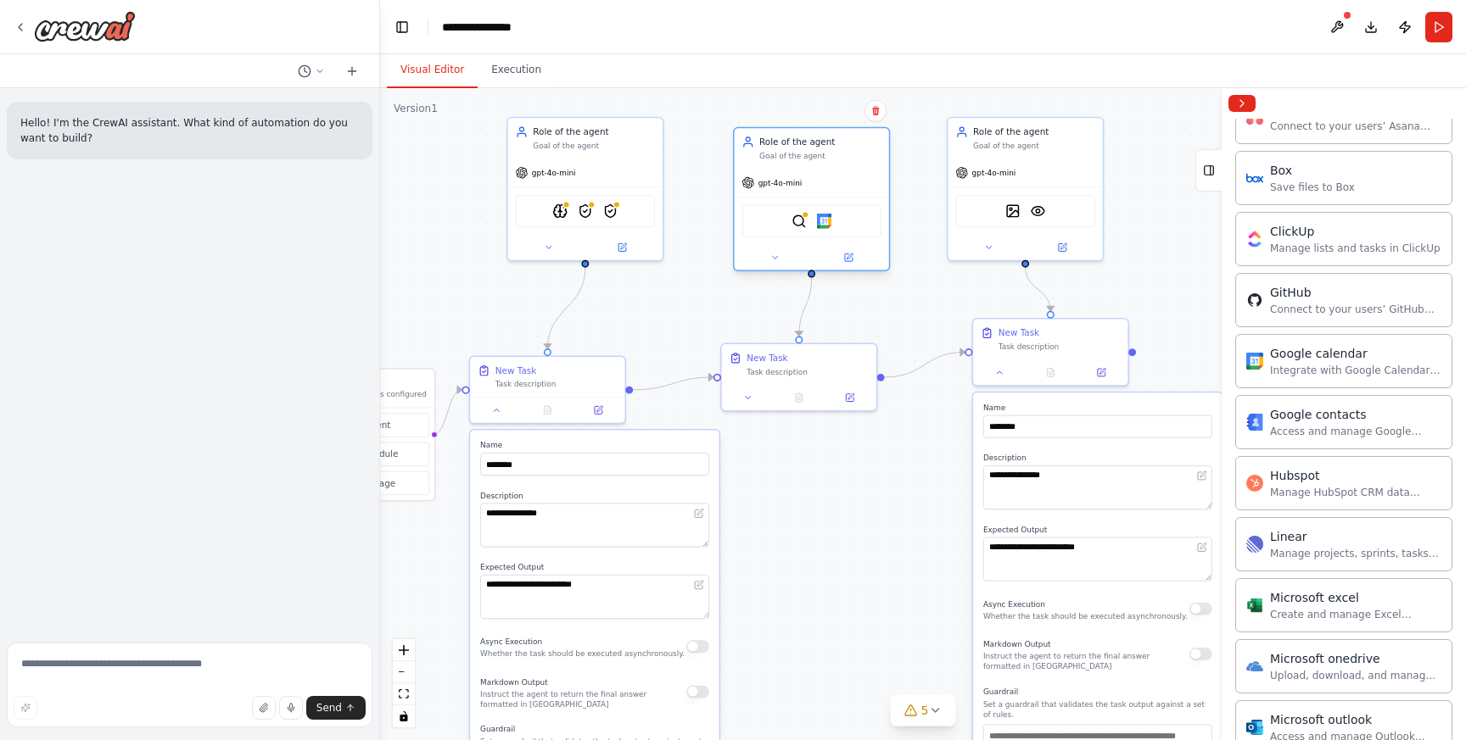
drag, startPoint x: 878, startPoint y: 131, endPoint x: 853, endPoint y: 141, distance: 26.6
click at [853, 141] on div "Role of the agent" at bounding box center [820, 142] width 122 height 13
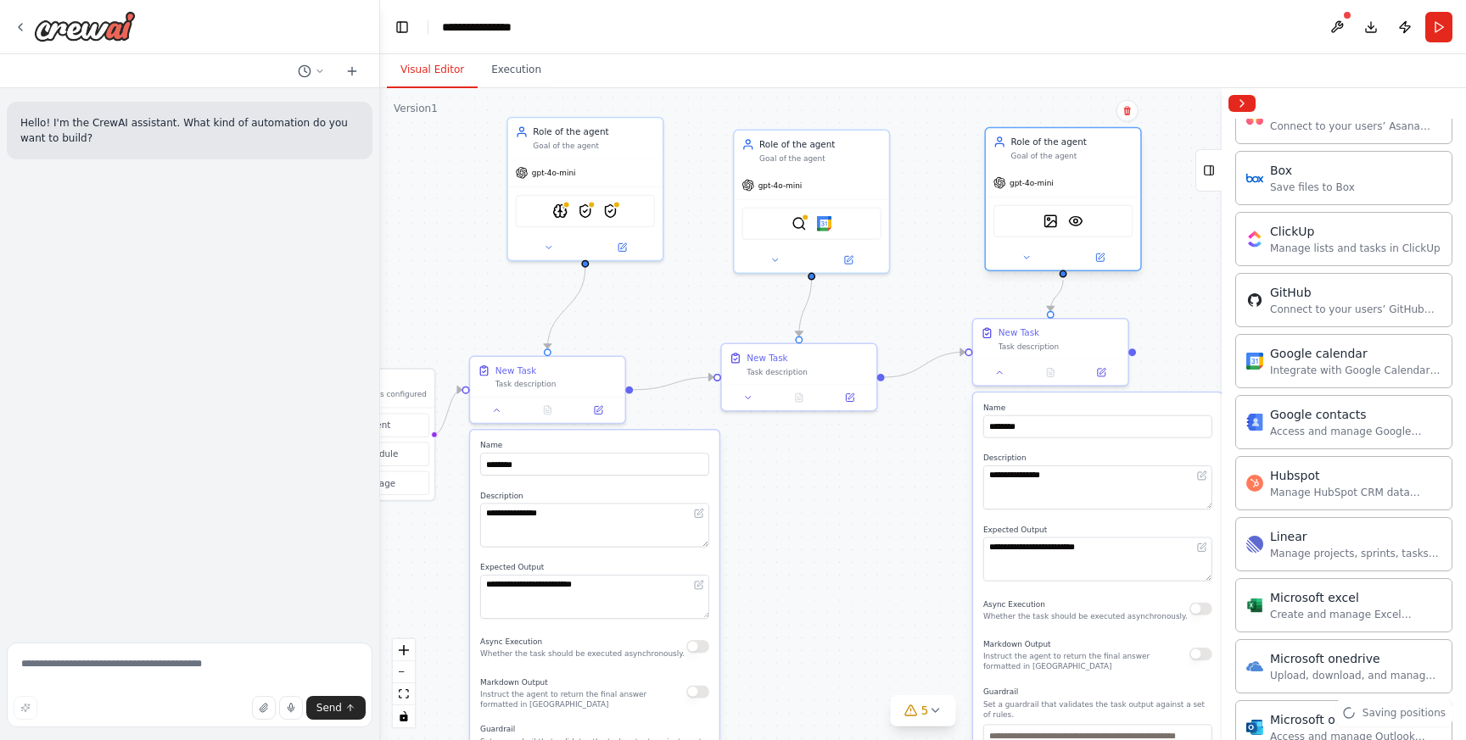
drag, startPoint x: 1054, startPoint y: 129, endPoint x: 1094, endPoint y: 140, distance: 41.4
click at [1094, 140] on div "Role of the agent" at bounding box center [1072, 142] width 122 height 13
drag, startPoint x: 844, startPoint y: 146, endPoint x: 866, endPoint y: 146, distance: 22.1
click at [866, 146] on div "Role of the agent" at bounding box center [846, 142] width 122 height 13
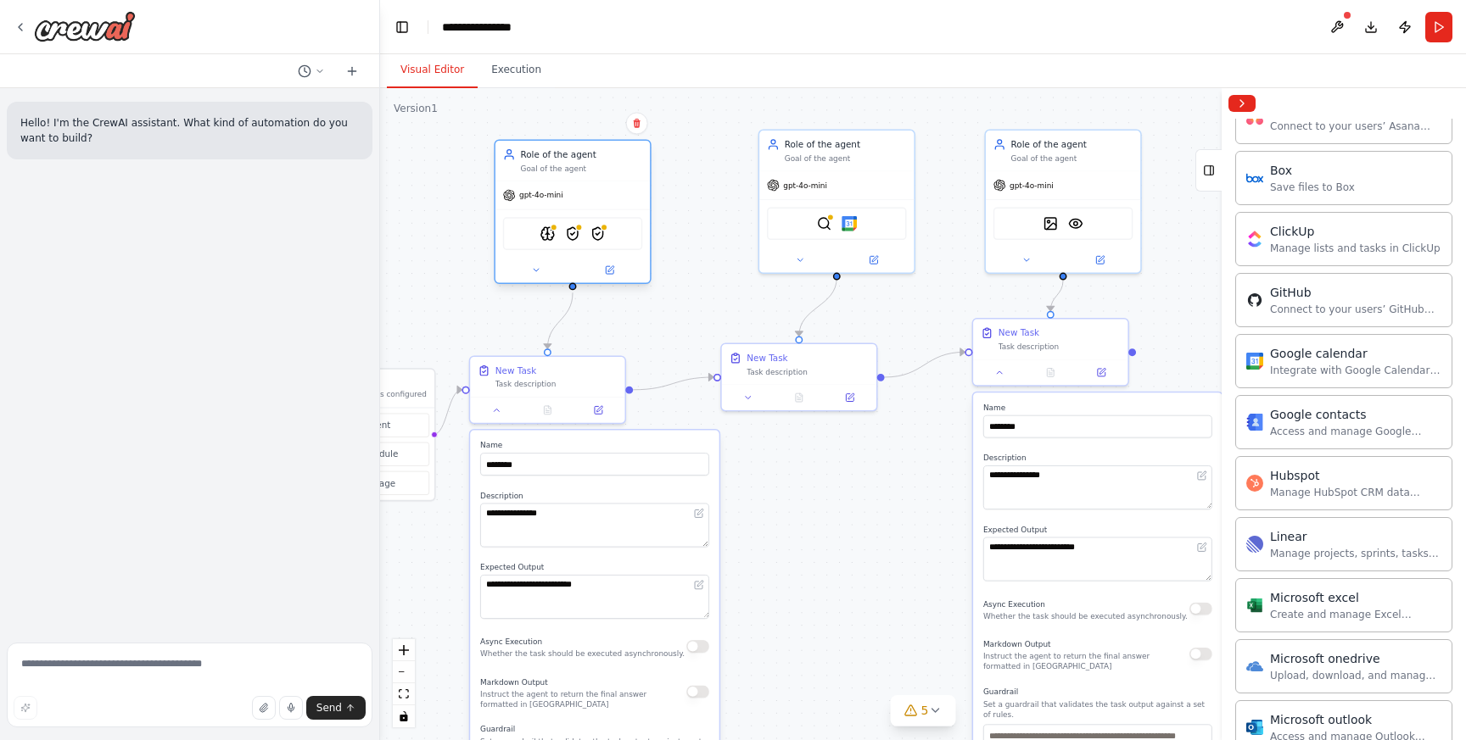
drag, startPoint x: 621, startPoint y: 130, endPoint x: 612, endPoint y: 161, distance: 32.7
click at [612, 161] on div "Role of the agent Goal of the agent" at bounding box center [582, 160] width 122 height 25
click at [237, 658] on textarea at bounding box center [190, 685] width 366 height 85
click at [69, 670] on textarea at bounding box center [190, 685] width 366 height 85
click at [576, 538] on textarea "**********" at bounding box center [594, 526] width 229 height 44
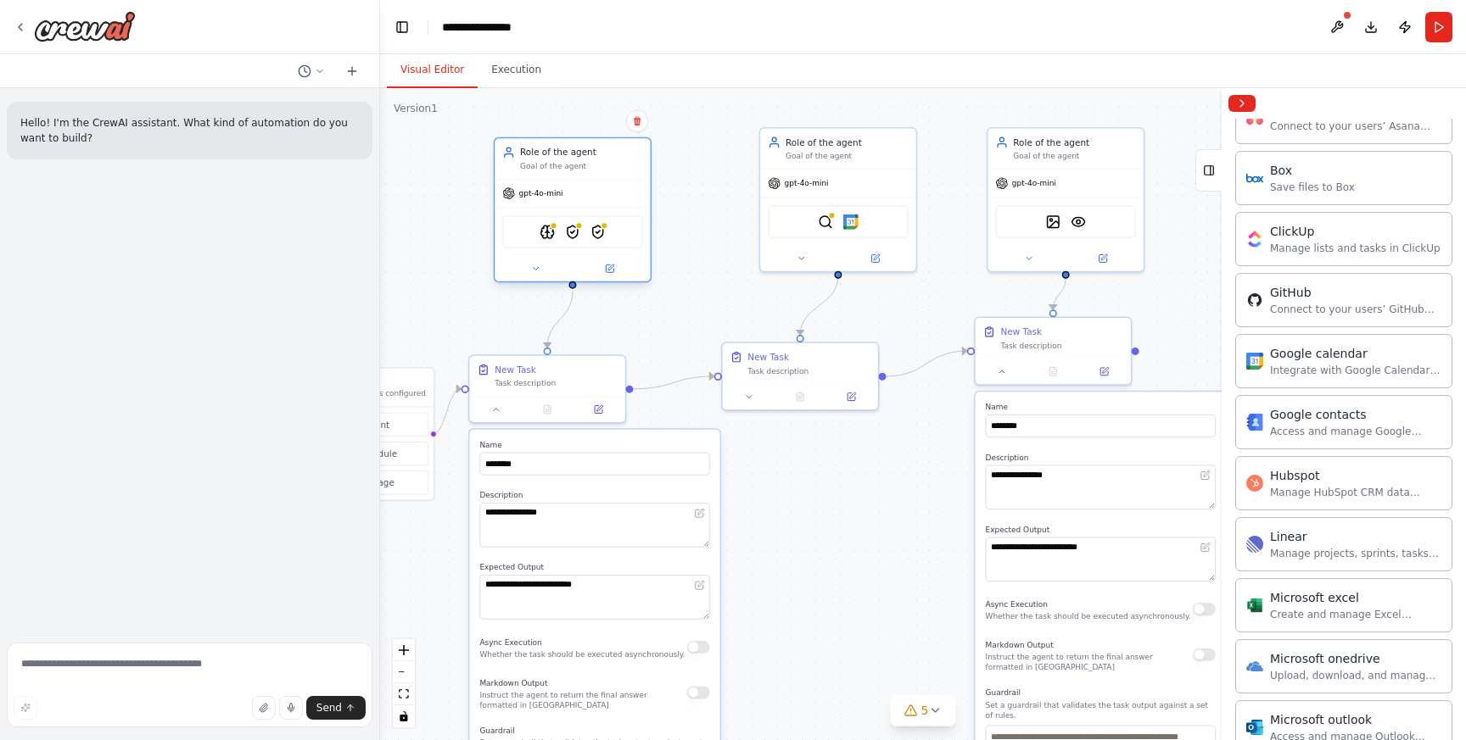
click at [558, 204] on div "gpt-4o-mini" at bounding box center [572, 194] width 155 height 28
click at [597, 405] on icon at bounding box center [599, 408] width 8 height 8
click at [616, 268] on button at bounding box center [608, 268] width 71 height 15
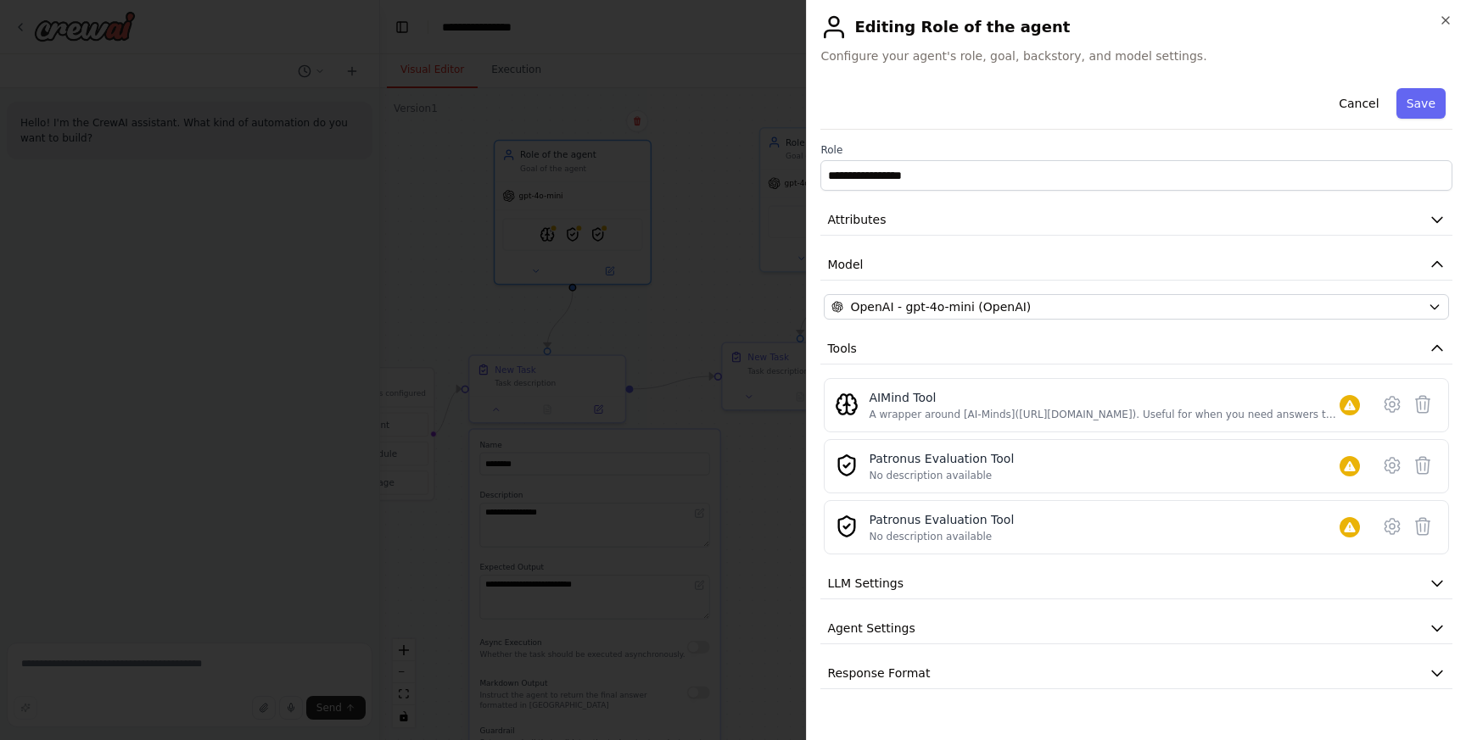
click at [1088, 567] on div "**********" at bounding box center [1136, 385] width 632 height 608
click at [853, 630] on span "Agent Settings" at bounding box center [870, 628] width 87 height 17
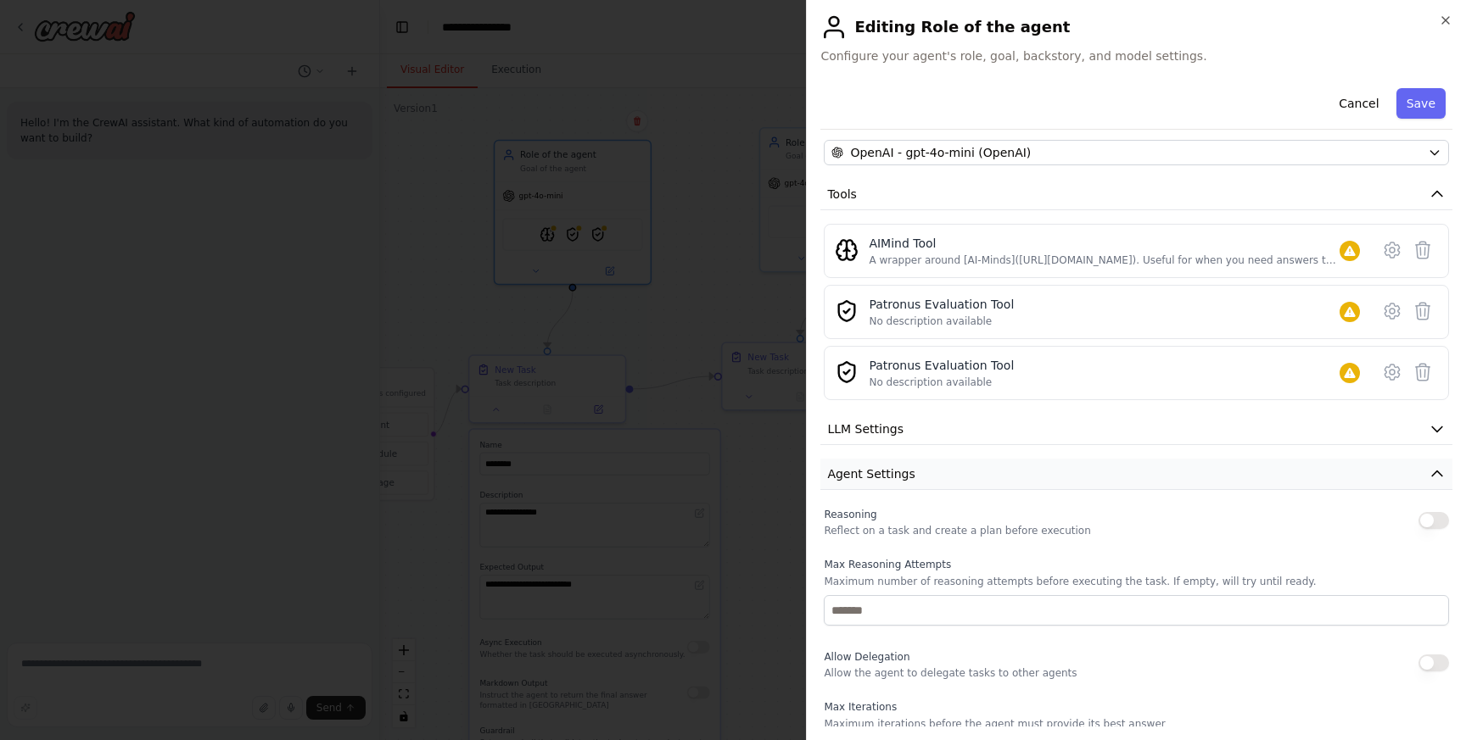
scroll to position [431, 0]
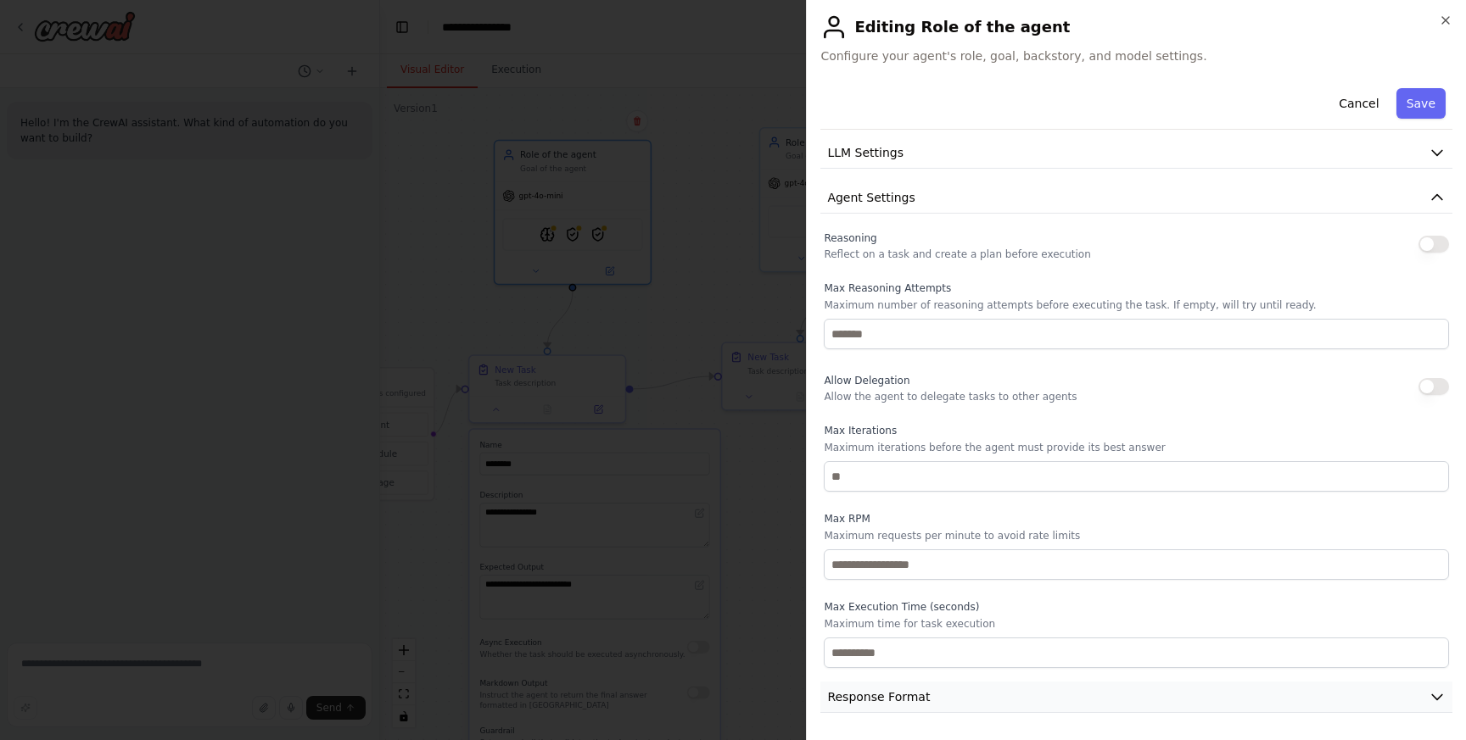
click at [869, 695] on span "Response Format" at bounding box center [878, 697] width 103 height 17
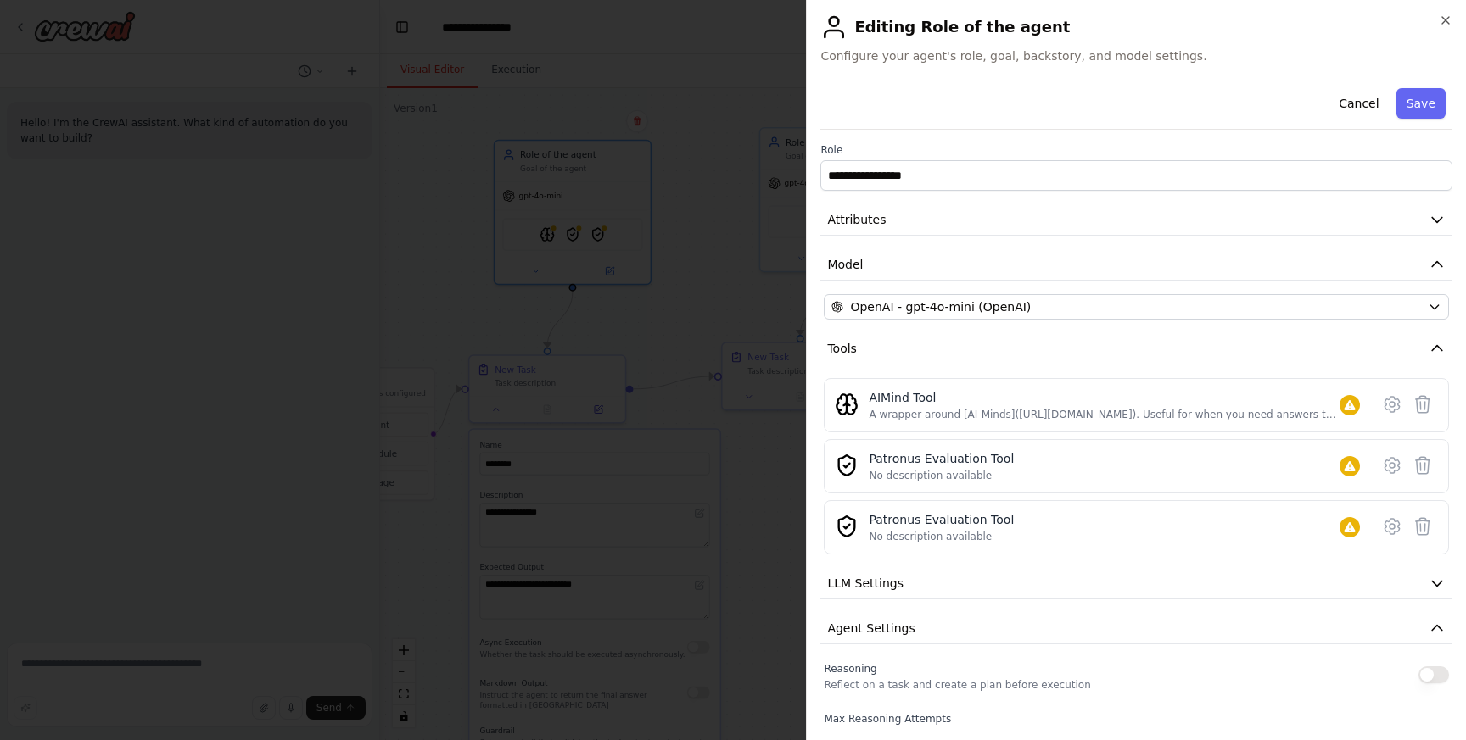
scroll to position [511, 0]
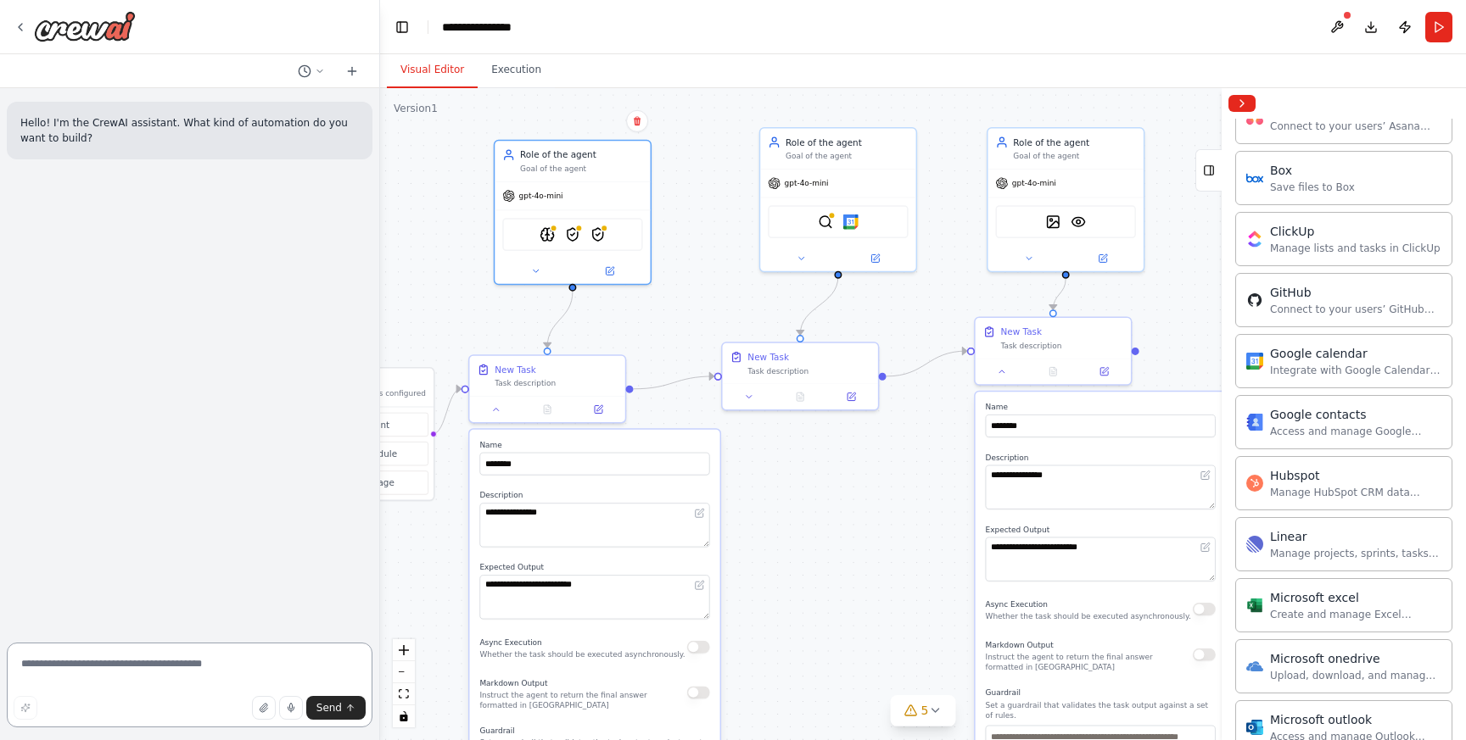
click at [140, 680] on textarea at bounding box center [190, 685] width 366 height 85
click at [1333, 27] on button at bounding box center [1336, 27] width 27 height 31
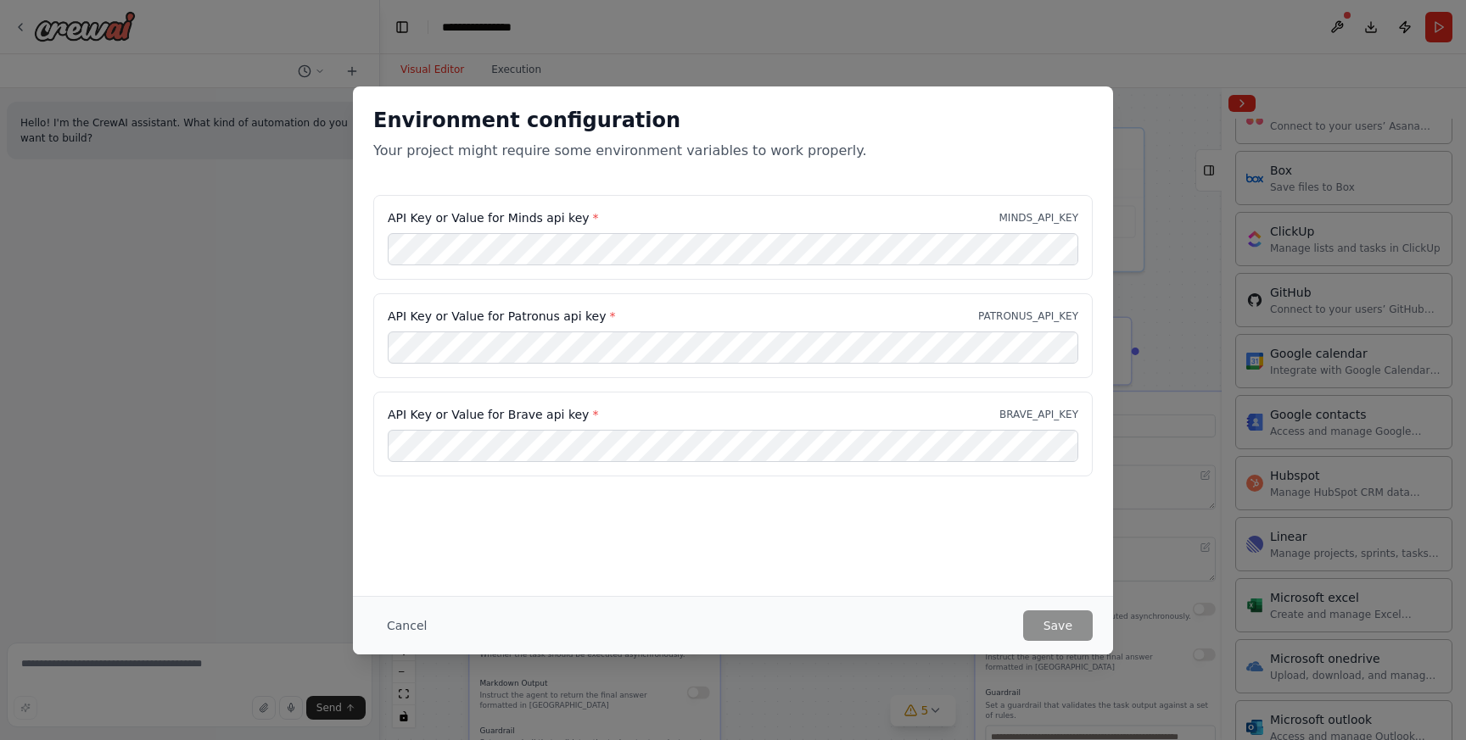
click at [657, 379] on div "API Key or Value for Minds api key * MINDS_API_KEY API Key or Value for Patronu…" at bounding box center [732, 336] width 719 height 282
click at [907, 73] on div "Environment configuration Your project might require some environment variables…" at bounding box center [733, 370] width 1466 height 740
click at [404, 621] on button "Cancel" at bounding box center [406, 626] width 67 height 31
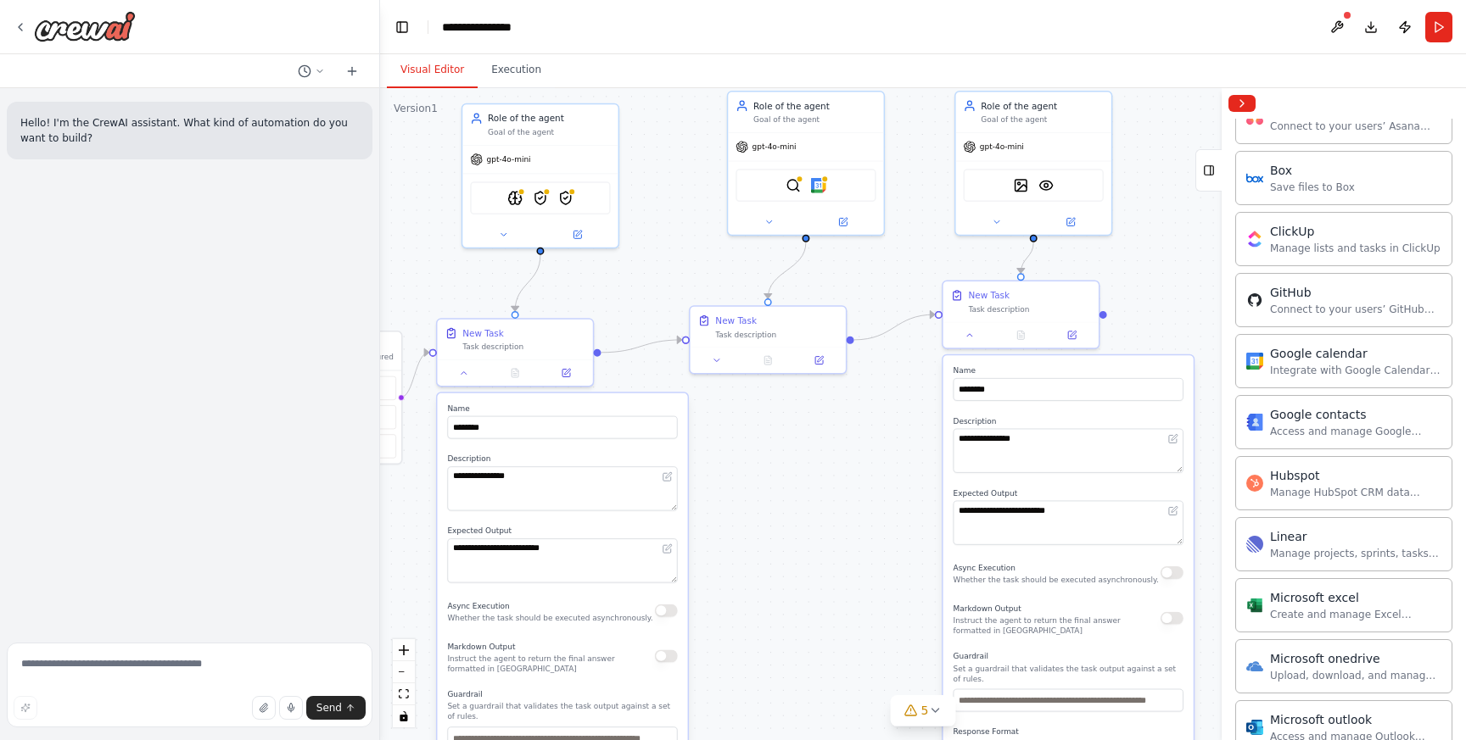
drag, startPoint x: 700, startPoint y: 246, endPoint x: 668, endPoint y: 210, distance: 48.7
click at [668, 210] on div ".deletable-edge-delete-btn { width: 20px; height: 20px; border: 0px solid #ffff…" at bounding box center [923, 414] width 1086 height 652
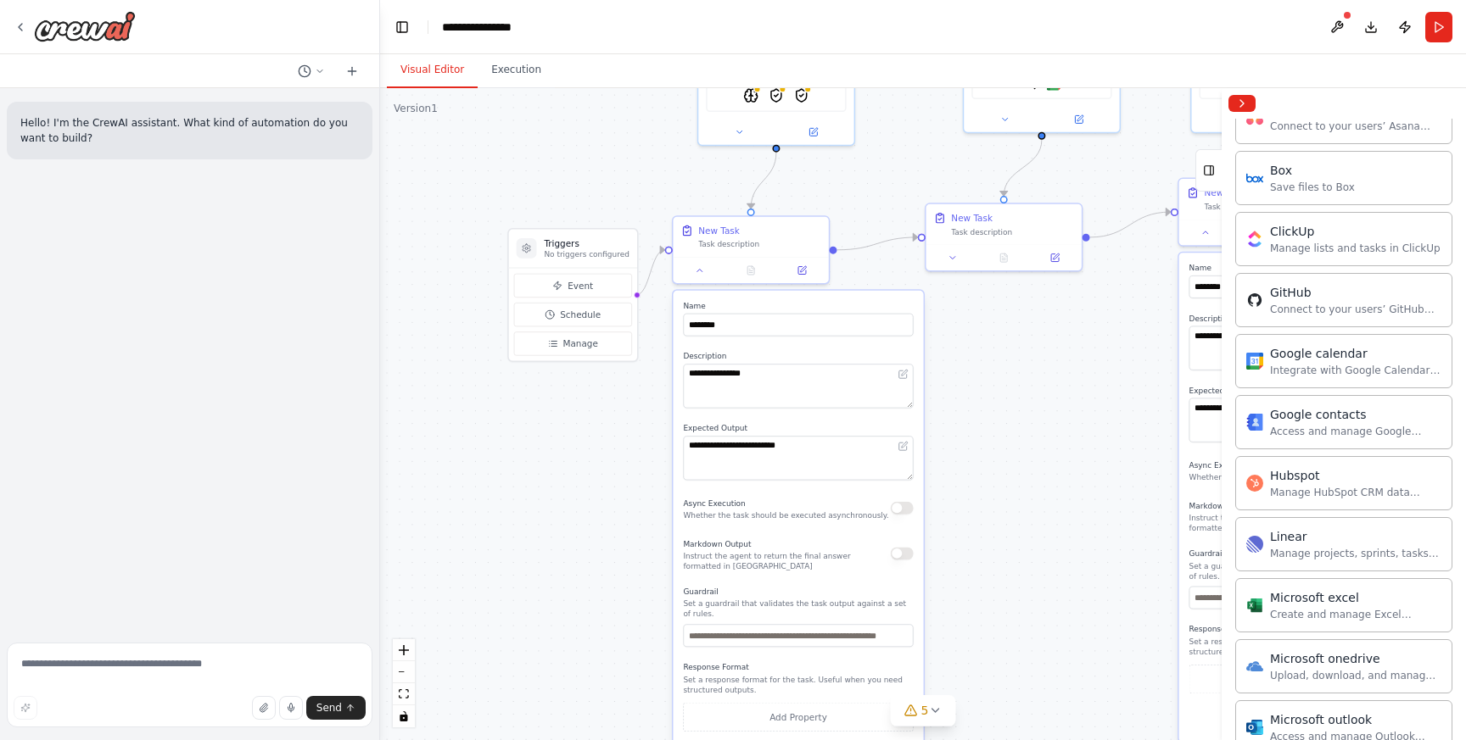
drag, startPoint x: 419, startPoint y: 483, endPoint x: 655, endPoint y: 381, distance: 257.2
click at [655, 381] on div ".deletable-edge-delete-btn { width: 20px; height: 20px; border: 0px solid #ffff…" at bounding box center [923, 414] width 1086 height 652
drag, startPoint x: 583, startPoint y: 250, endPoint x: 537, endPoint y: 279, distance: 54.1
click at [537, 279] on p "No triggers configured" at bounding box center [548, 280] width 85 height 10
click at [523, 311] on span "Event" at bounding box center [529, 311] width 25 height 13
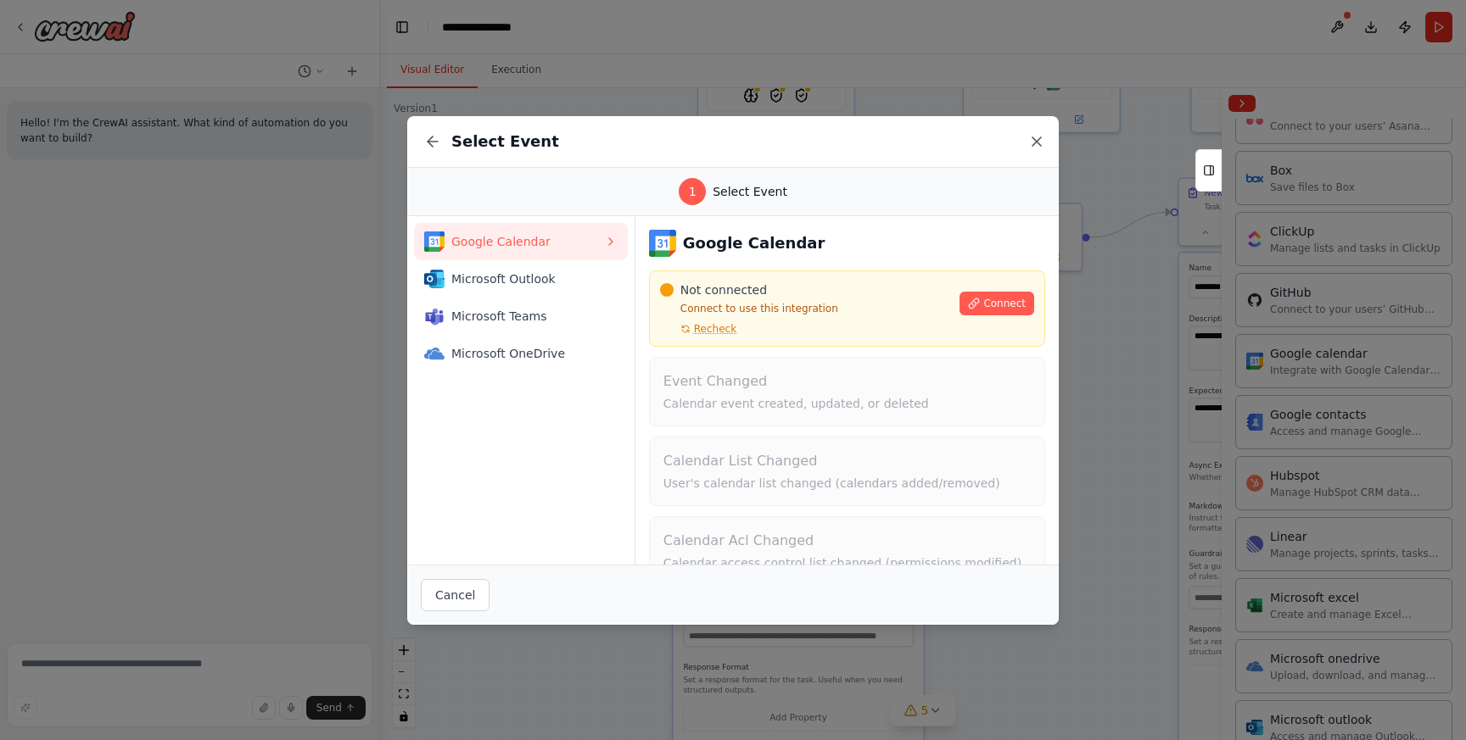
click at [1034, 139] on icon at bounding box center [1036, 141] width 8 height 8
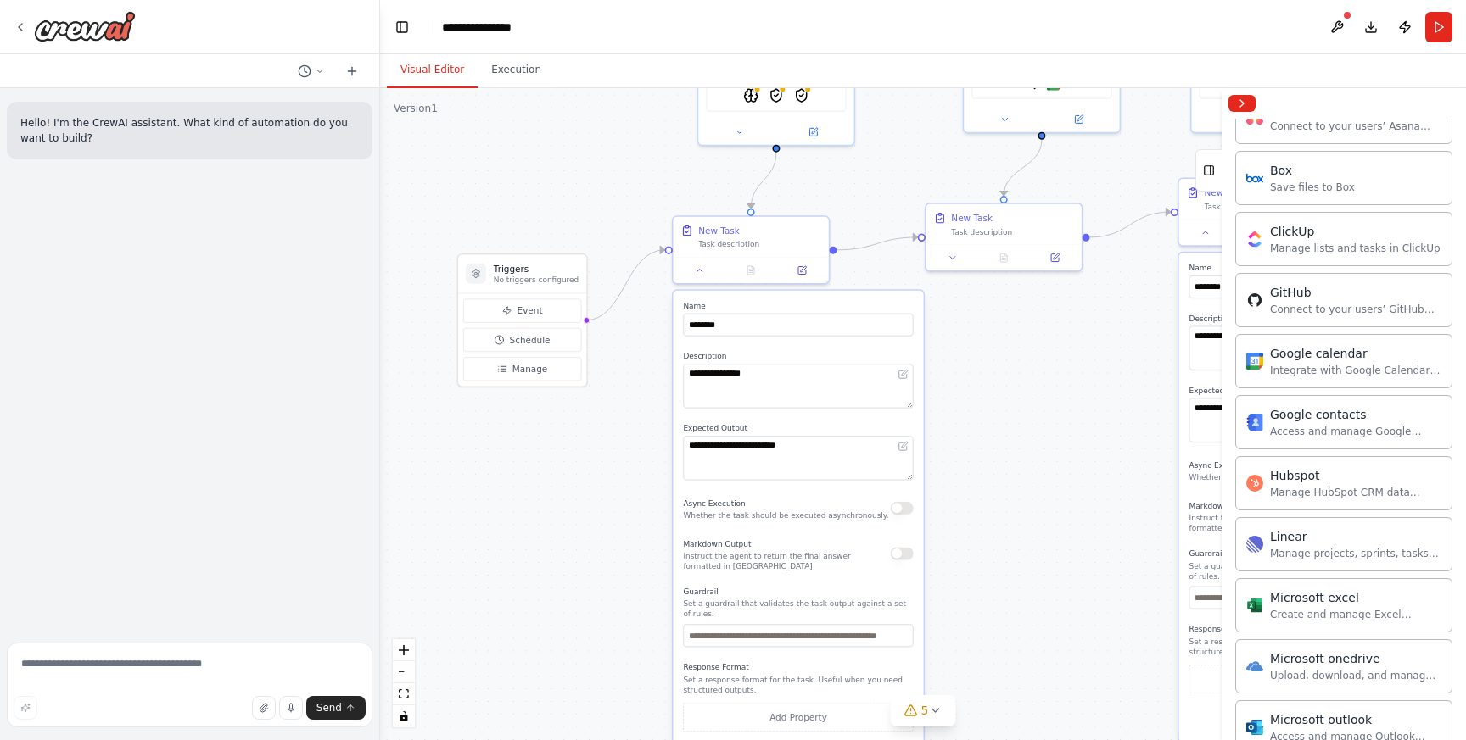
click at [507, 406] on div ".deletable-edge-delete-btn { width: 20px; height: 20px; border: 0px solid #ffff…" at bounding box center [923, 414] width 1086 height 652
drag, startPoint x: 550, startPoint y: 267, endPoint x: 547, endPoint y: 251, distance: 16.5
click at [547, 251] on h3 "Triggers" at bounding box center [536, 255] width 85 height 13
drag, startPoint x: 544, startPoint y: 258, endPoint x: 543, endPoint y: 249, distance: 9.4
click at [543, 249] on h3 "Triggers" at bounding box center [536, 243] width 85 height 13
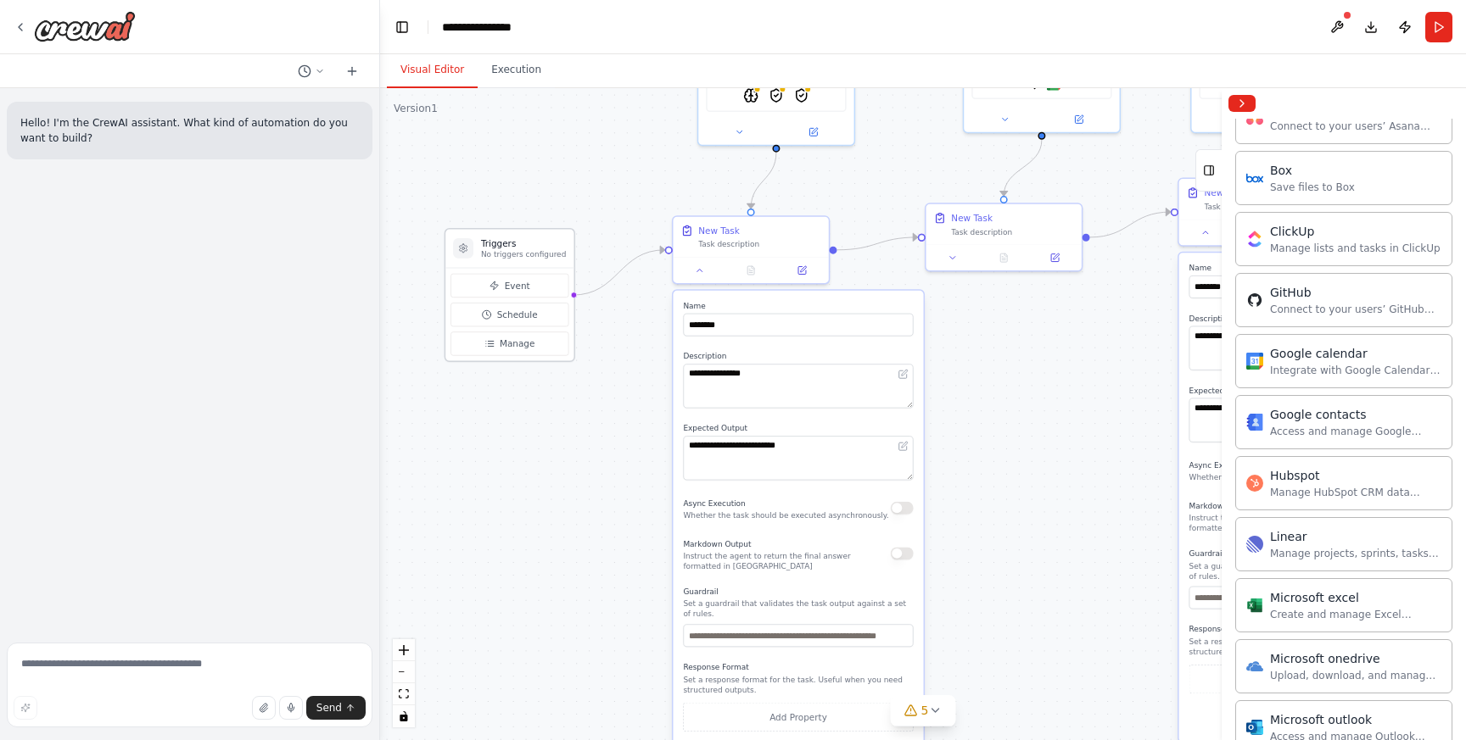
drag, startPoint x: 551, startPoint y: 248, endPoint x: 541, endPoint y: 246, distance: 10.3
click at [541, 246] on h3 "Triggers" at bounding box center [523, 243] width 85 height 13
click at [528, 241] on h3 "Triggers" at bounding box center [523, 243] width 85 height 13
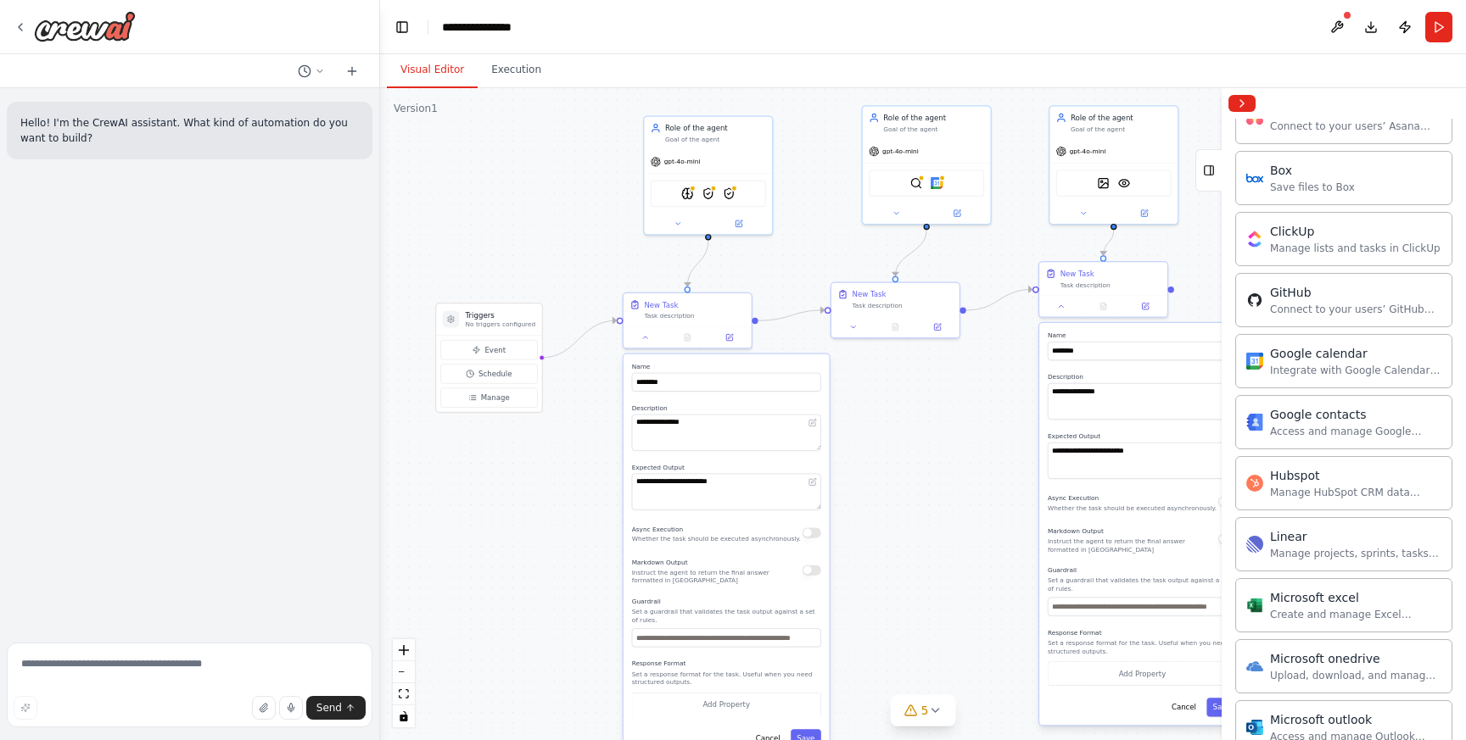
drag, startPoint x: 623, startPoint y: 211, endPoint x: 583, endPoint y: 284, distance: 83.5
click at [583, 284] on div ".deletable-edge-delete-btn { width: 20px; height: 20px; border: 0px solid #ffff…" at bounding box center [923, 414] width 1086 height 652
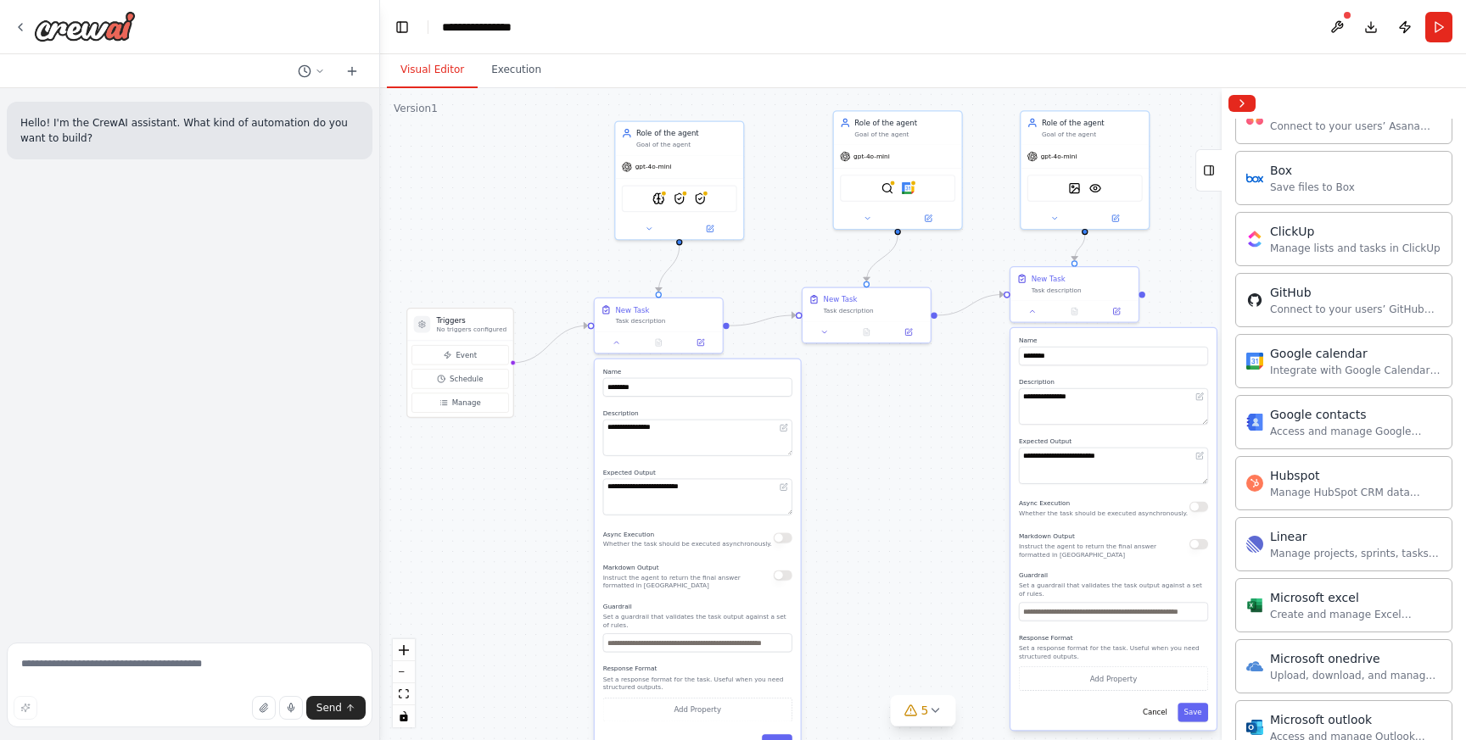
drag, startPoint x: 959, startPoint y: 436, endPoint x: 930, endPoint y: 441, distance: 29.3
click at [930, 441] on div ".deletable-edge-delete-btn { width: 20px; height: 20px; border: 0px solid #ffff…" at bounding box center [923, 414] width 1086 height 652
drag, startPoint x: 913, startPoint y: 126, endPoint x: 897, endPoint y: 126, distance: 15.3
click at [897, 126] on div "Role of the agent Goal of the agent" at bounding box center [894, 125] width 101 height 21
drag, startPoint x: 675, startPoint y: 137, endPoint x: 606, endPoint y: 137, distance: 69.6
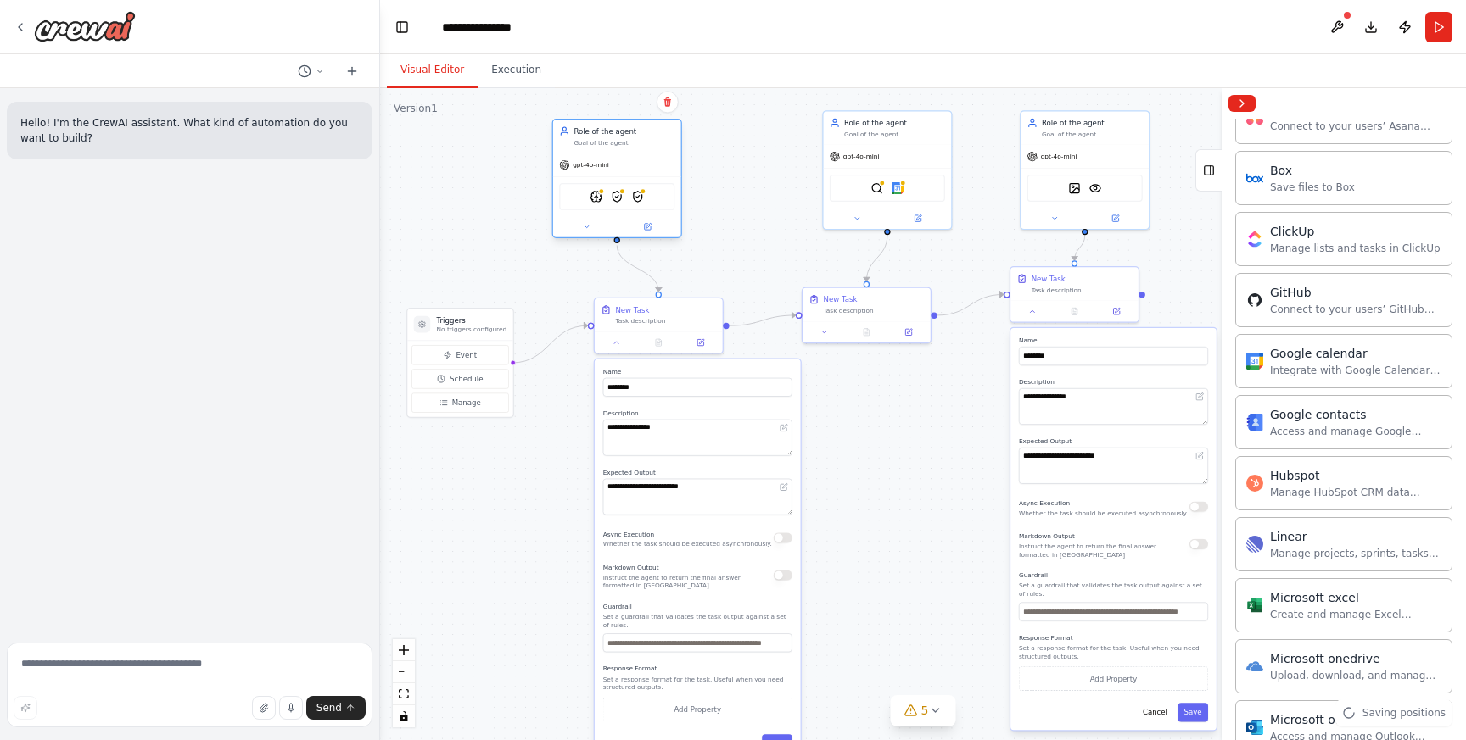
click at [606, 137] on div "Role of the agent Goal of the agent" at bounding box center [623, 136] width 101 height 21
drag, startPoint x: 914, startPoint y: 131, endPoint x: 845, endPoint y: 145, distance: 70.0
click at [845, 145] on div "Goal of the agent" at bounding box center [821, 142] width 101 height 8
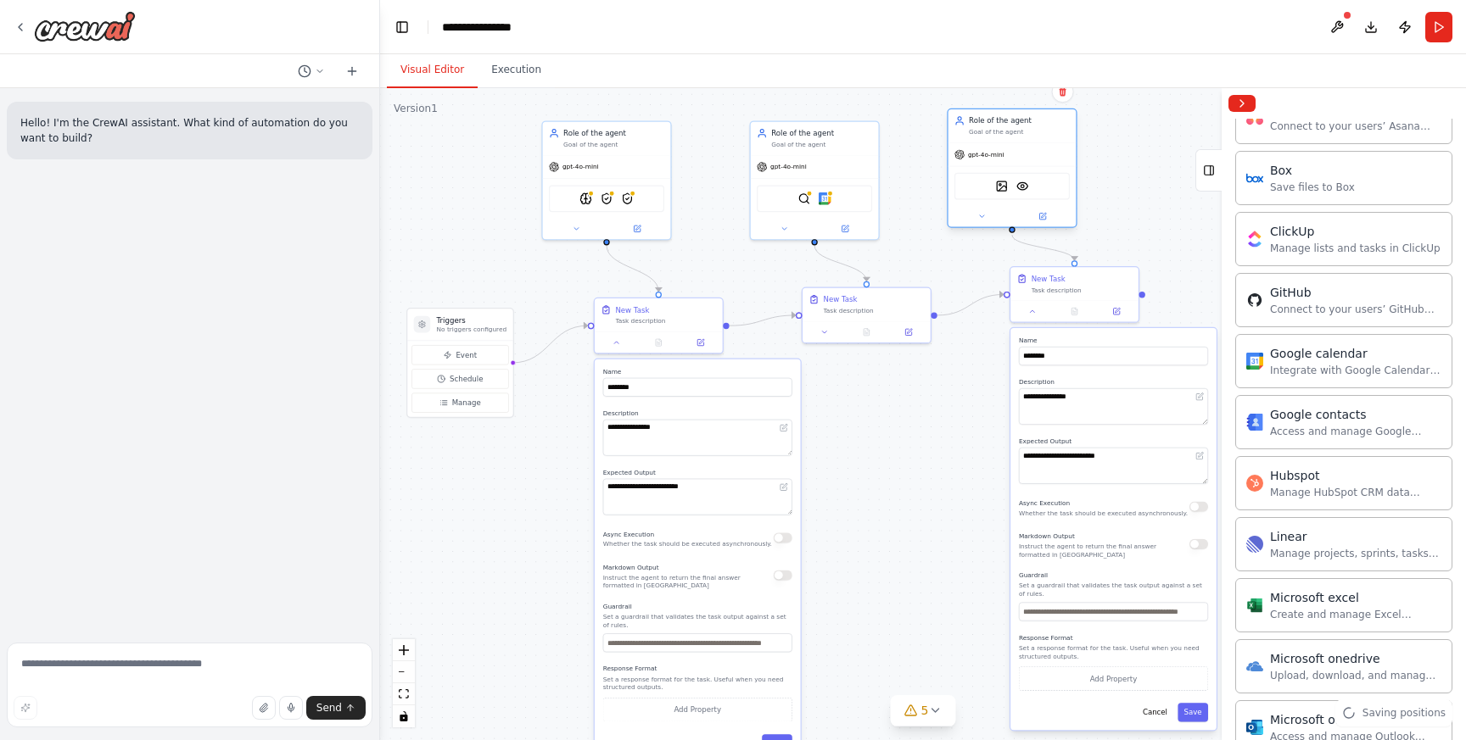
drag, startPoint x: 1112, startPoint y: 129, endPoint x: 1040, endPoint y: 133, distance: 72.2
click at [1040, 133] on div "Goal of the agent" at bounding box center [1019, 132] width 101 height 8
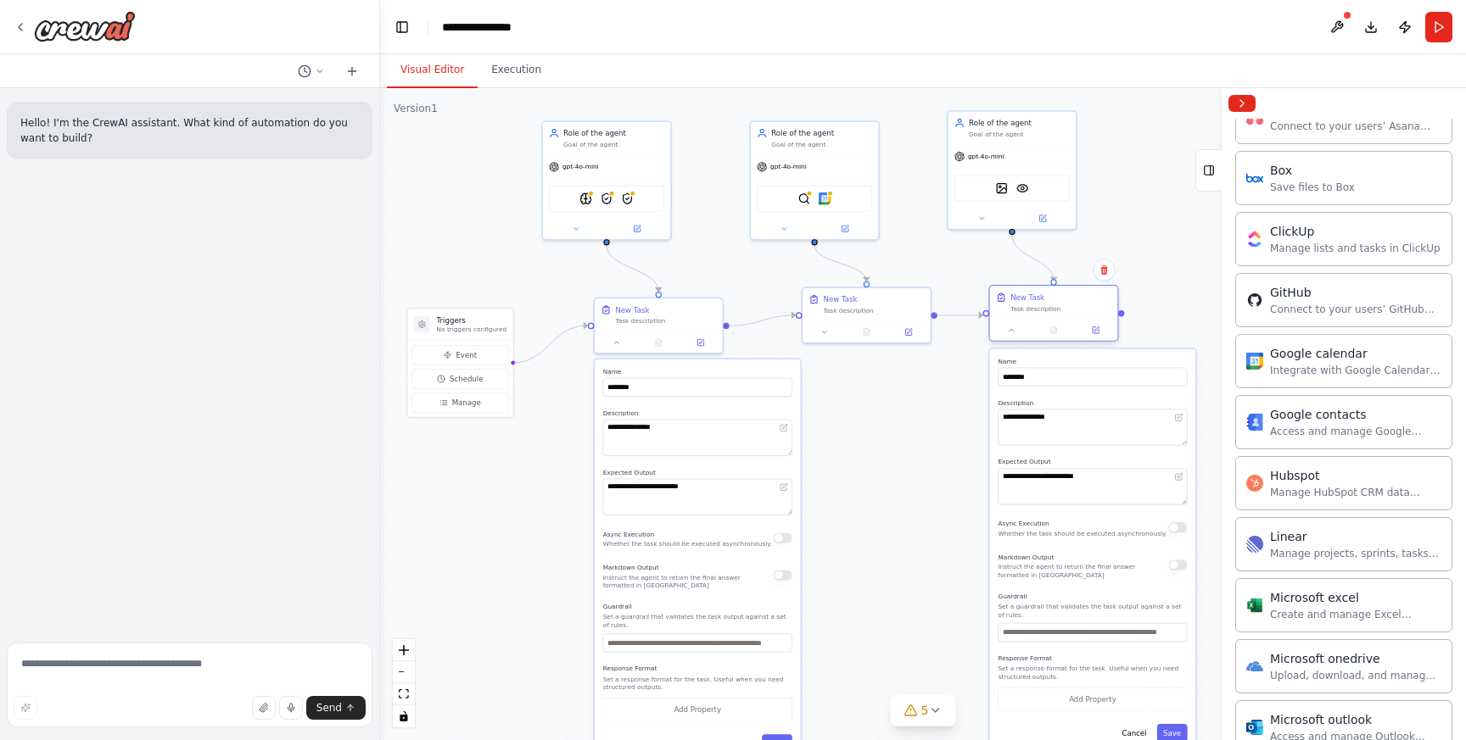
drag, startPoint x: 1095, startPoint y: 284, endPoint x: 1078, endPoint y: 305, distance: 26.5
click at [1078, 305] on div "Task description" at bounding box center [1060, 309] width 101 height 8
click at [1327, 25] on button at bounding box center [1336, 27] width 27 height 31
click at [1337, 23] on div at bounding box center [1336, 27] width 27 height 31
click at [1334, 25] on div at bounding box center [1336, 27] width 27 height 31
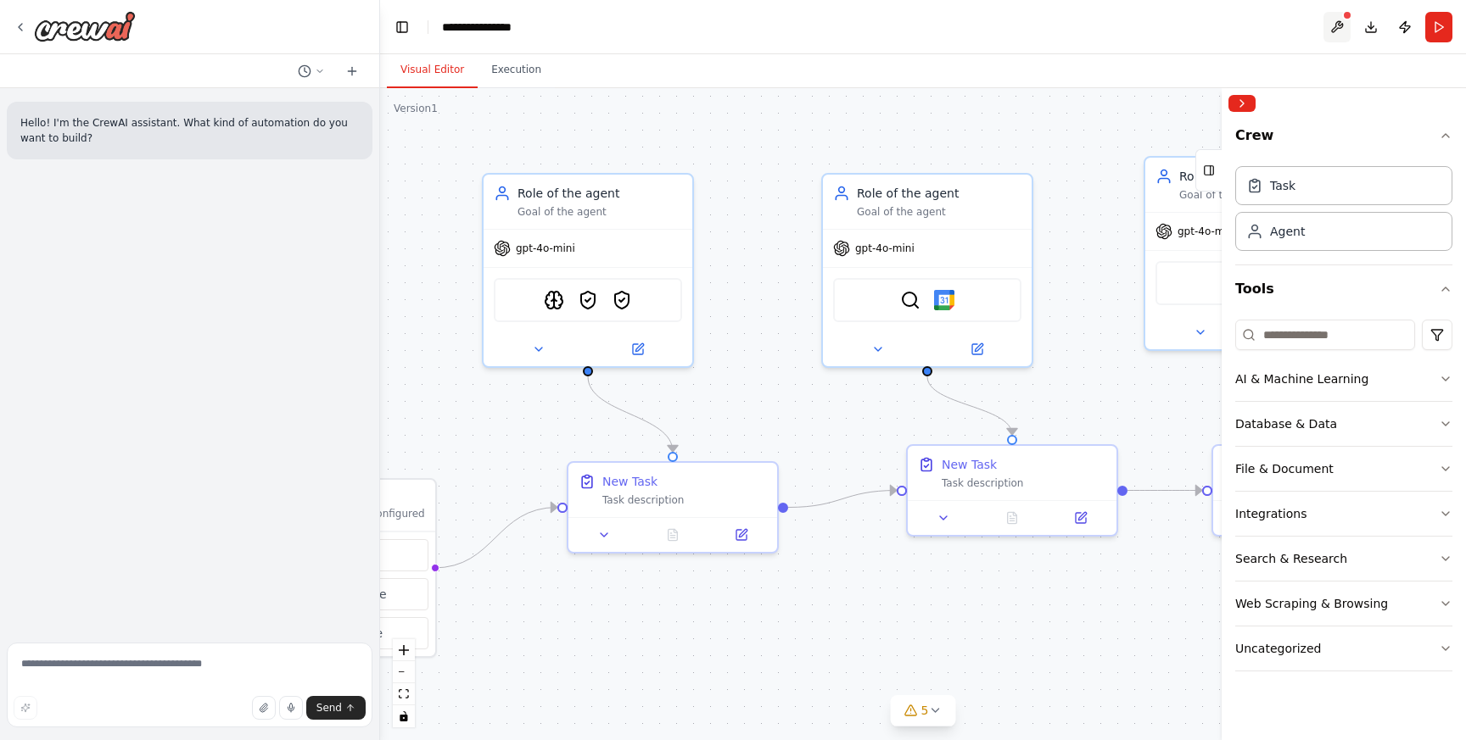
click at [1332, 26] on button at bounding box center [1336, 27] width 27 height 31
click at [1338, 25] on div at bounding box center [1336, 27] width 27 height 31
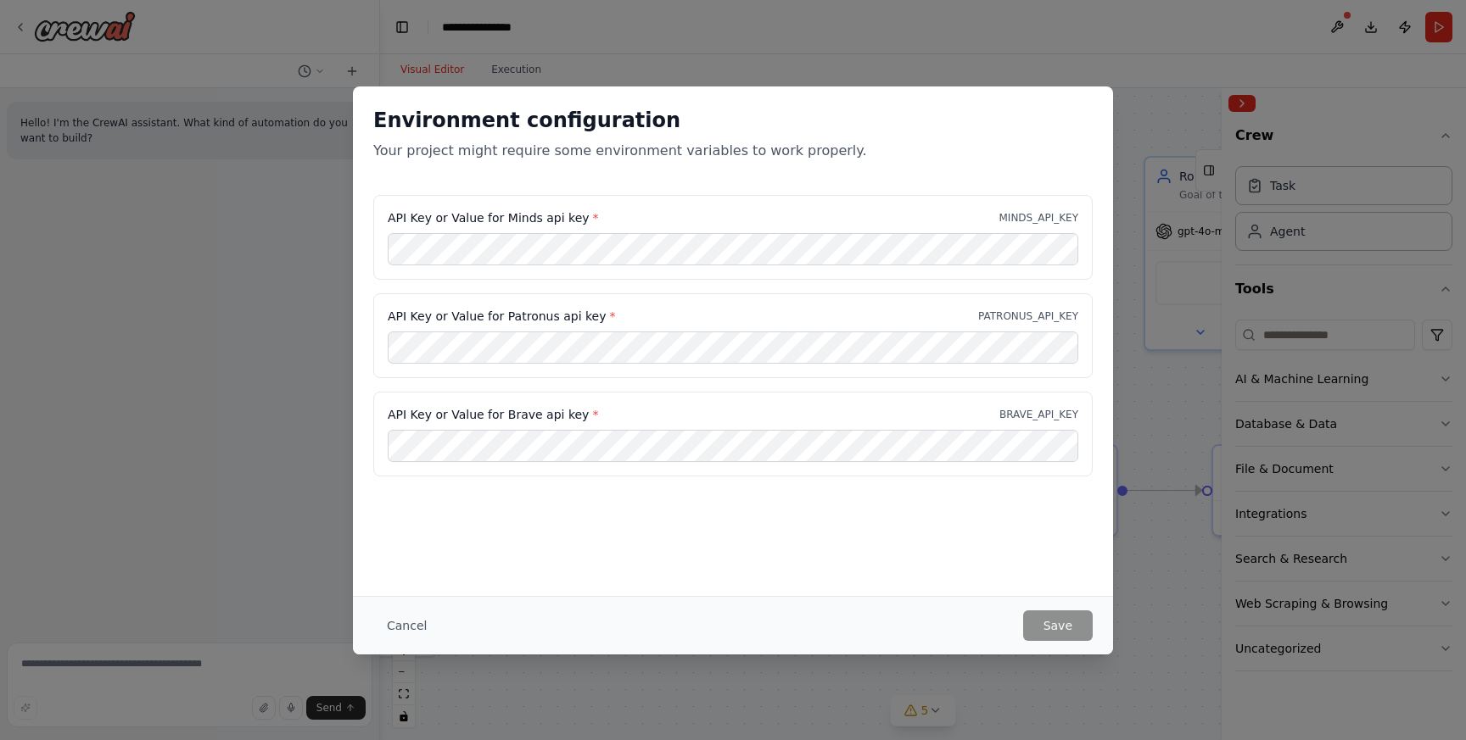
drag, startPoint x: 617, startPoint y: 192, endPoint x: 651, endPoint y: 193, distance: 34.8
click at [651, 193] on body "**********" at bounding box center [733, 370] width 1466 height 740
drag, startPoint x: 783, startPoint y: 154, endPoint x: 522, endPoint y: 154, distance: 261.2
click at [522, 154] on p "Your project might require some environment variables to work properly." at bounding box center [732, 151] width 719 height 20
click at [852, 53] on div "Environment configuration Your project might require some environment variables…" at bounding box center [733, 370] width 1466 height 740
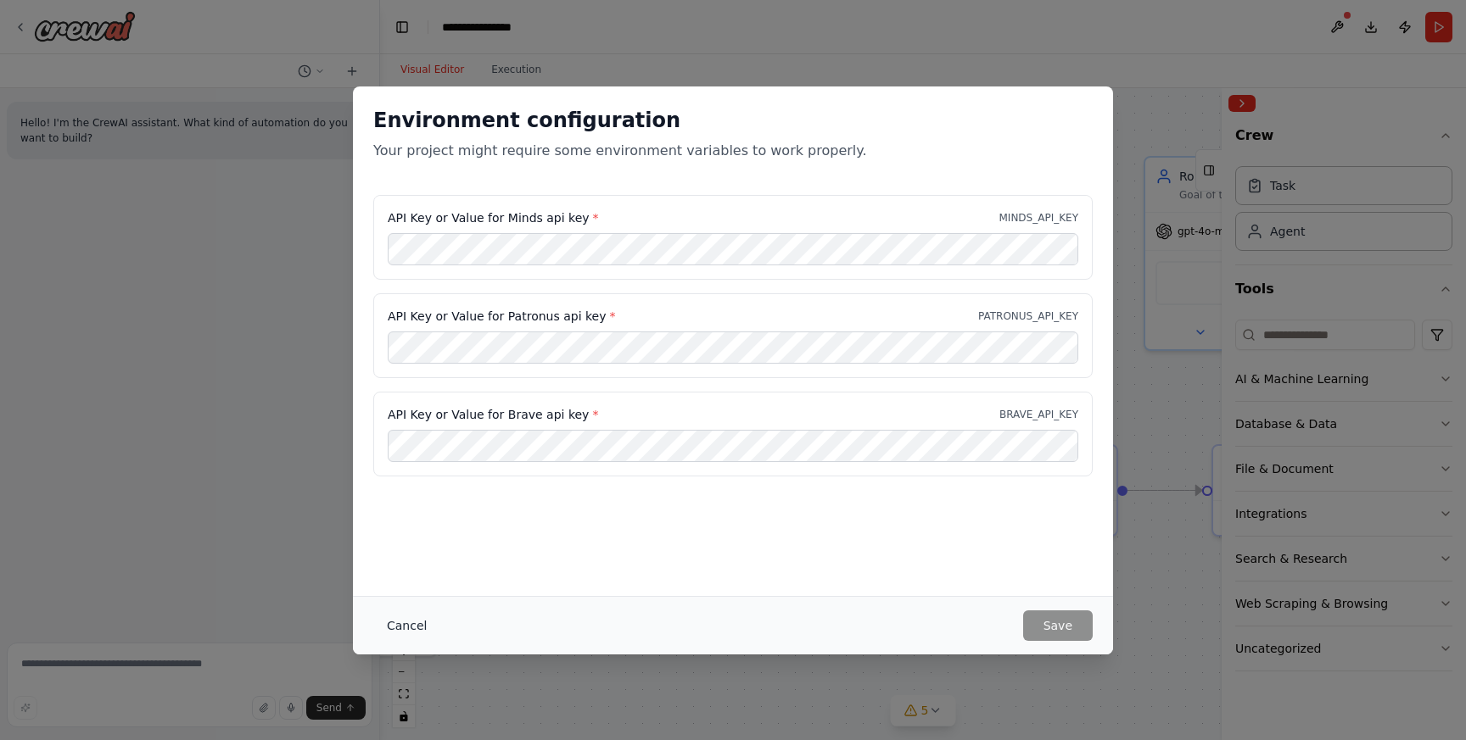
click at [400, 627] on button "Cancel" at bounding box center [406, 626] width 67 height 31
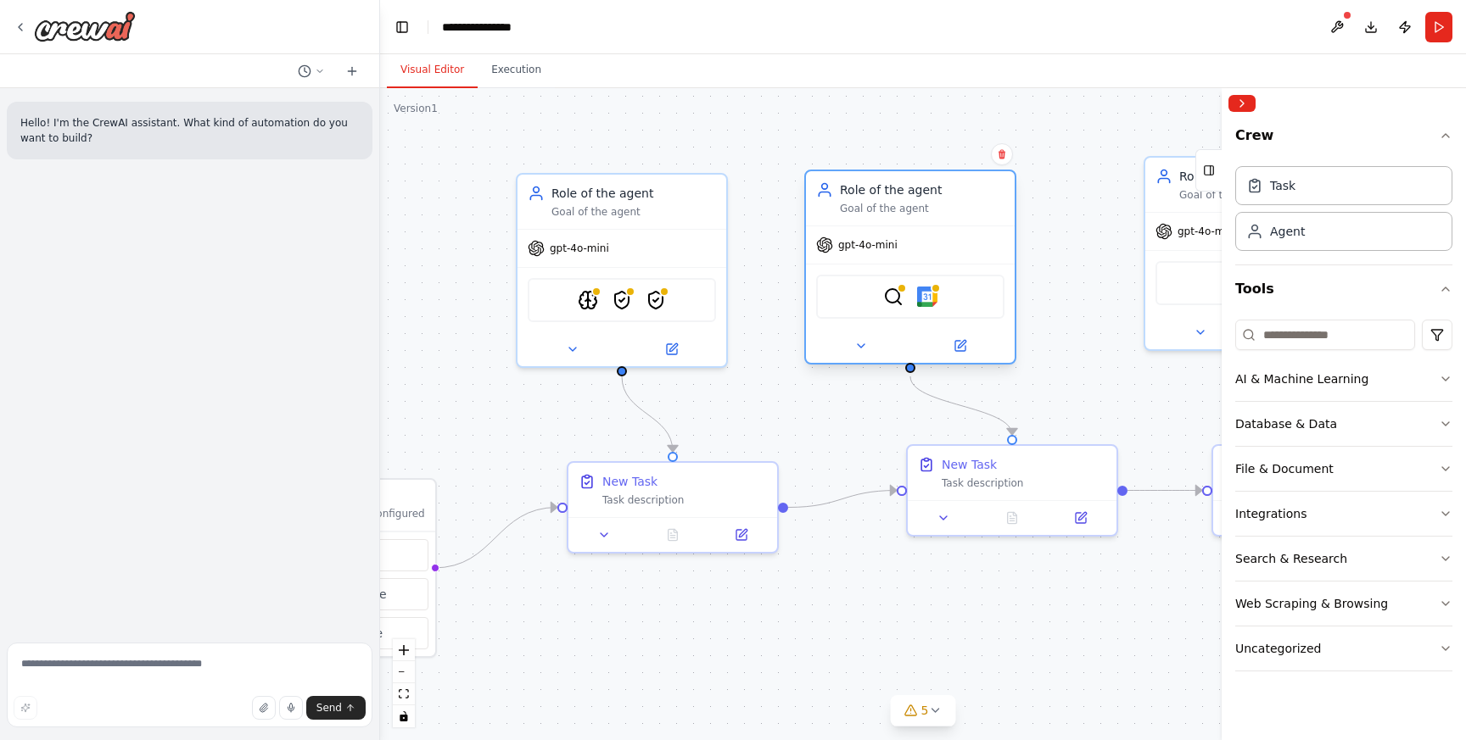
drag, startPoint x: 958, startPoint y: 208, endPoint x: 936, endPoint y: 208, distance: 22.1
click at [936, 208] on div "Goal of the agent" at bounding box center [922, 209] width 165 height 14
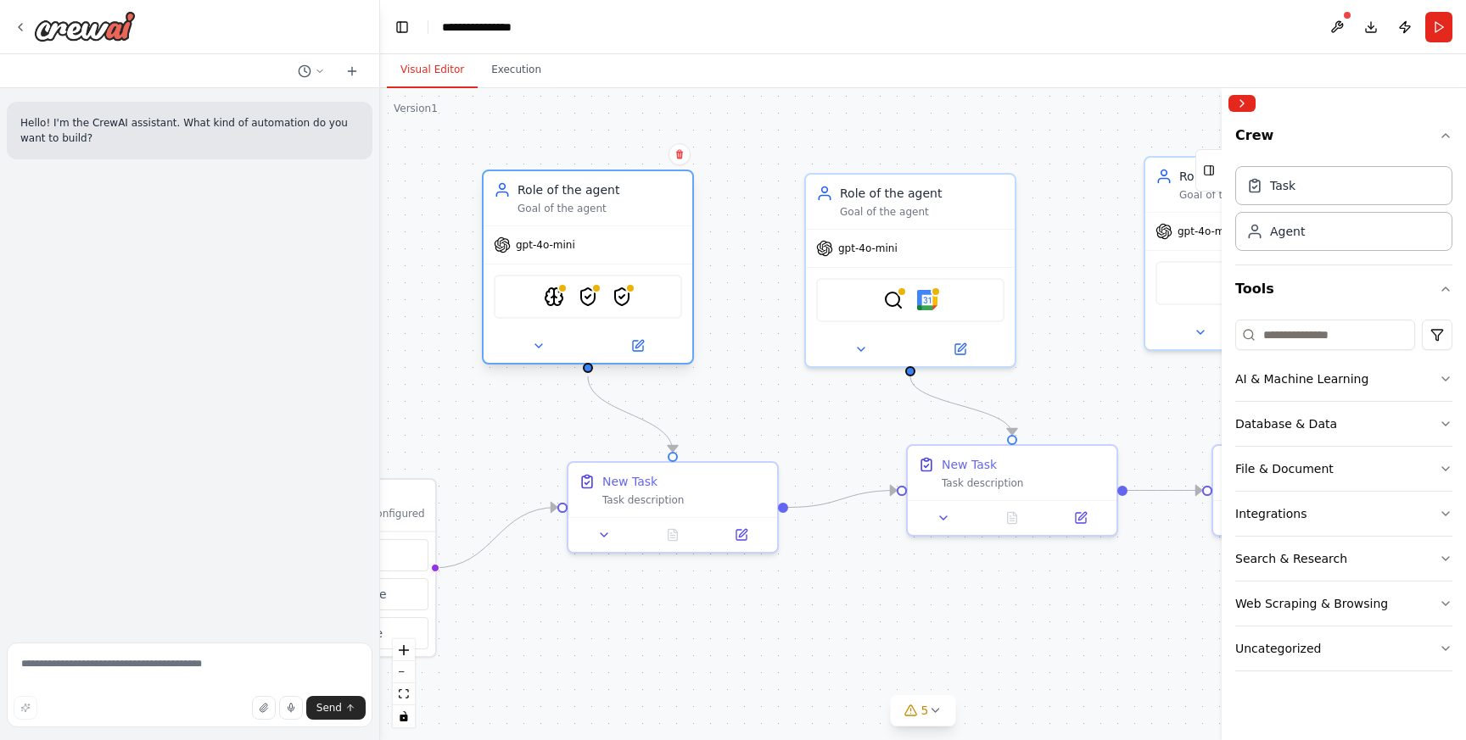
drag, startPoint x: 616, startPoint y: 197, endPoint x: 575, endPoint y: 195, distance: 40.7
click at [575, 195] on div "Role of the agent" at bounding box center [599, 190] width 165 height 17
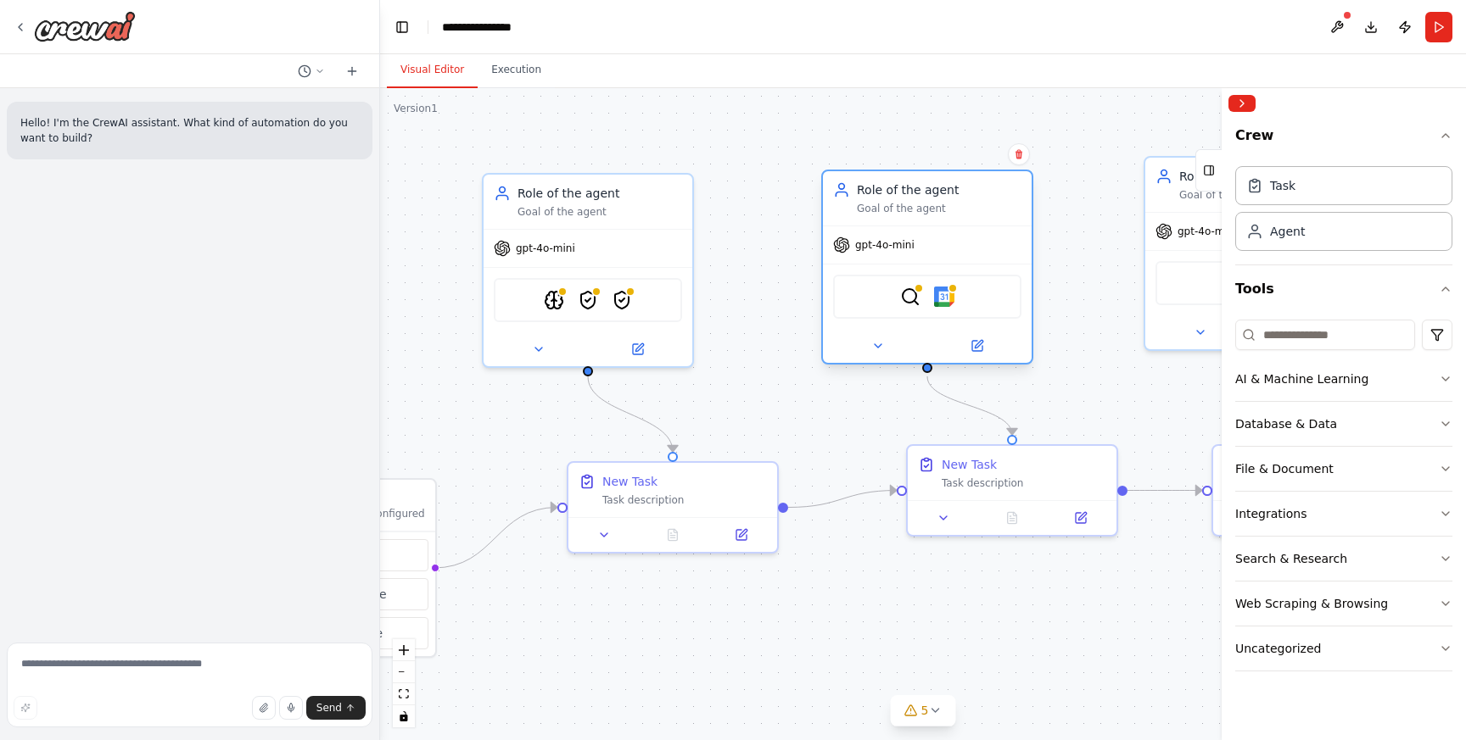
drag, startPoint x: 959, startPoint y: 198, endPoint x: 975, endPoint y: 191, distance: 17.5
click at [975, 191] on div "Role of the agent" at bounding box center [939, 190] width 165 height 17
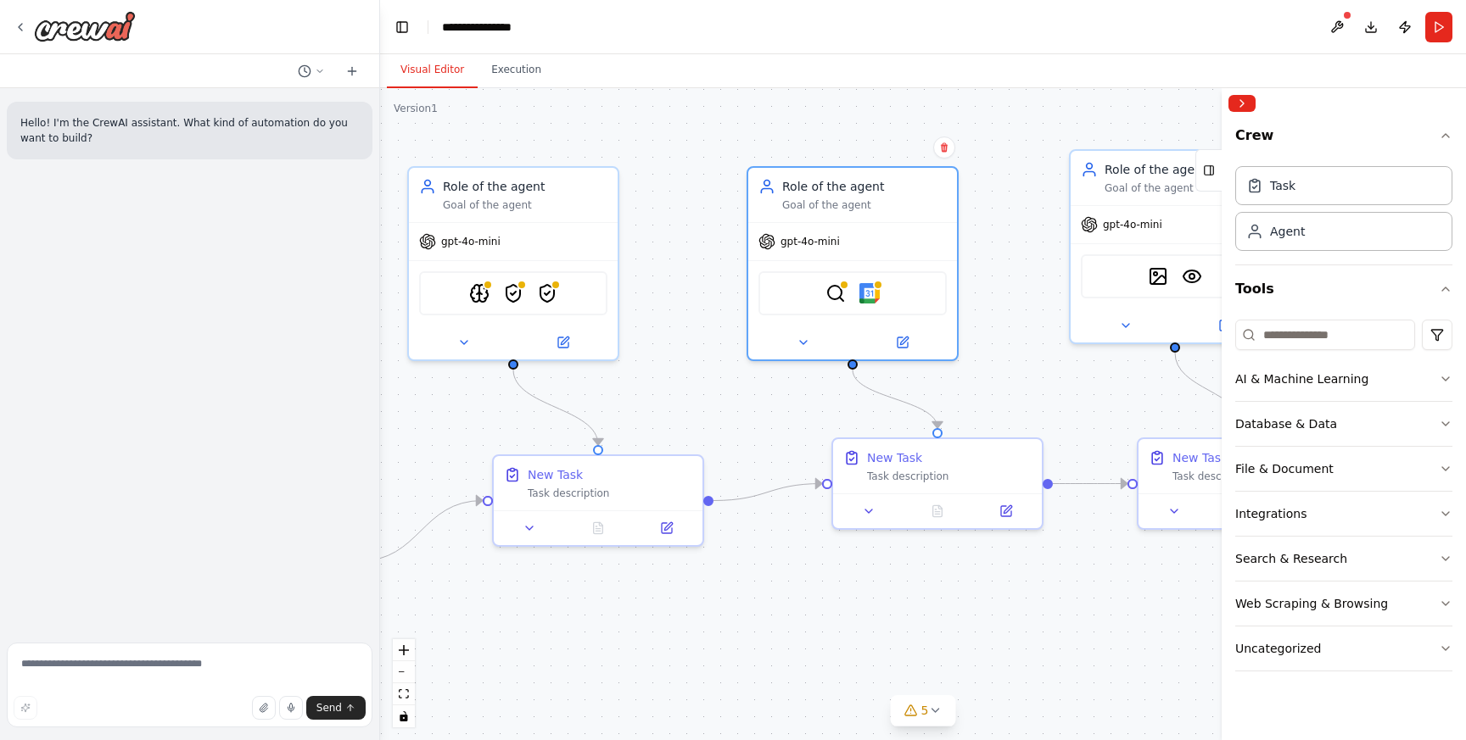
drag, startPoint x: 1098, startPoint y: 251, endPoint x: 1024, endPoint y: 244, distance: 75.0
click at [1024, 244] on div ".deletable-edge-delete-btn { width: 20px; height: 20px; border: 0px solid #ffff…" at bounding box center [923, 414] width 1086 height 652
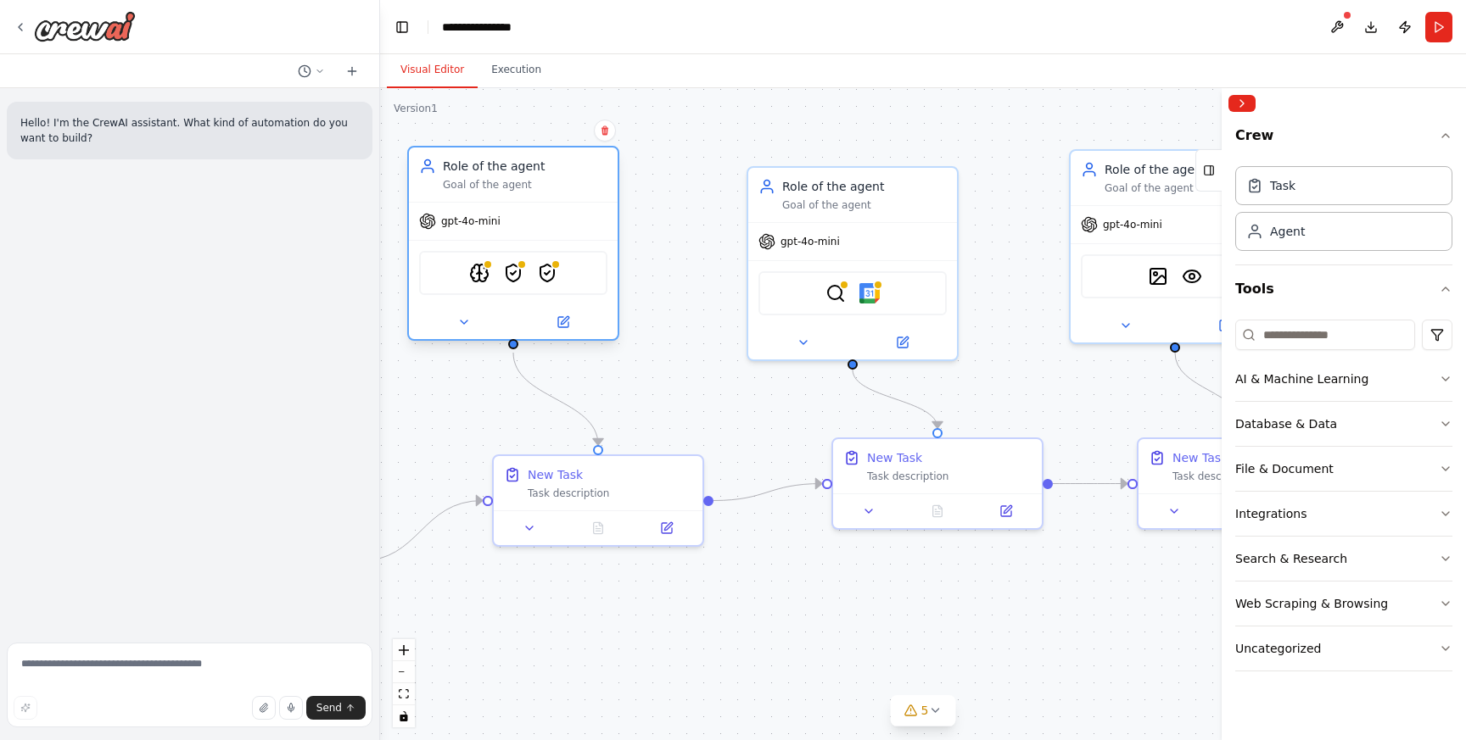
drag, startPoint x: 546, startPoint y: 178, endPoint x: 541, endPoint y: 165, distance: 14.5
click at [541, 165] on div "Role of the agent" at bounding box center [525, 166] width 165 height 17
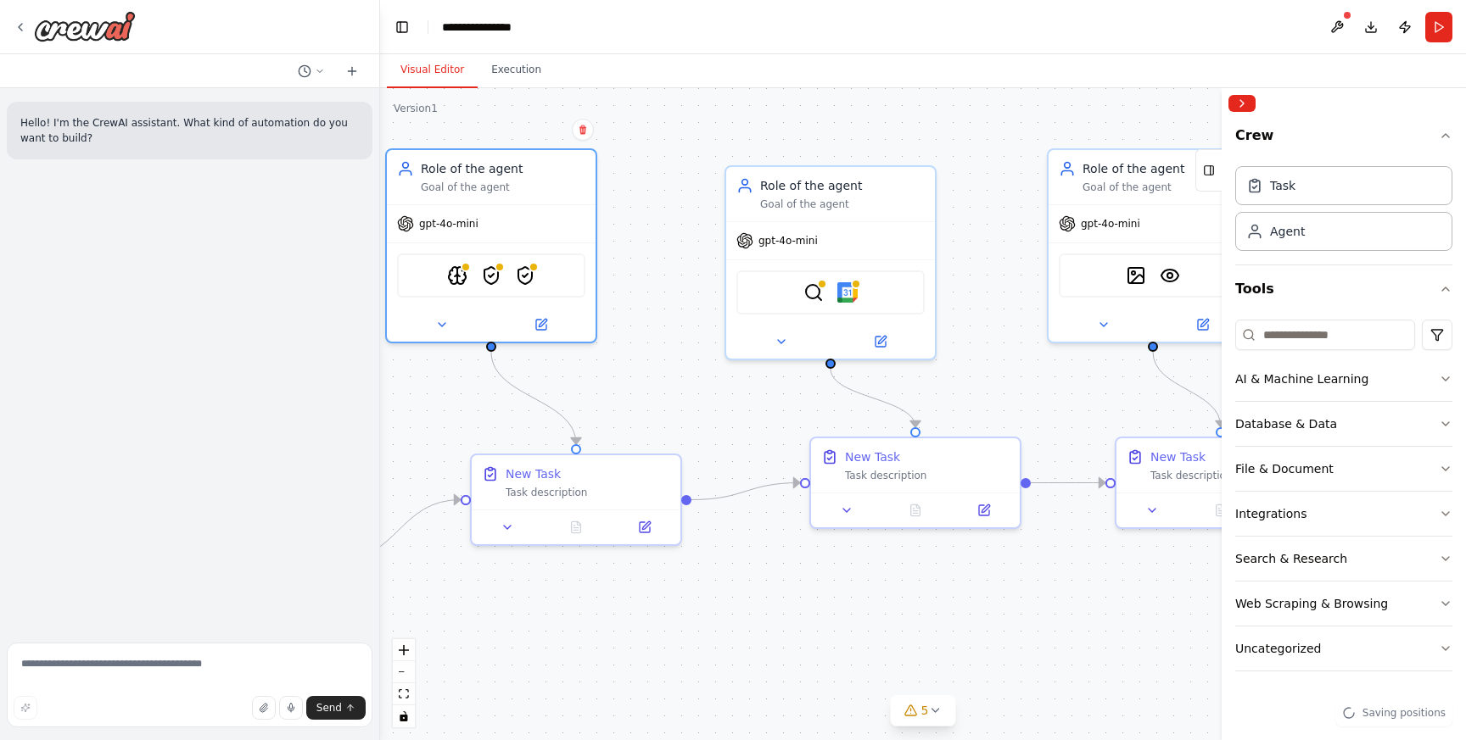
drag, startPoint x: 687, startPoint y: 224, endPoint x: 665, endPoint y: 223, distance: 22.1
click at [665, 223] on div ".deletable-edge-delete-btn { width: 20px; height: 20px; border: 0px solid #ffff…" at bounding box center [923, 414] width 1086 height 652
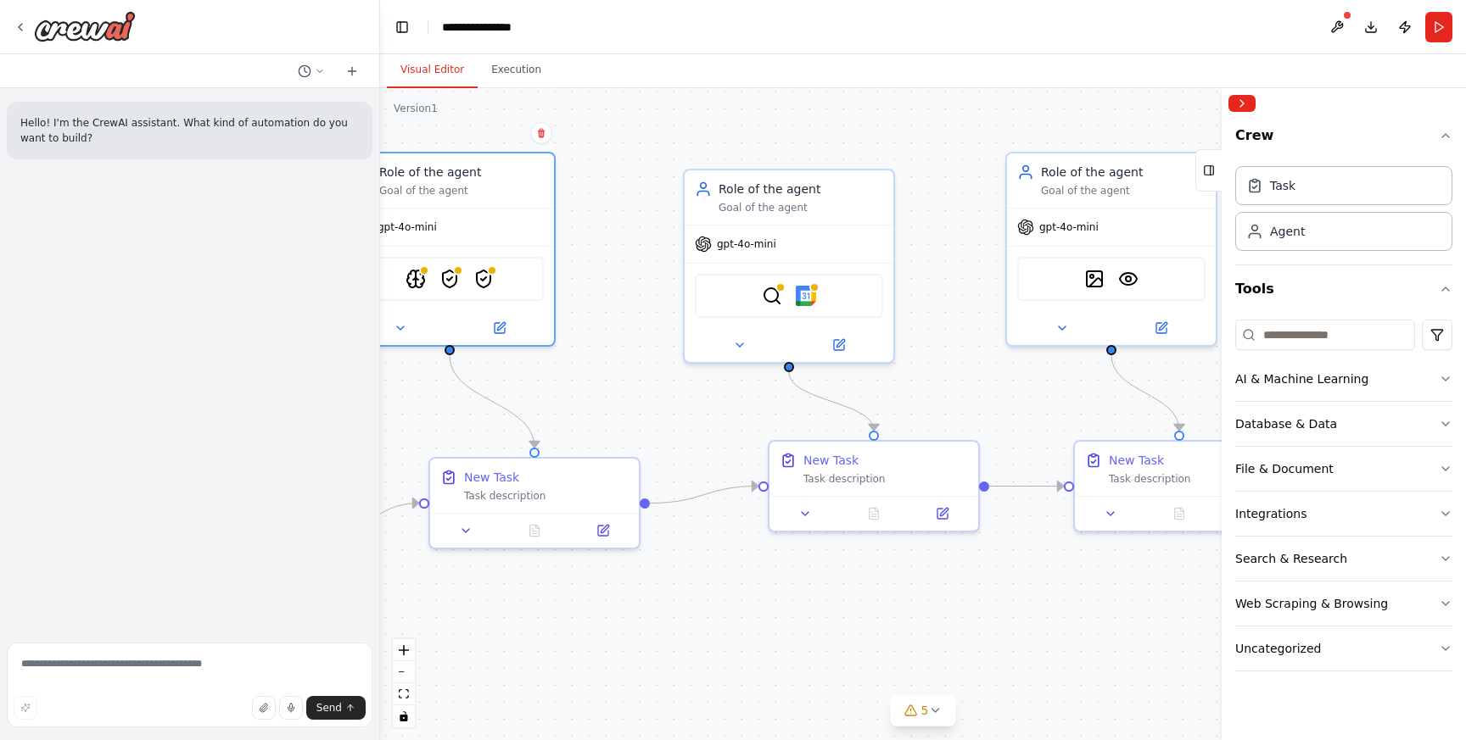
drag, startPoint x: 1002, startPoint y: 256, endPoint x: 960, endPoint y: 260, distance: 41.7
click at [960, 260] on div ".deletable-edge-delete-btn { width: 20px; height: 20px; border: 0px solid #ffff…" at bounding box center [923, 414] width 1086 height 652
